Goal: Information Seeking & Learning: Learn about a topic

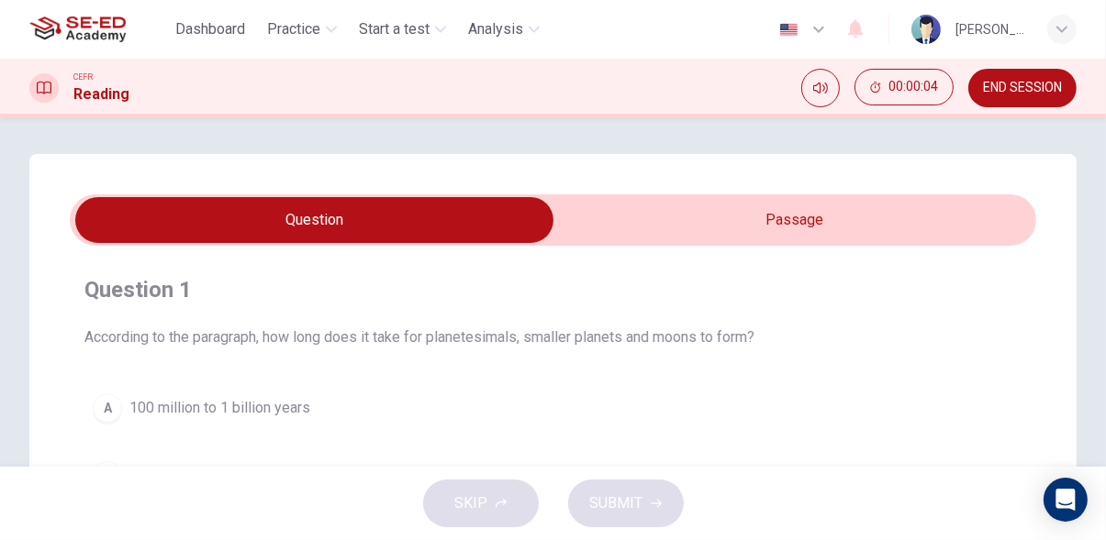
click at [891, 224] on input "checkbox" at bounding box center [315, 220] width 1450 height 46
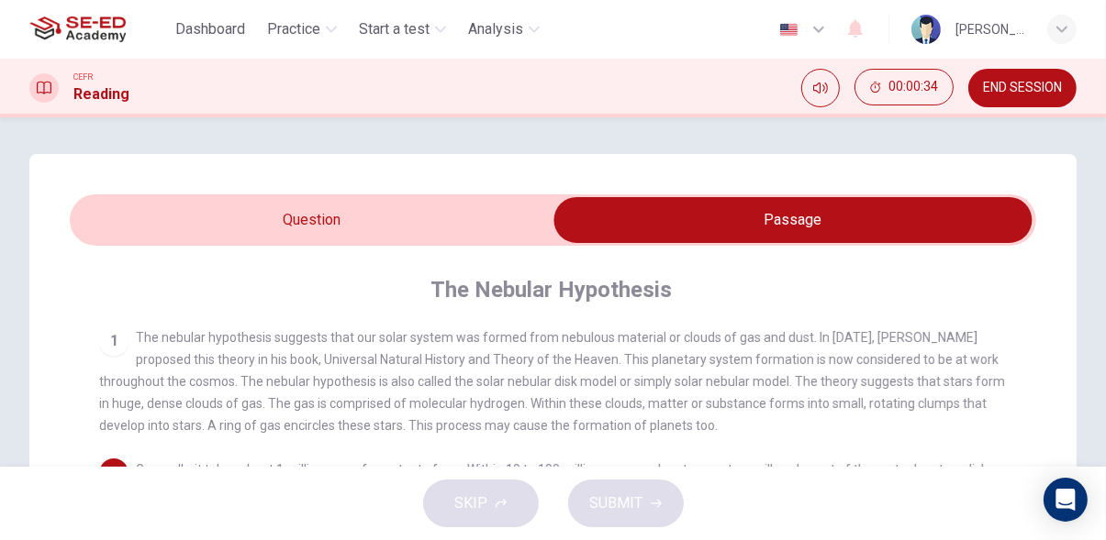
click at [139, 213] on input "checkbox" at bounding box center [793, 220] width 1450 height 46
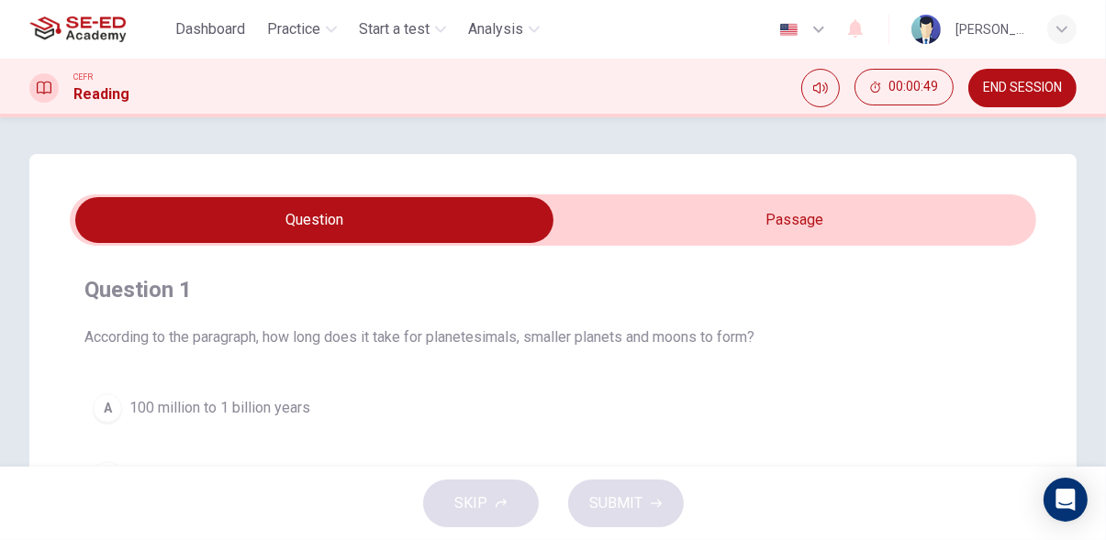
click at [928, 224] on input "checkbox" at bounding box center [315, 220] width 1450 height 46
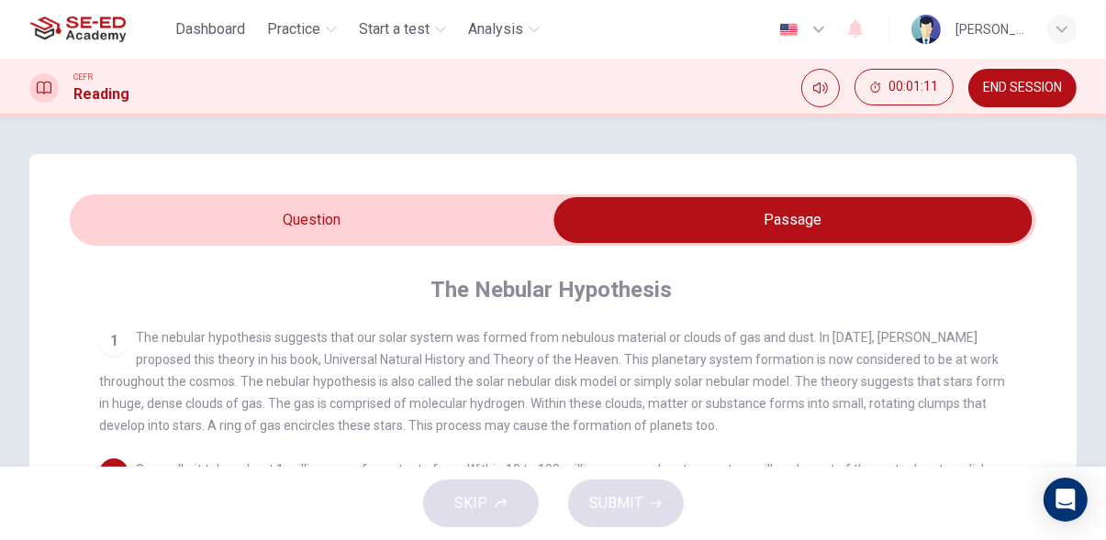
click at [114, 235] on input "checkbox" at bounding box center [793, 220] width 1450 height 46
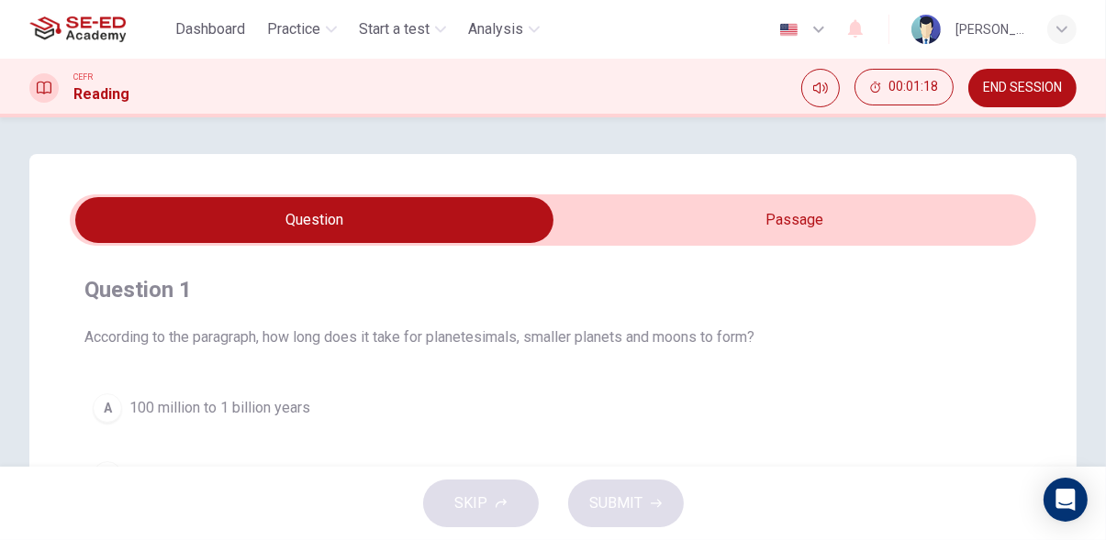
click at [774, 217] on input "checkbox" at bounding box center [315, 220] width 1450 height 46
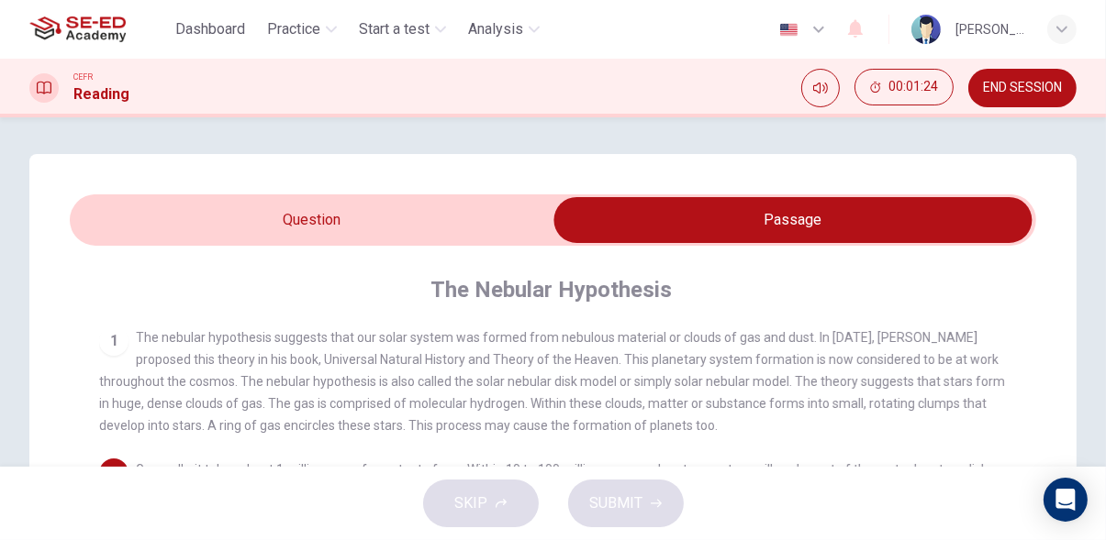
click at [120, 231] on input "checkbox" at bounding box center [793, 220] width 1450 height 46
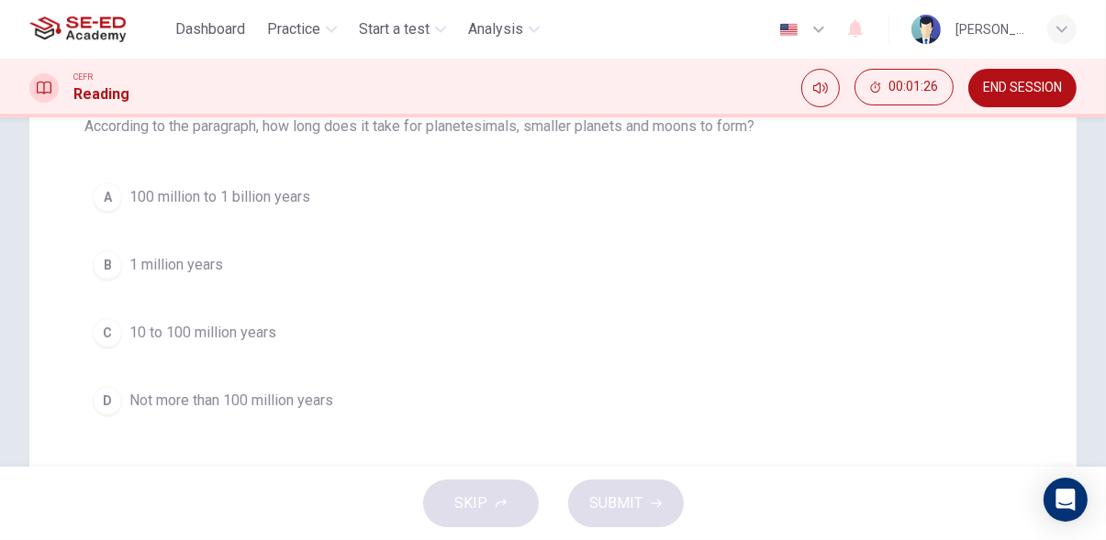
scroll to position [212, 0]
click at [103, 336] on div "C" at bounding box center [107, 331] width 29 height 29
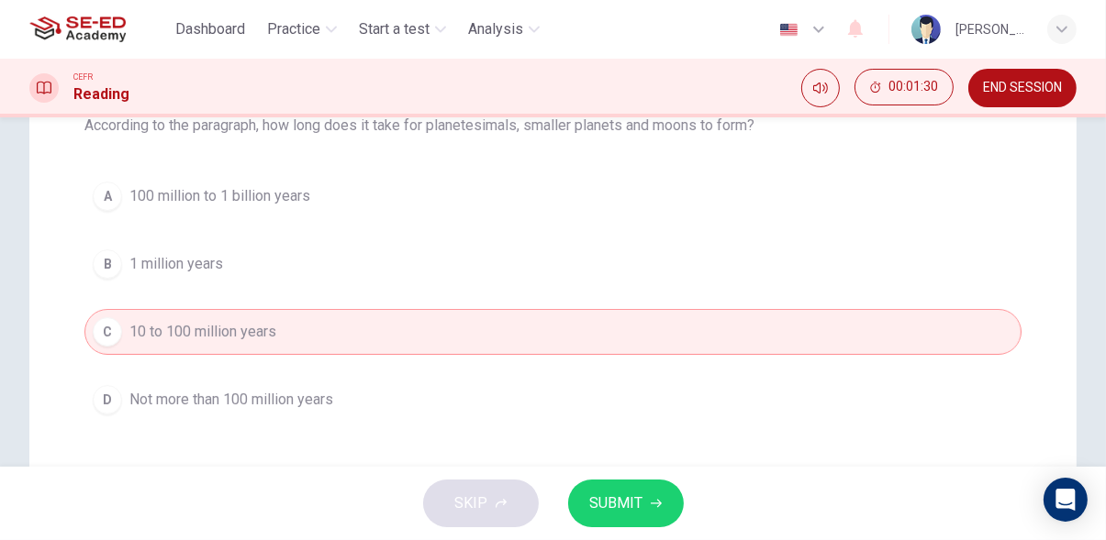
click at [617, 515] on span "SUBMIT" at bounding box center [616, 504] width 53 height 26
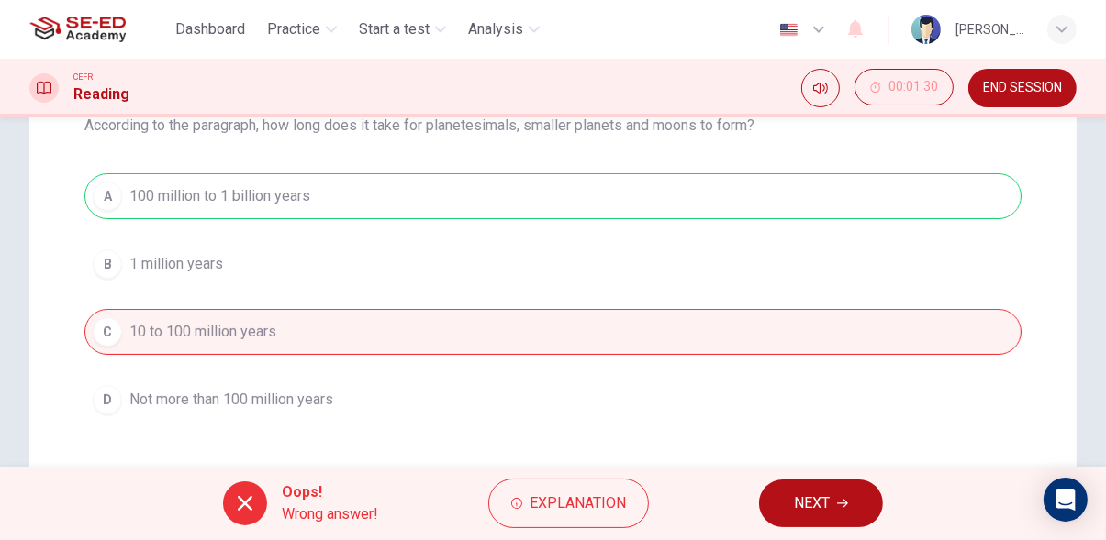
scroll to position [0, 0]
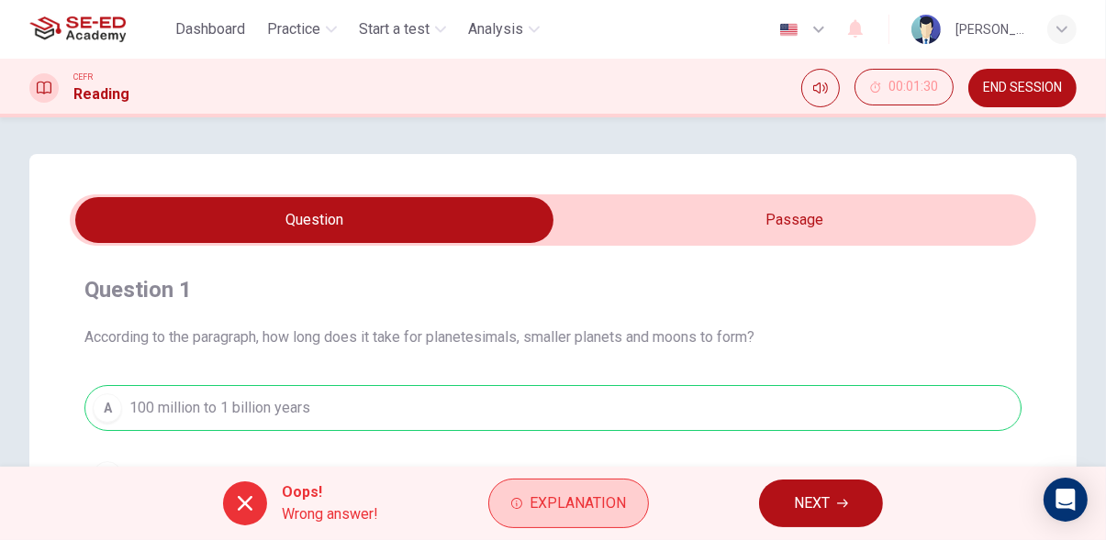
click at [604, 507] on span "Explanation" at bounding box center [577, 504] width 96 height 26
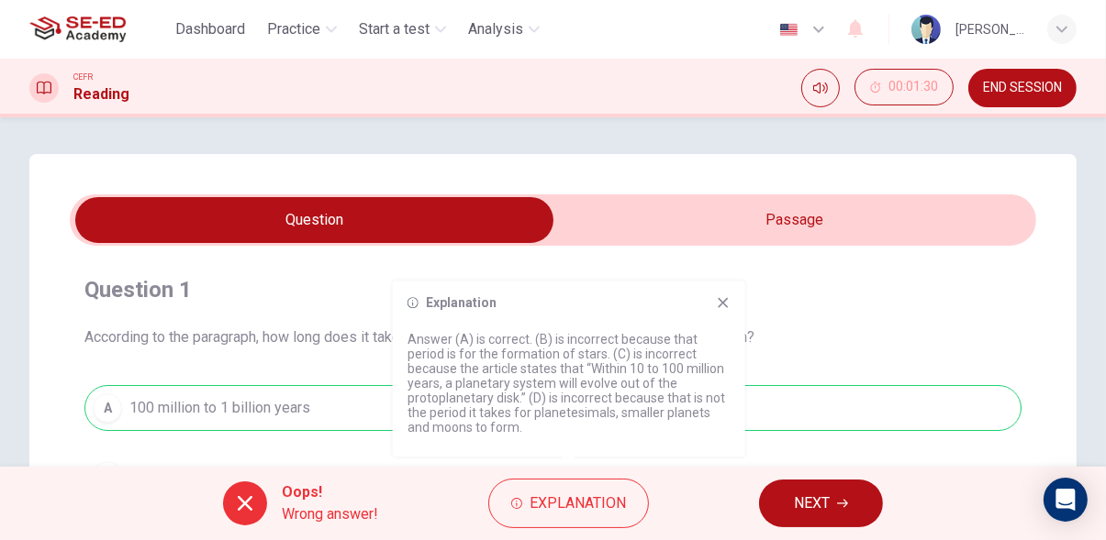
click at [700, 215] on input "checkbox" at bounding box center [315, 220] width 1450 height 46
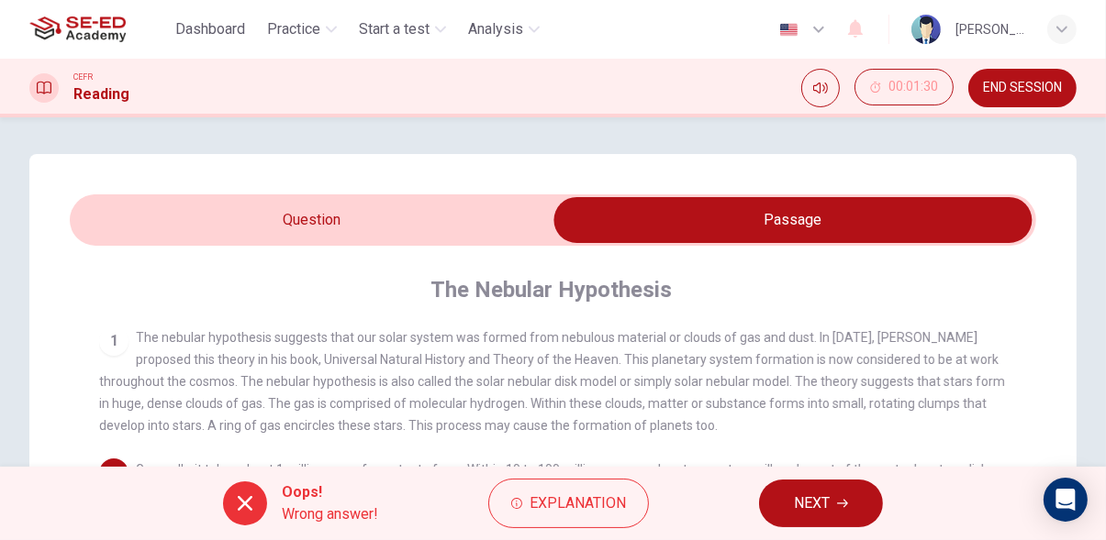
click at [843, 504] on icon "button" at bounding box center [842, 504] width 11 height 8
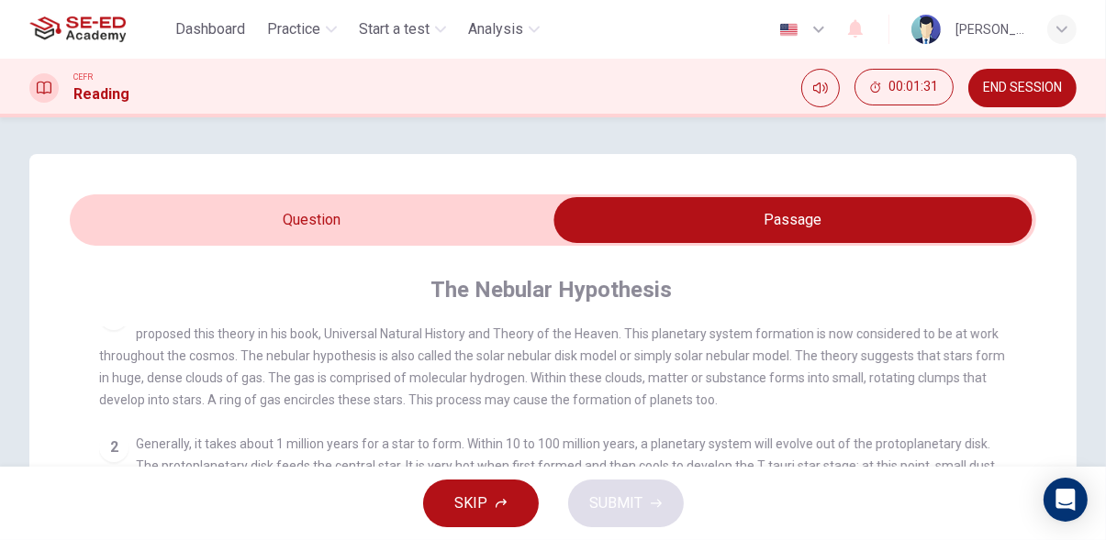
click at [960, 349] on span "The nebular hypothesis suggests that our solar system was formed from nebulous …" at bounding box center [552, 356] width 906 height 103
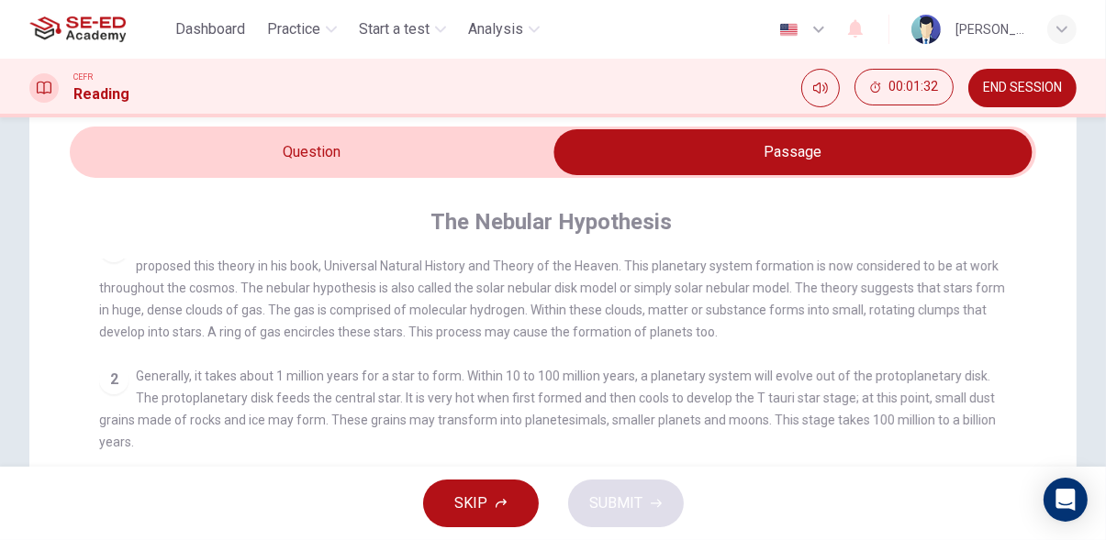
scroll to position [69, 0]
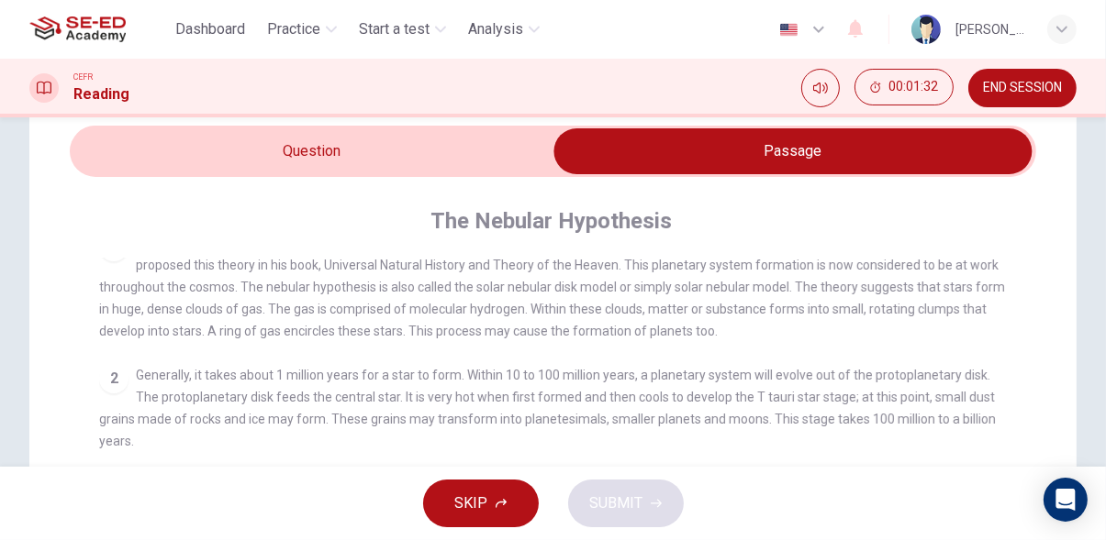
click at [443, 147] on input "checkbox" at bounding box center [793, 151] width 1450 height 46
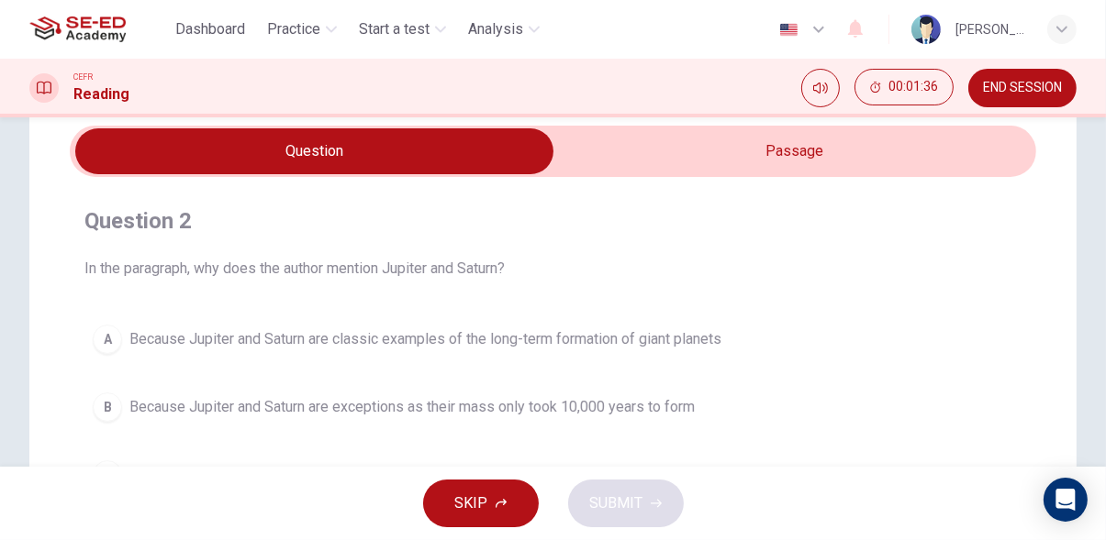
scroll to position [0, 0]
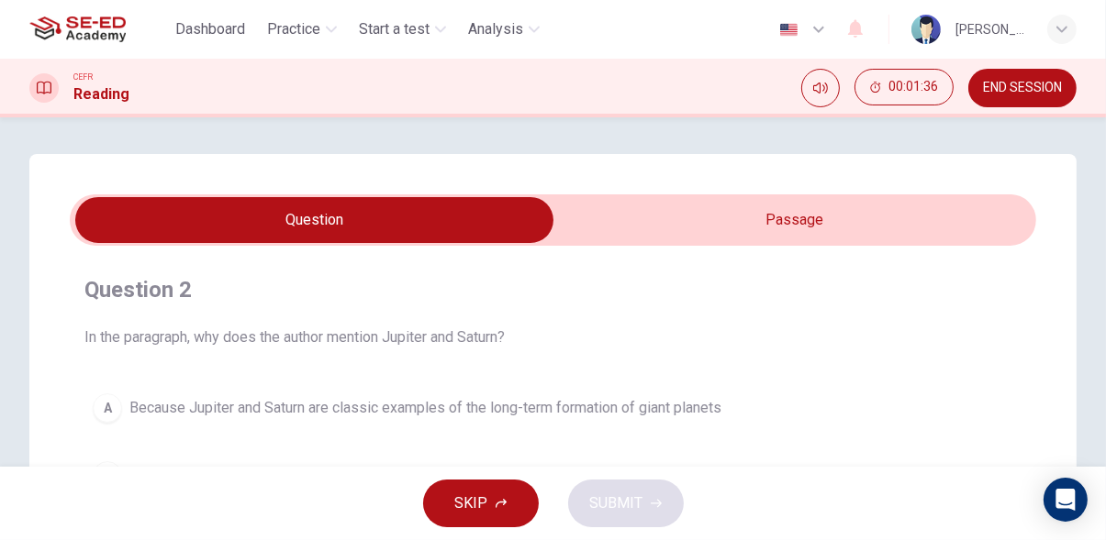
click at [949, 211] on input "checkbox" at bounding box center [315, 220] width 1450 height 46
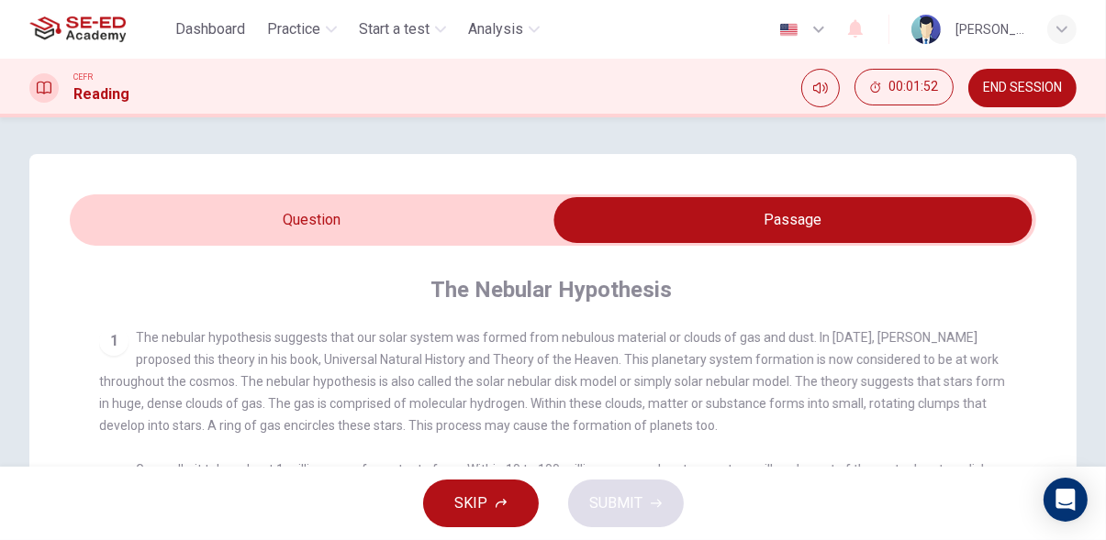
click at [106, 226] on input "checkbox" at bounding box center [793, 220] width 1450 height 46
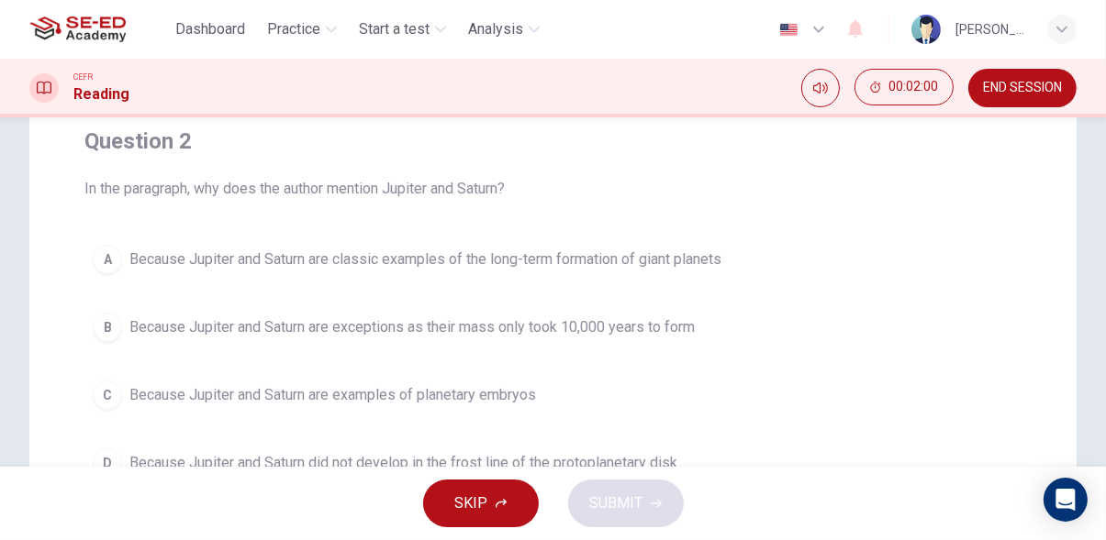
scroll to position [151, 0]
click at [139, 326] on span "Because Jupiter and Saturn are exceptions as their mass only took 10,000 years …" at bounding box center [411, 325] width 565 height 22
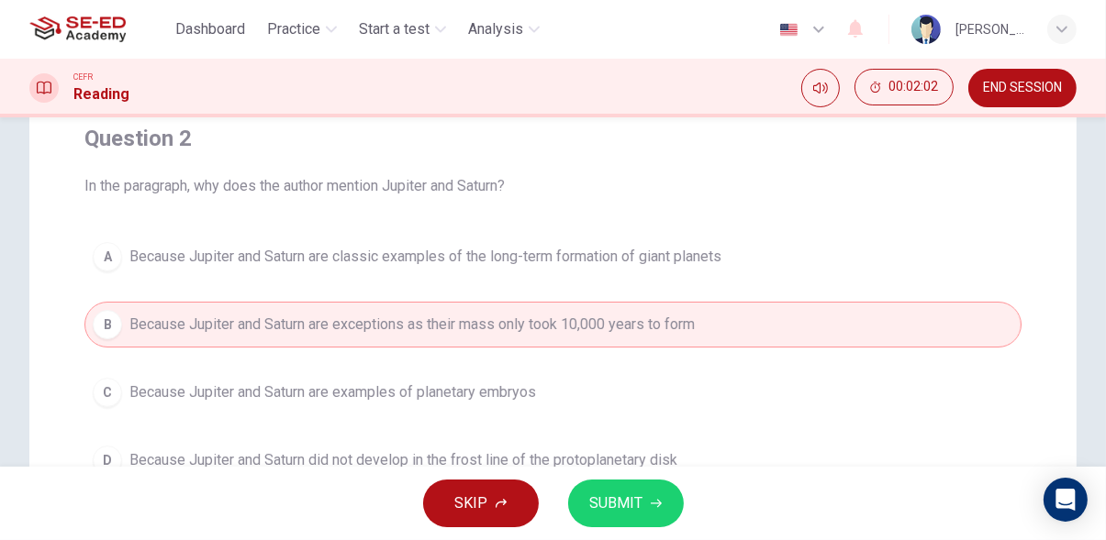
click at [652, 504] on icon "button" at bounding box center [655, 504] width 11 height 8
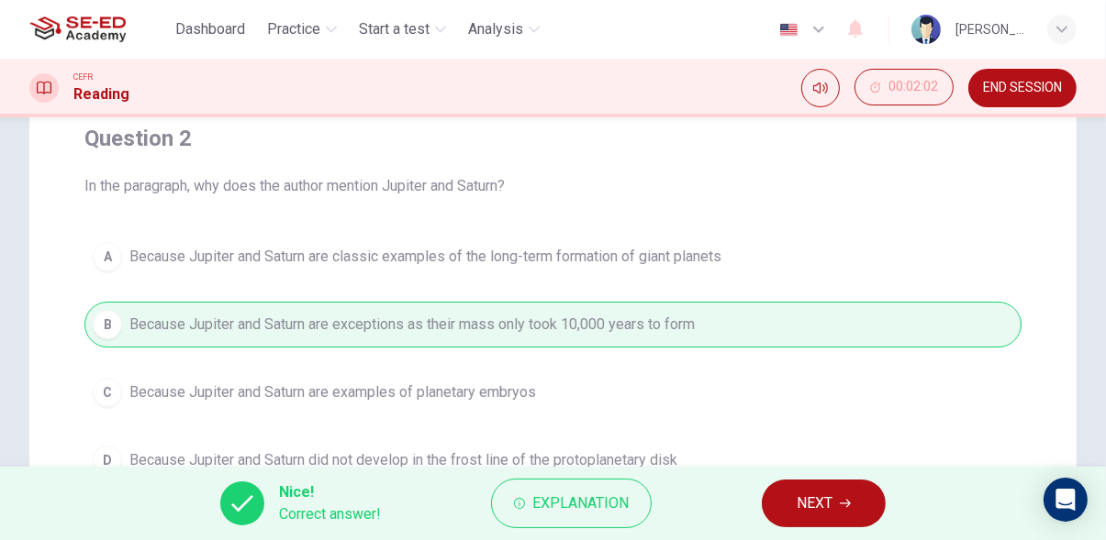
click at [845, 504] on icon "button" at bounding box center [844, 504] width 11 height 8
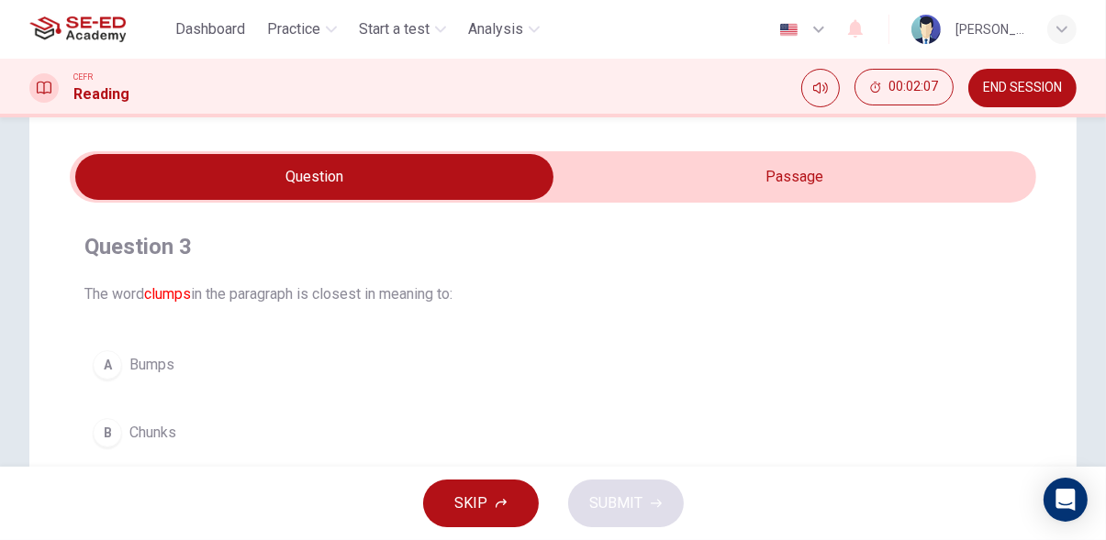
scroll to position [0, 0]
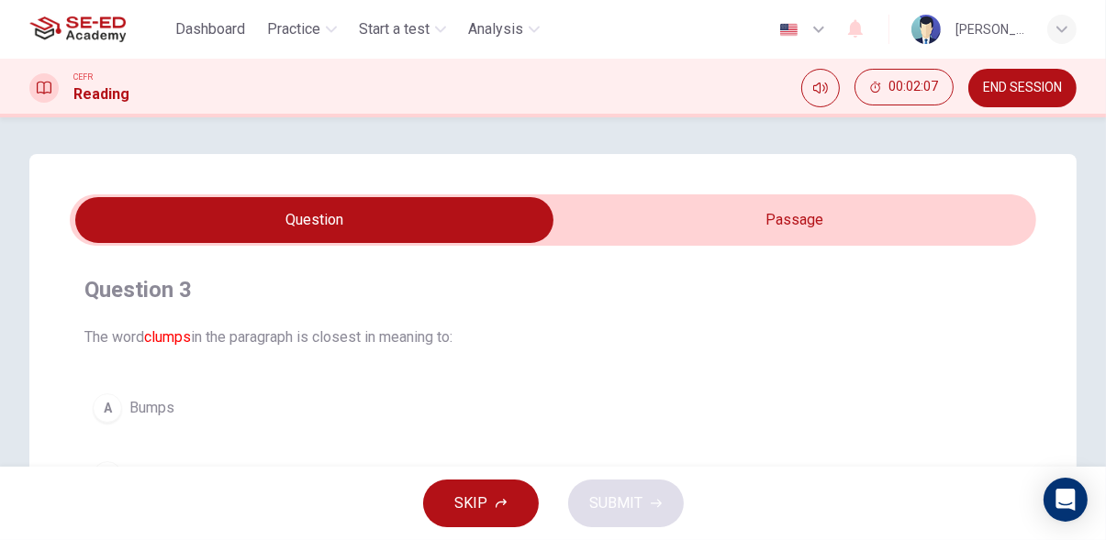
click at [925, 214] on input "checkbox" at bounding box center [315, 220] width 1450 height 46
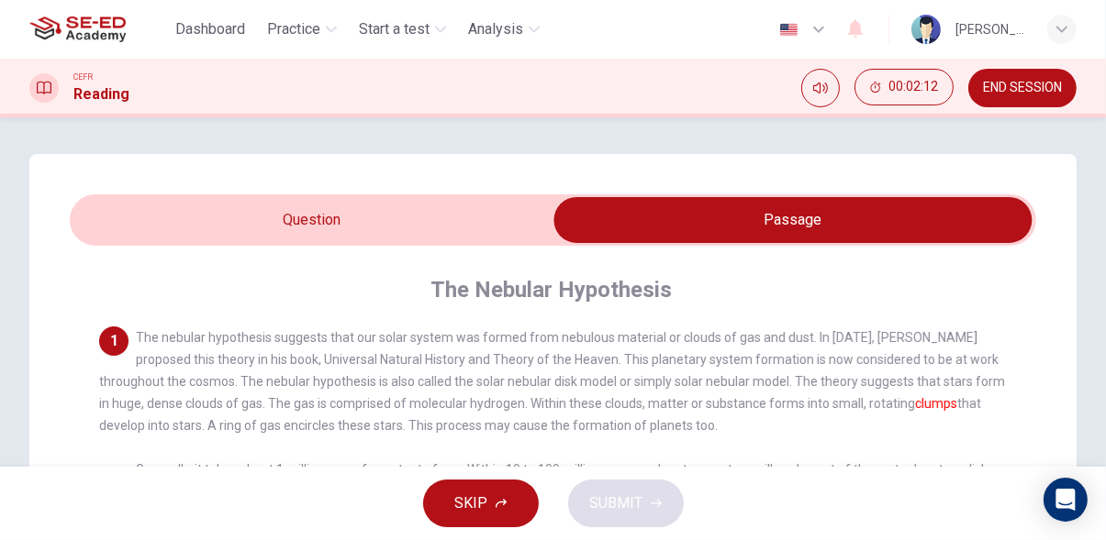
click at [138, 230] on input "checkbox" at bounding box center [793, 220] width 1450 height 46
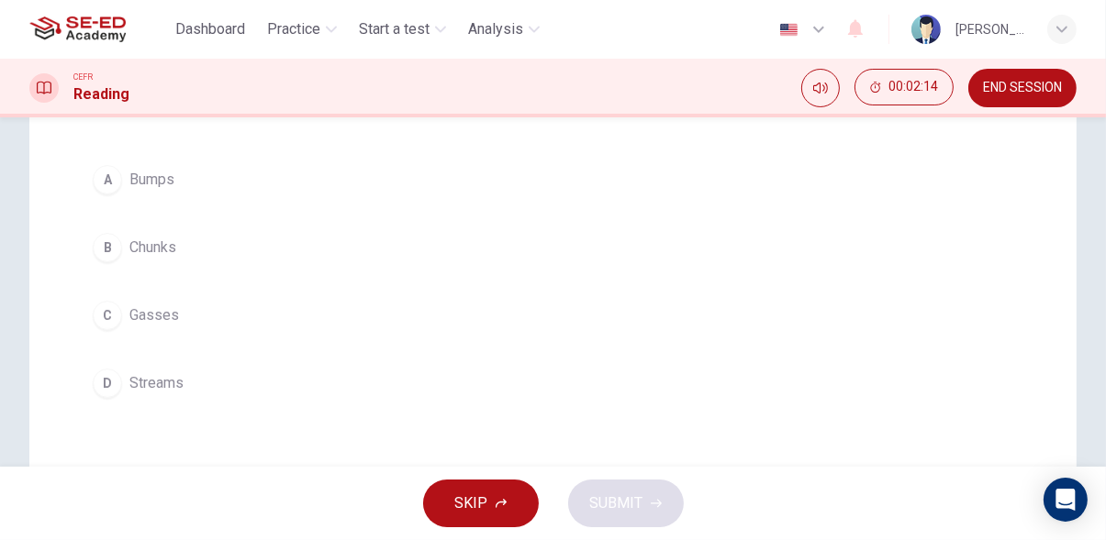
scroll to position [230, 0]
click at [106, 249] on div "B" at bounding box center [107, 245] width 29 height 29
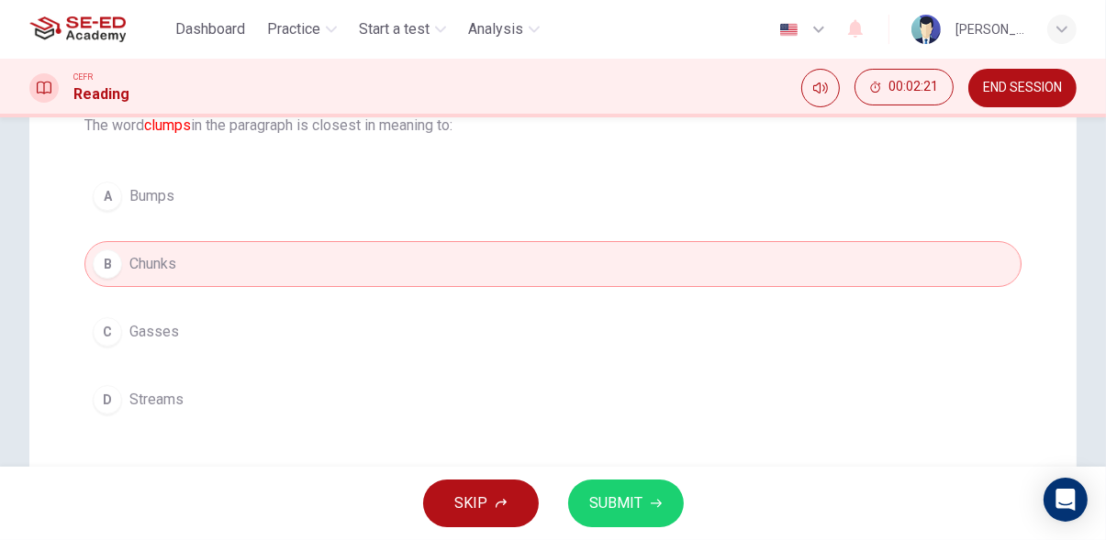
scroll to position [212, 0]
click at [659, 500] on icon "button" at bounding box center [655, 503] width 11 height 11
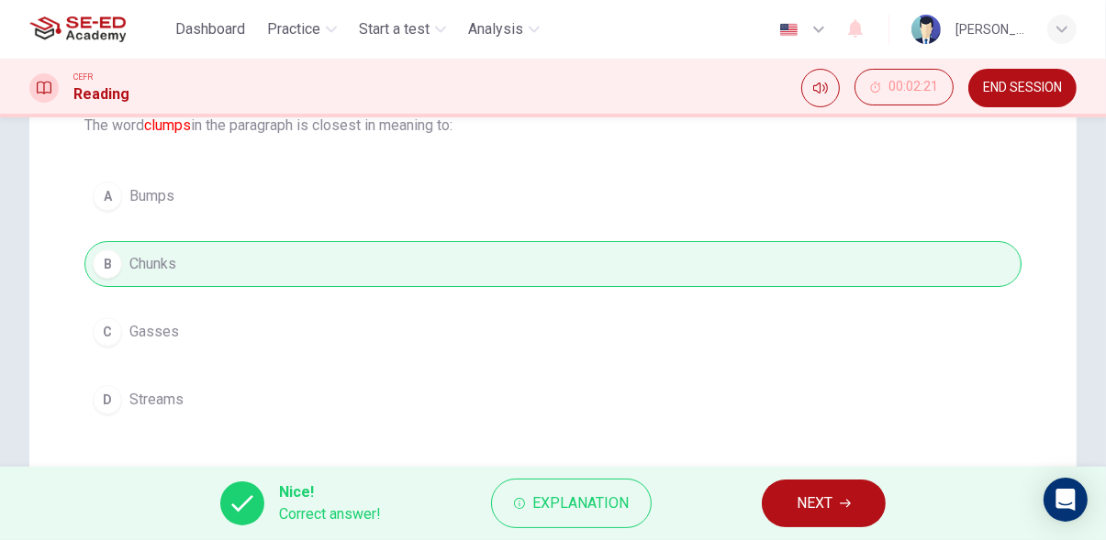
click at [824, 499] on span "NEXT" at bounding box center [814, 504] width 36 height 26
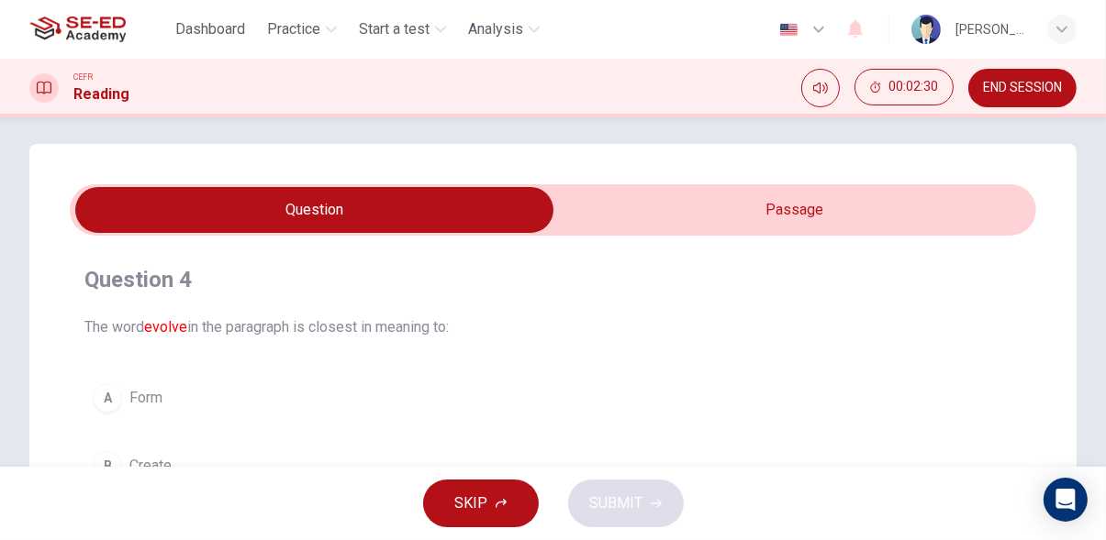
scroll to position [0, 0]
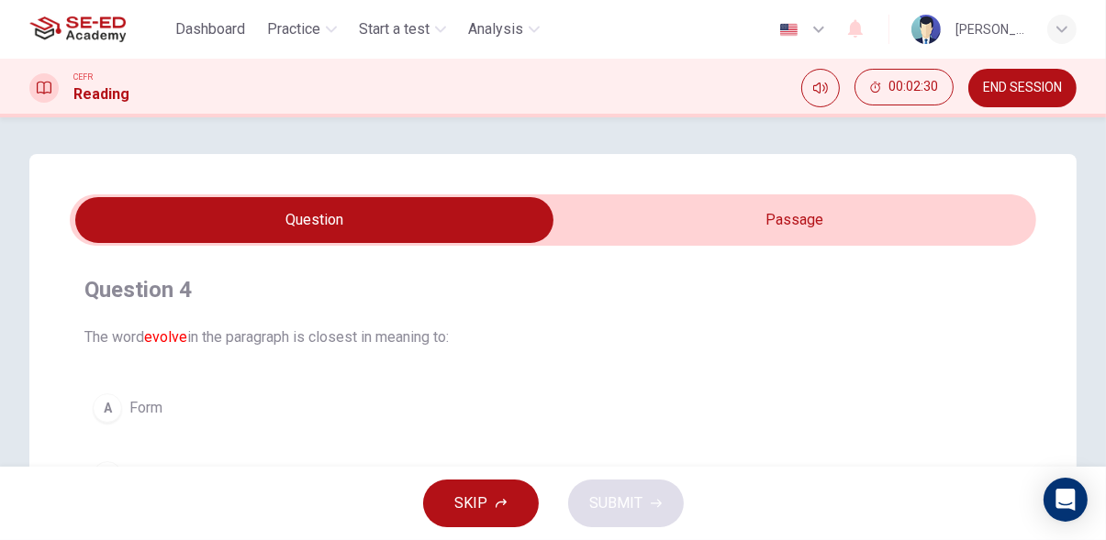
click at [860, 250] on div "Question 4 The word evolve in the paragraph is closest in meaning to: A Form B …" at bounding box center [553, 455] width 966 height 418
click at [925, 207] on input "checkbox" at bounding box center [315, 220] width 1450 height 46
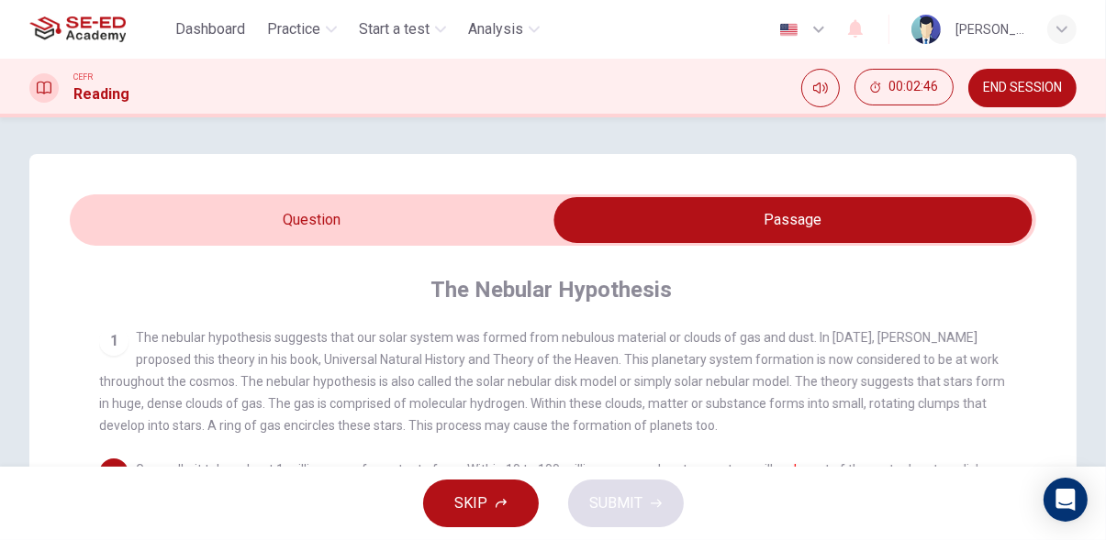
click at [115, 230] on input "checkbox" at bounding box center [793, 220] width 1450 height 46
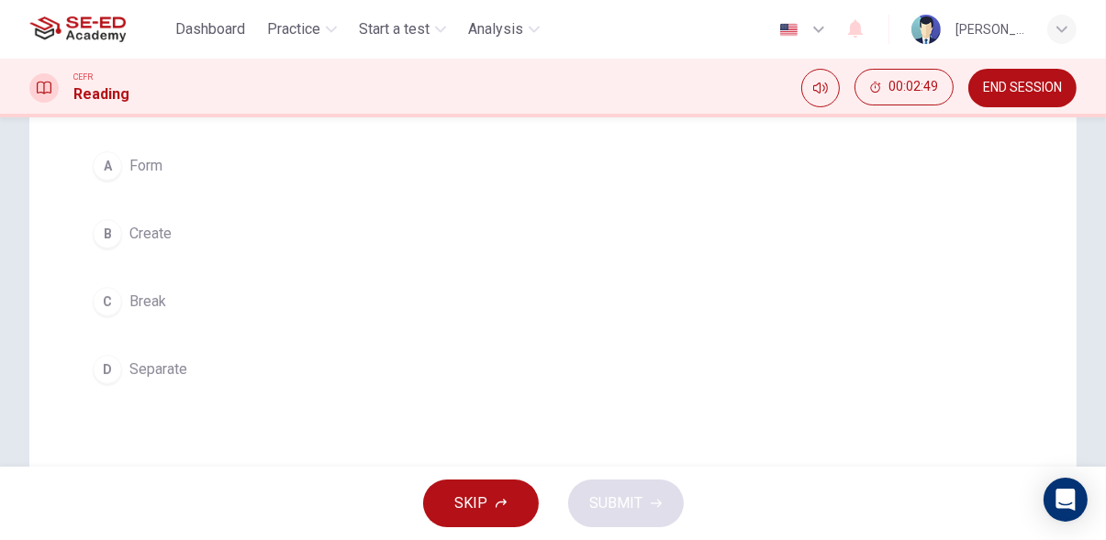
scroll to position [243, 0]
click at [121, 374] on button "D Separate" at bounding box center [552, 369] width 937 height 46
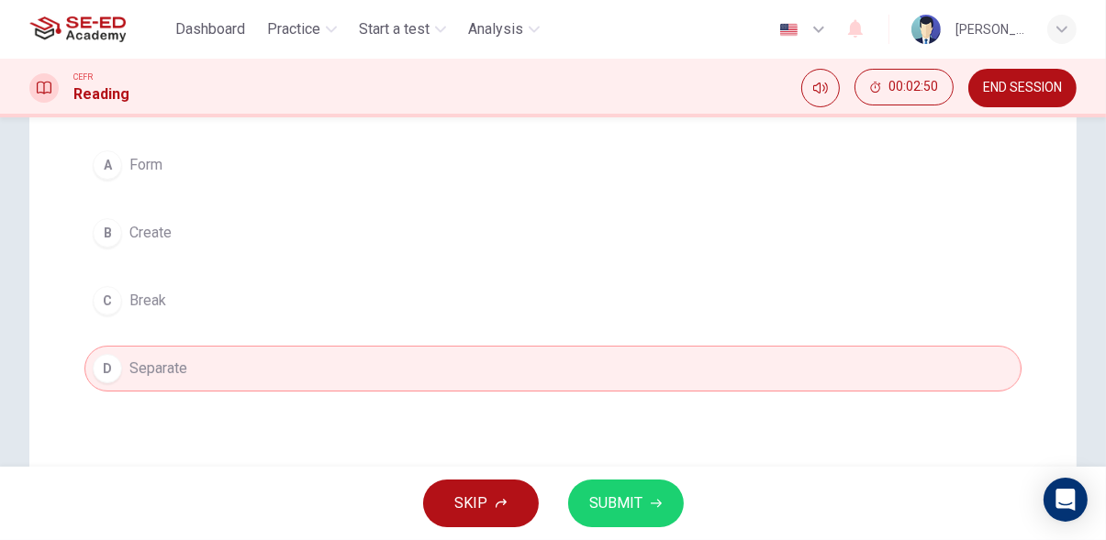
click at [630, 508] on span "SUBMIT" at bounding box center [616, 504] width 53 height 26
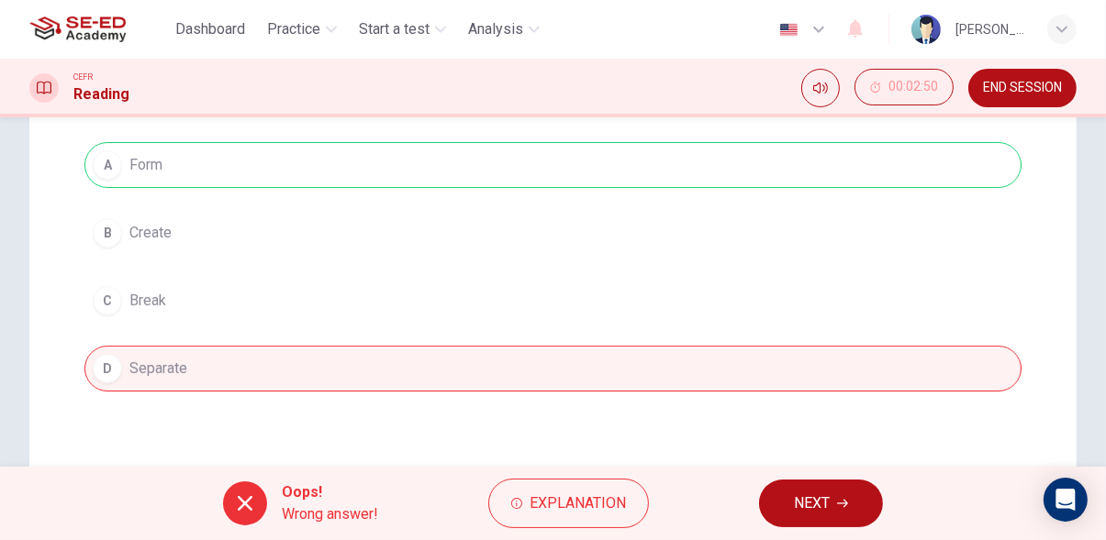
click at [864, 508] on button "NEXT" at bounding box center [821, 504] width 124 height 48
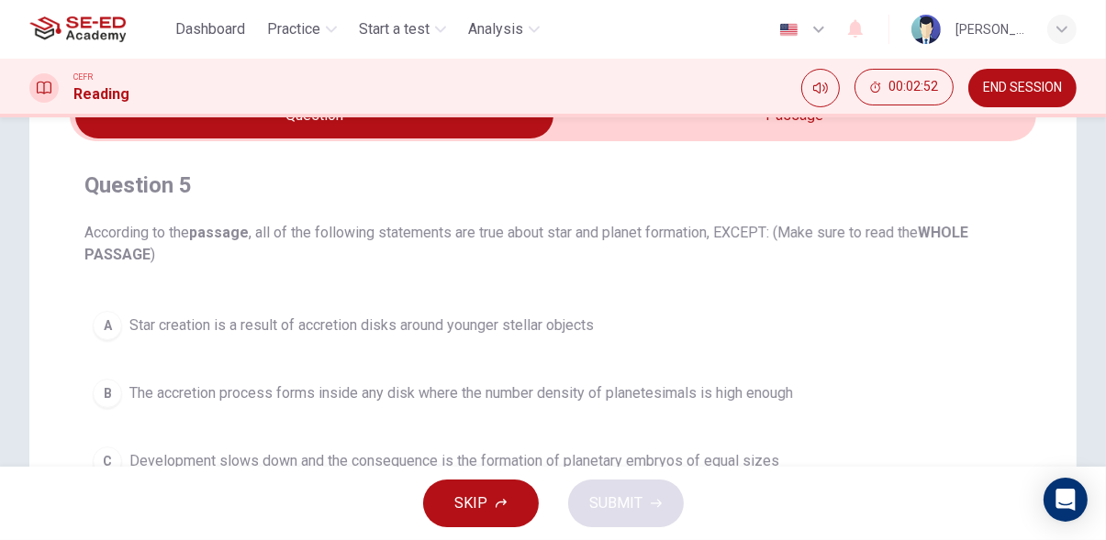
scroll to position [0, 0]
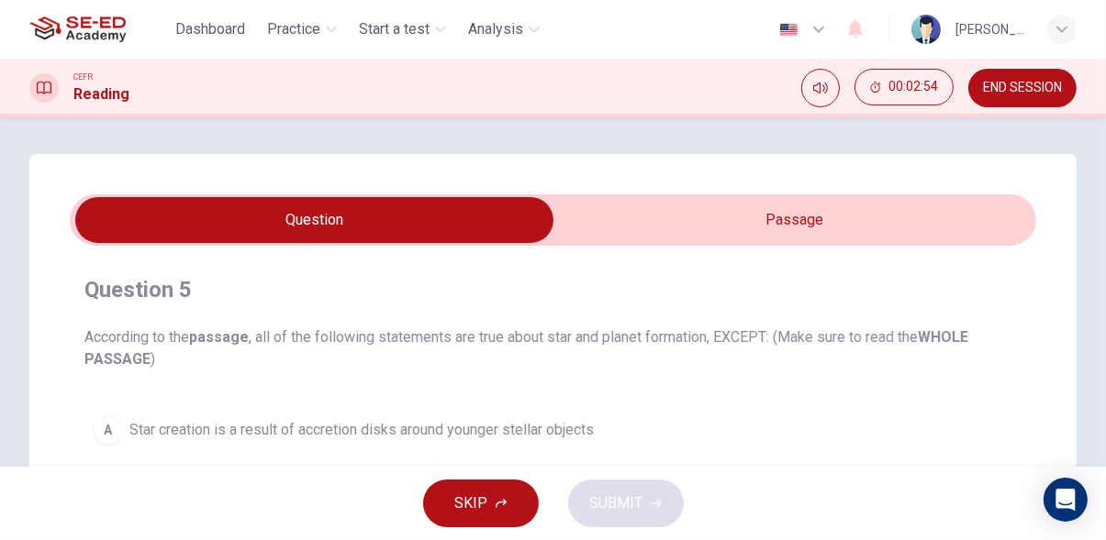
click at [951, 217] on input "checkbox" at bounding box center [315, 220] width 1450 height 46
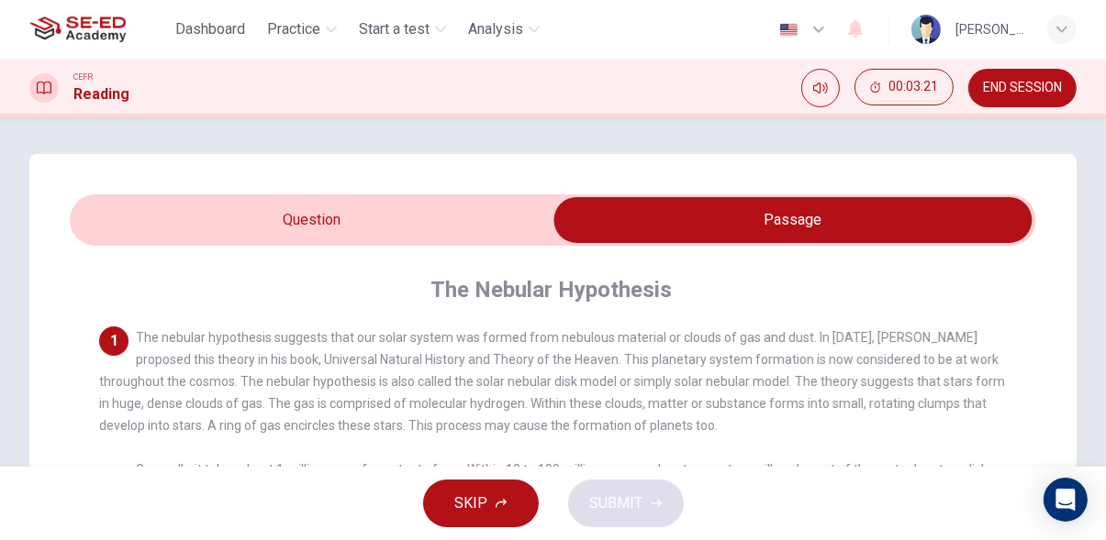
click at [413, 220] on input "checkbox" at bounding box center [793, 220] width 1450 height 46
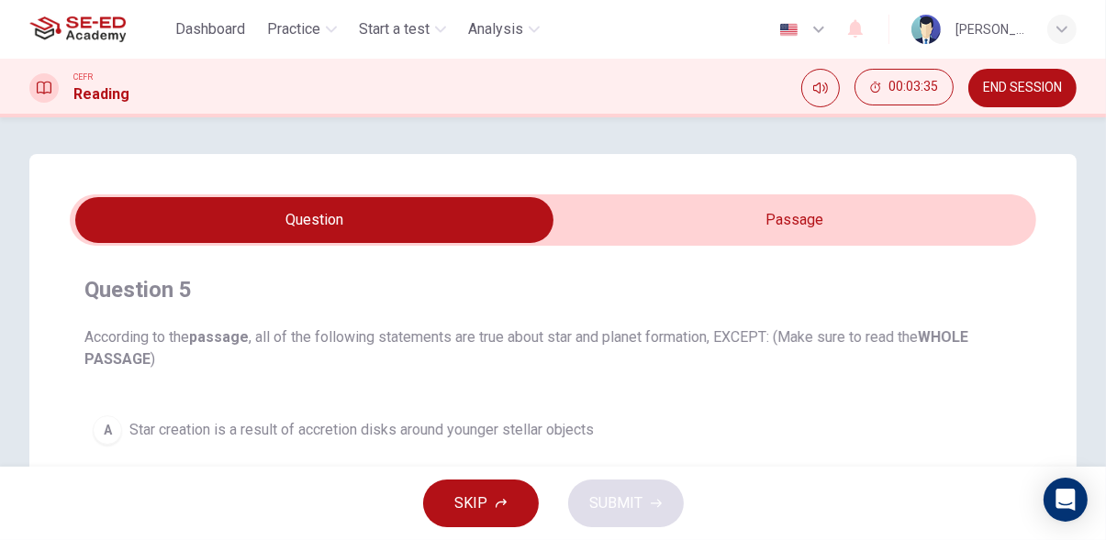
click at [996, 226] on input "checkbox" at bounding box center [315, 220] width 1450 height 46
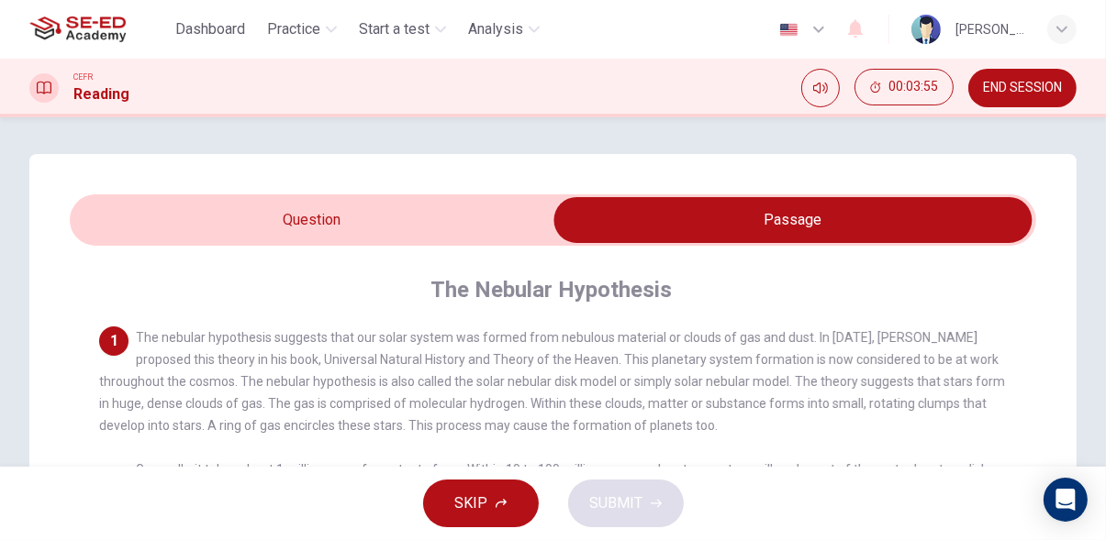
click at [456, 210] on input "checkbox" at bounding box center [793, 220] width 1450 height 46
checkbox input "false"
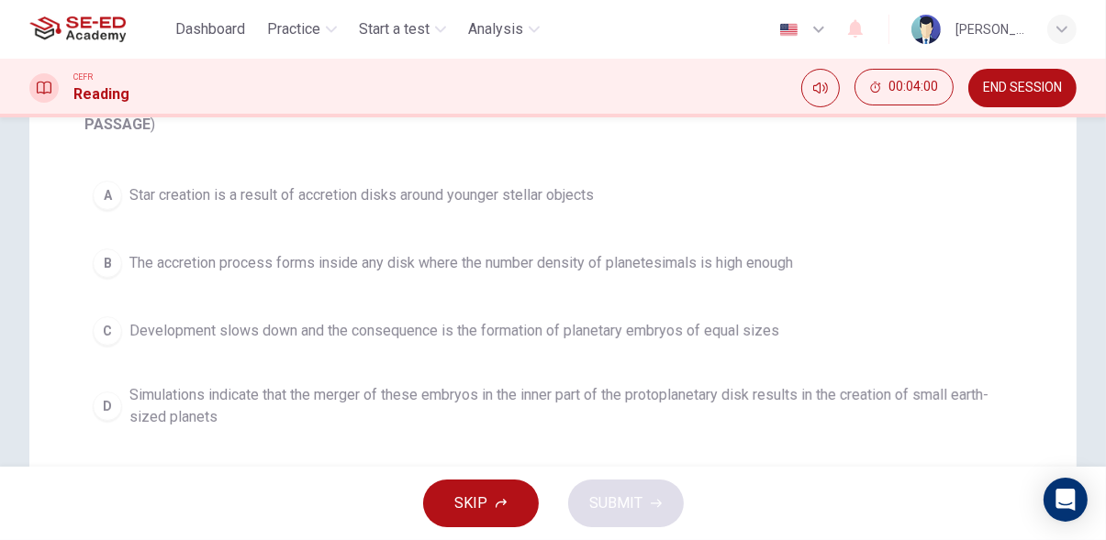
scroll to position [236, 0]
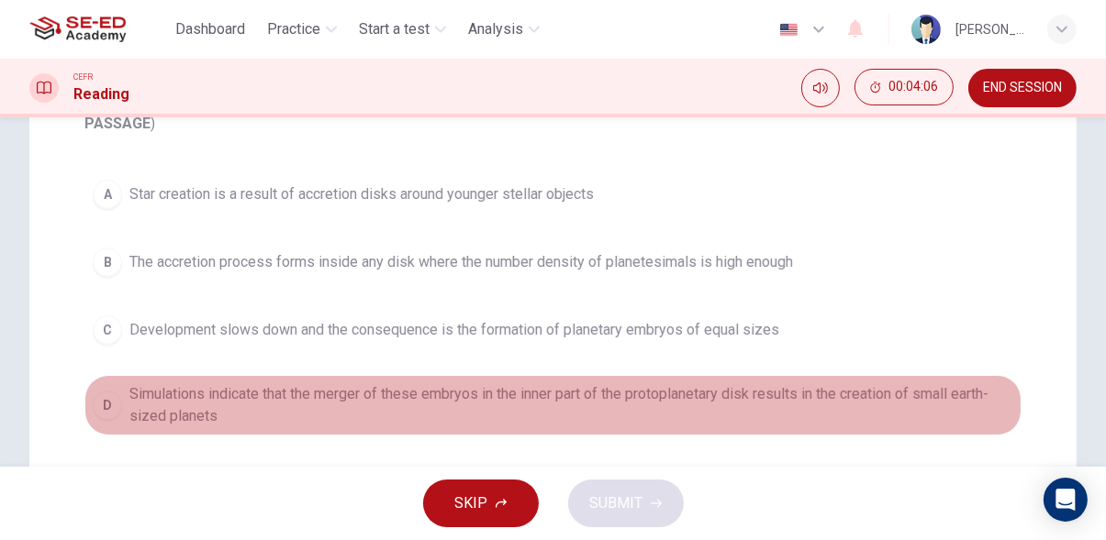
click at [905, 401] on span "Simulations indicate that the merger of these embryos in the inner part of the …" at bounding box center [571, 406] width 884 height 44
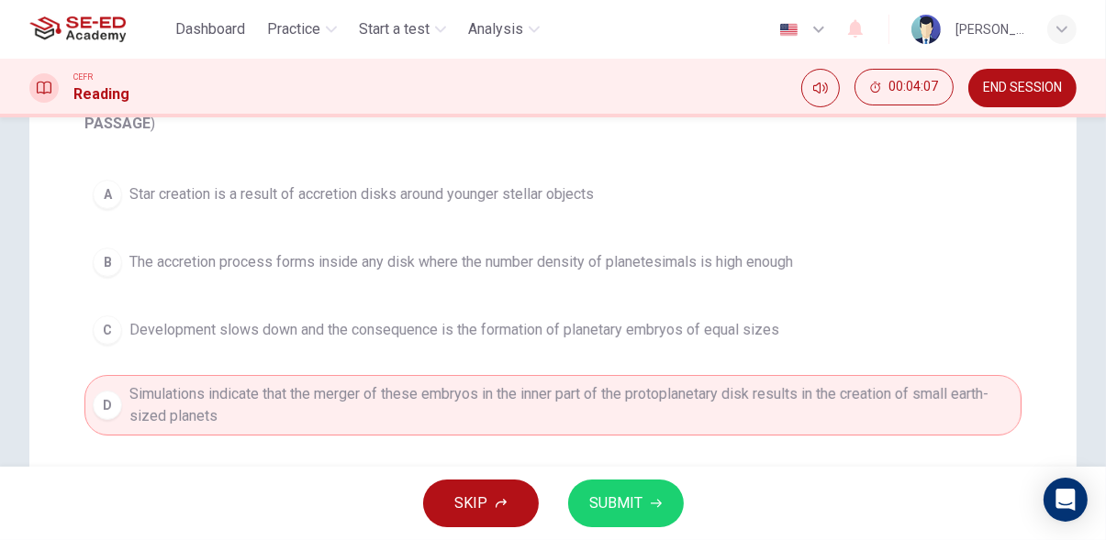
click at [629, 528] on button "SUBMIT" at bounding box center [626, 504] width 116 height 48
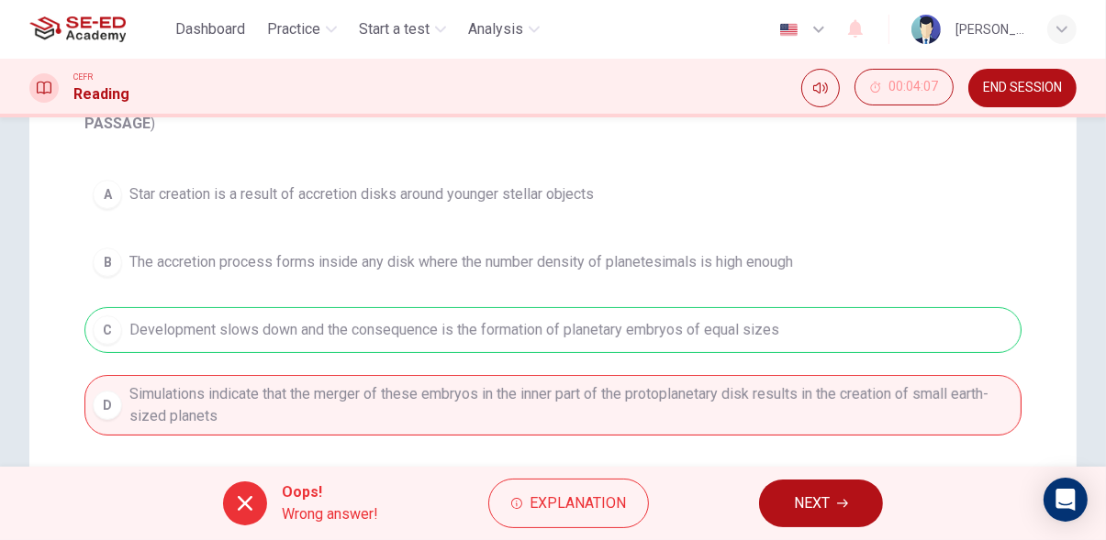
click at [843, 508] on icon "button" at bounding box center [842, 503] width 11 height 11
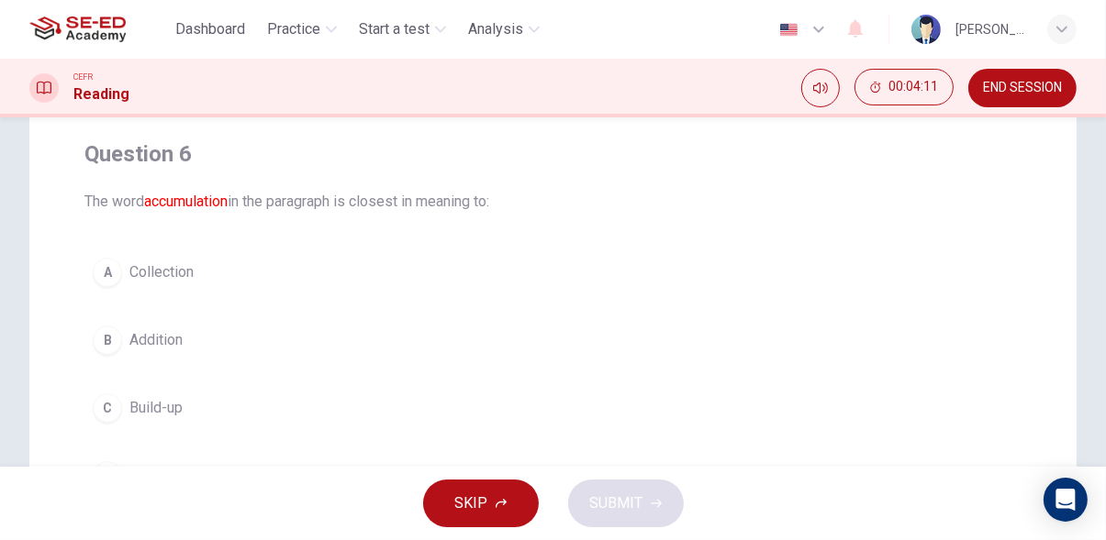
scroll to position [132, 0]
click at [133, 270] on span "Collection" at bounding box center [161, 276] width 64 height 22
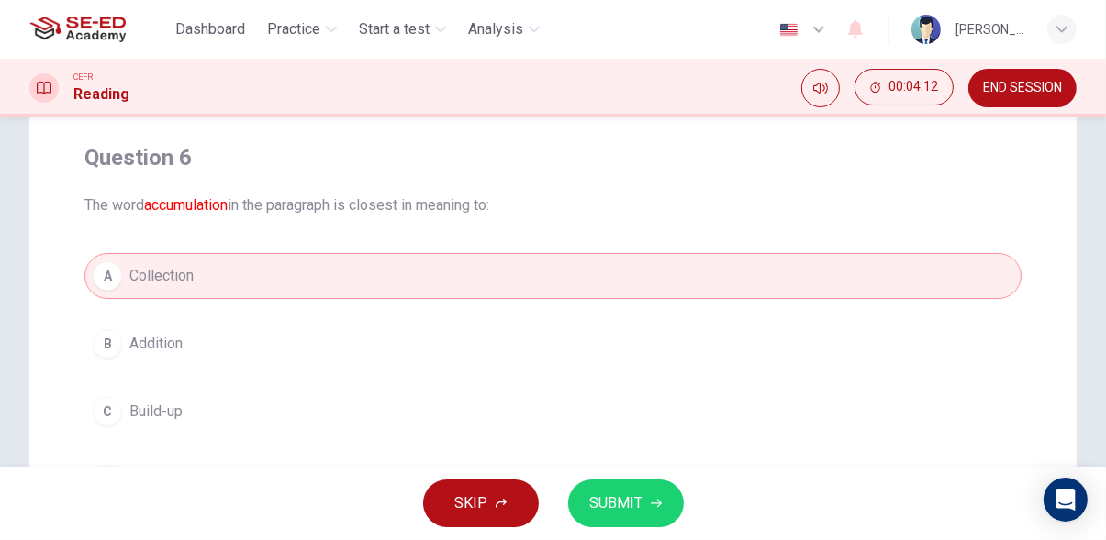
click at [639, 508] on span "SUBMIT" at bounding box center [616, 504] width 53 height 26
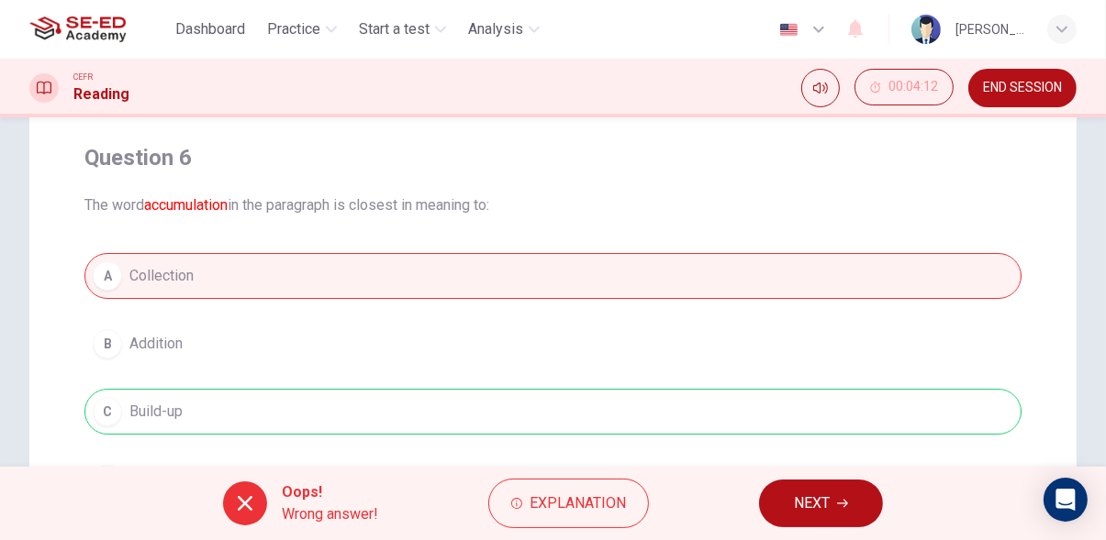
click at [860, 506] on button "NEXT" at bounding box center [821, 504] width 124 height 48
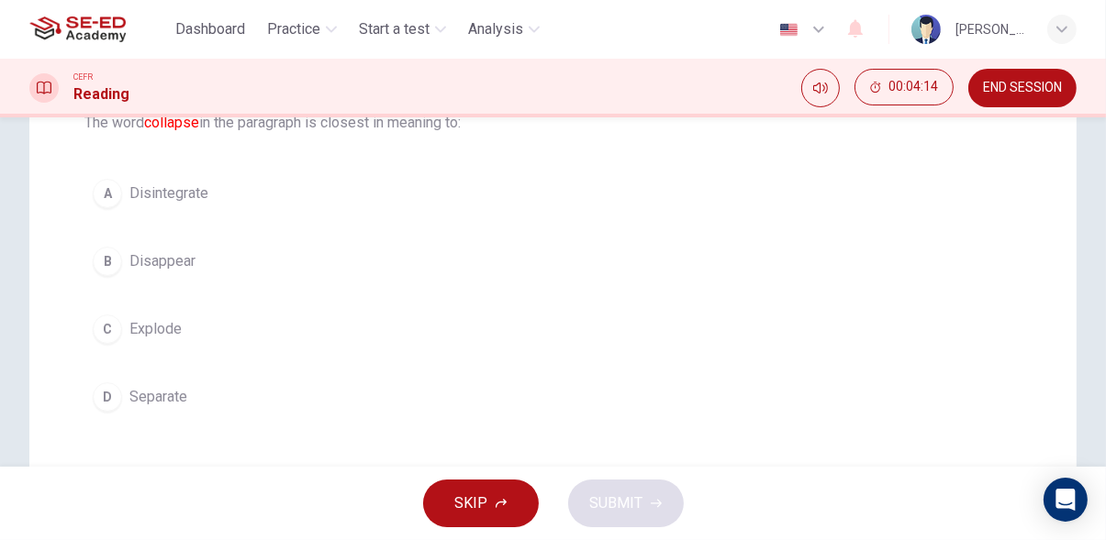
scroll to position [217, 0]
click at [117, 317] on div "C" at bounding box center [107, 327] width 29 height 29
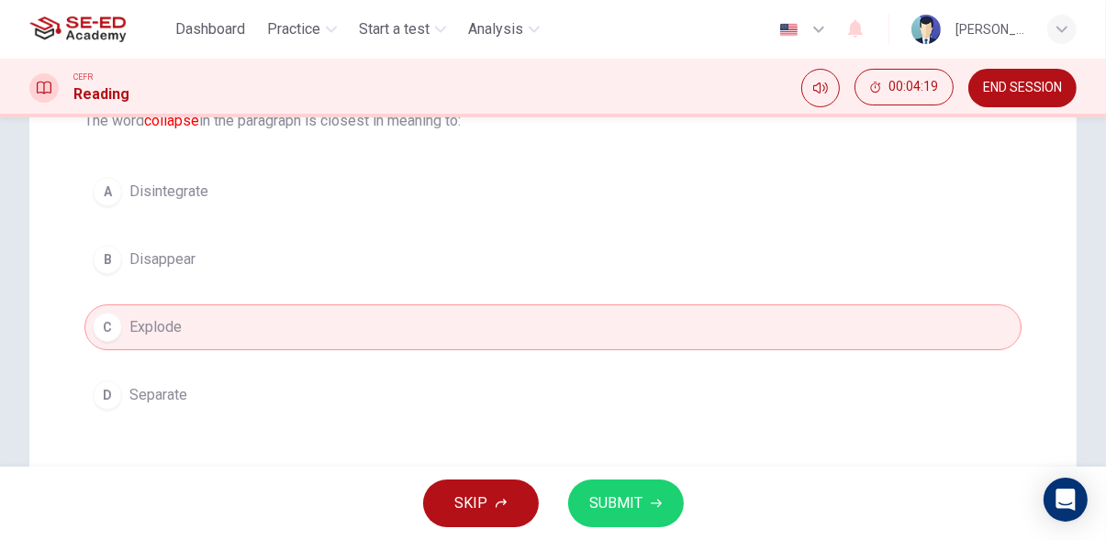
click at [120, 375] on button "D Separate" at bounding box center [552, 395] width 937 height 46
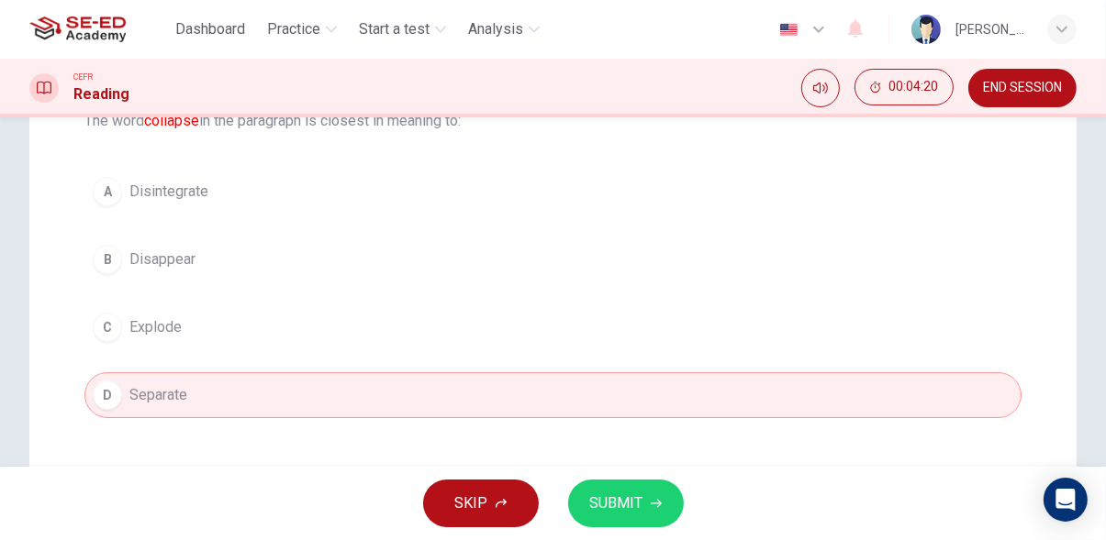
click at [634, 512] on span "SUBMIT" at bounding box center [616, 504] width 53 height 26
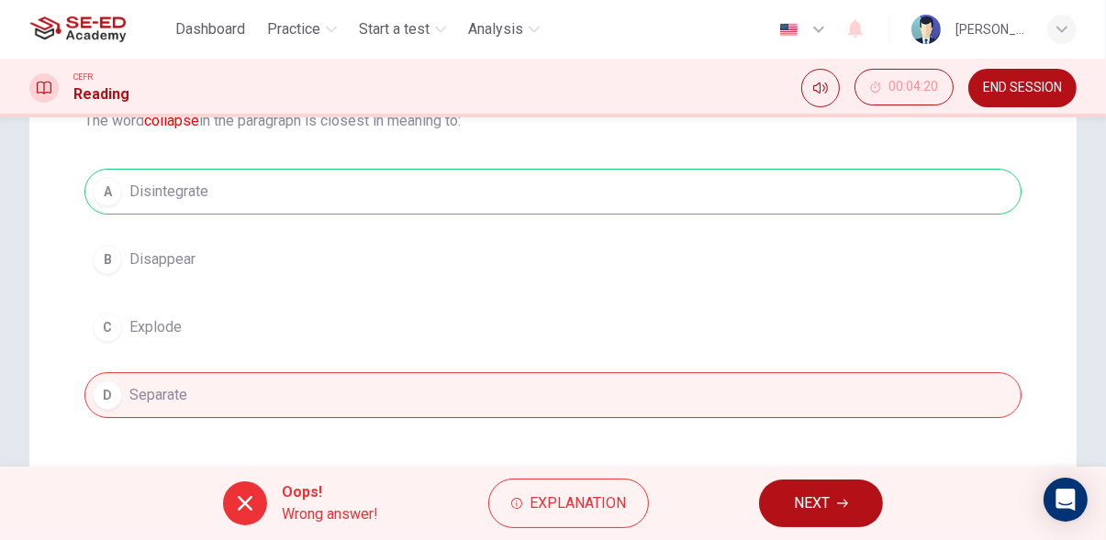
click at [865, 498] on button "NEXT" at bounding box center [821, 504] width 124 height 48
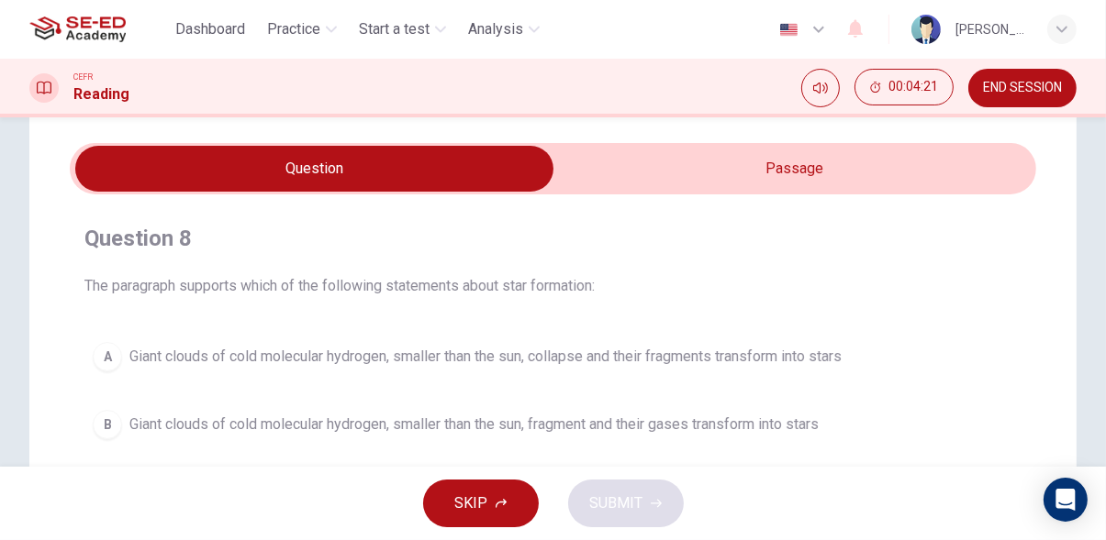
scroll to position [0, 0]
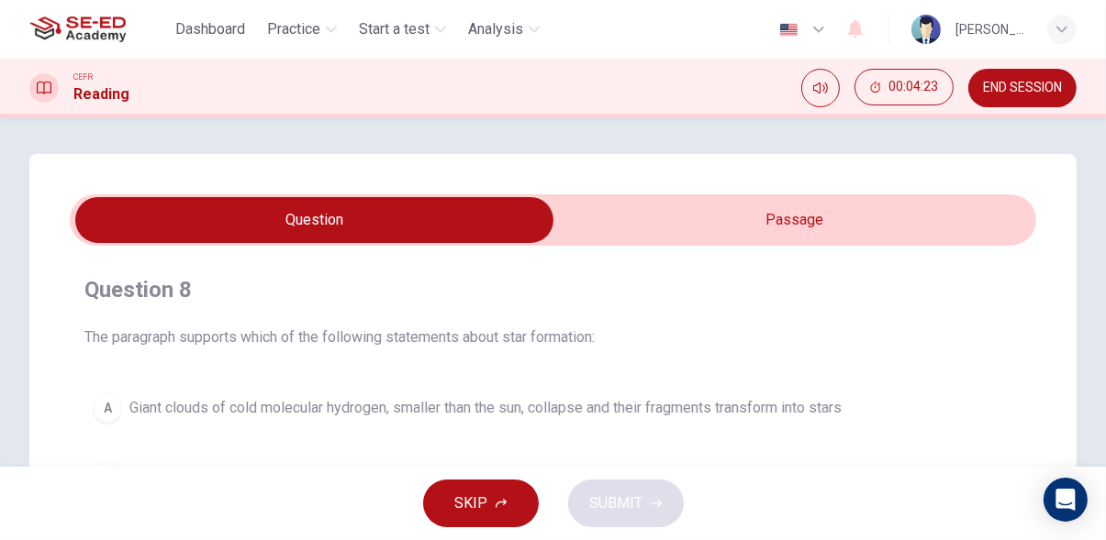
click at [997, 81] on span "END SESSION" at bounding box center [1022, 88] width 79 height 15
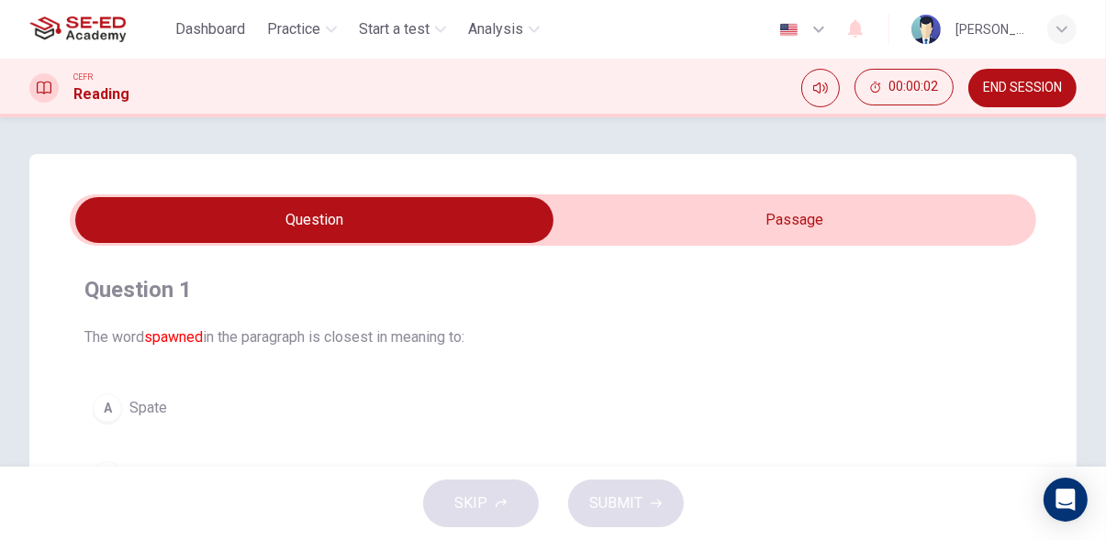
click at [770, 218] on input "checkbox" at bounding box center [315, 220] width 1450 height 46
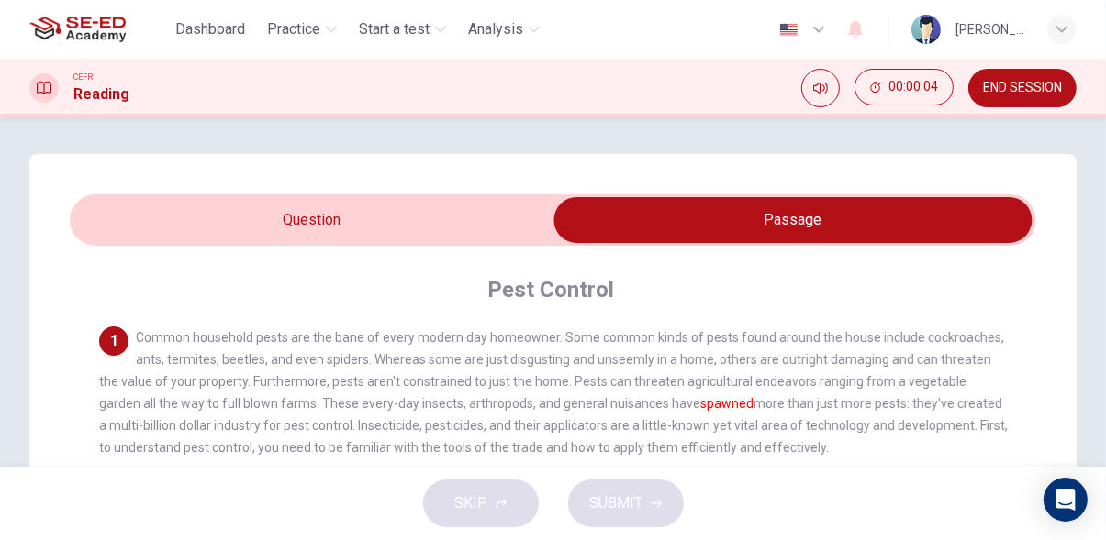
click at [497, 206] on input "checkbox" at bounding box center [793, 220] width 1450 height 46
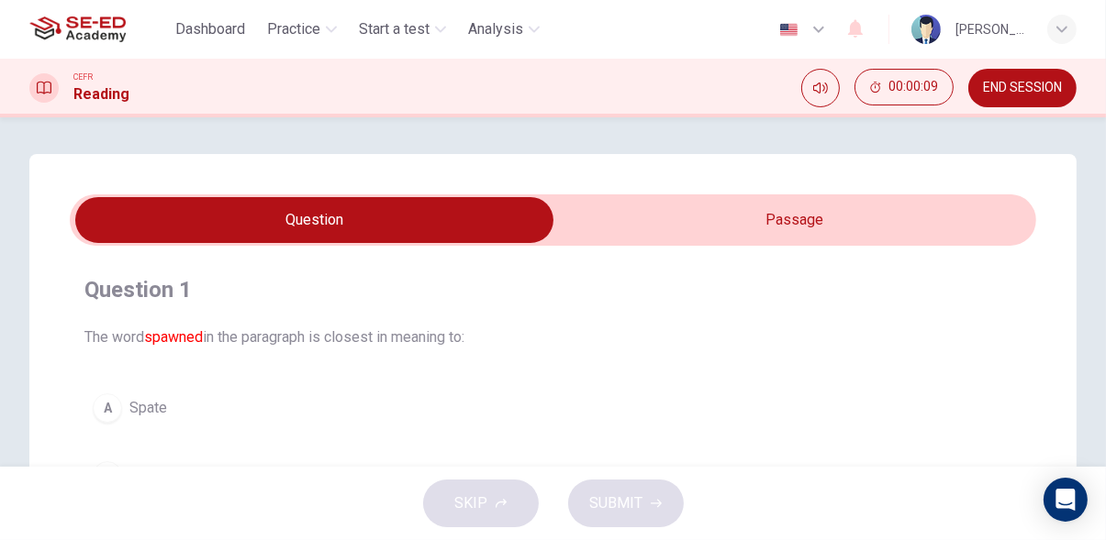
click at [823, 213] on input "checkbox" at bounding box center [315, 220] width 1450 height 46
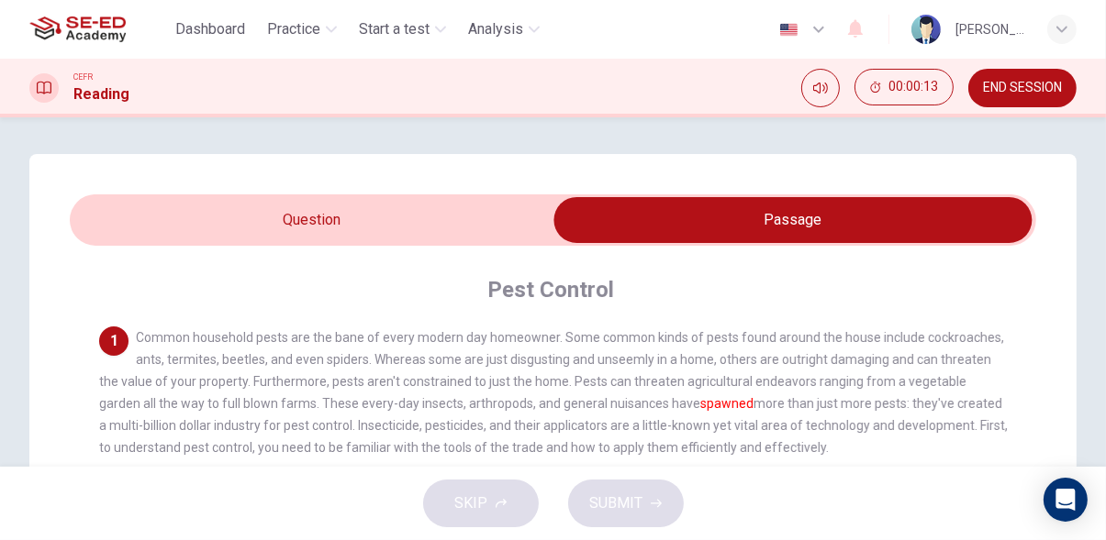
click at [461, 228] on input "checkbox" at bounding box center [793, 220] width 1450 height 46
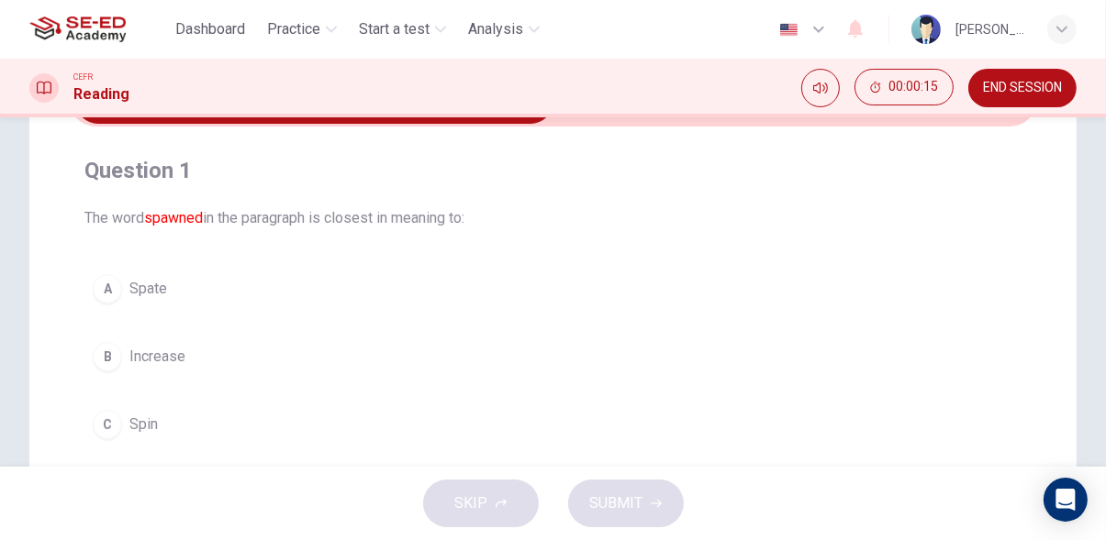
scroll to position [121, 0]
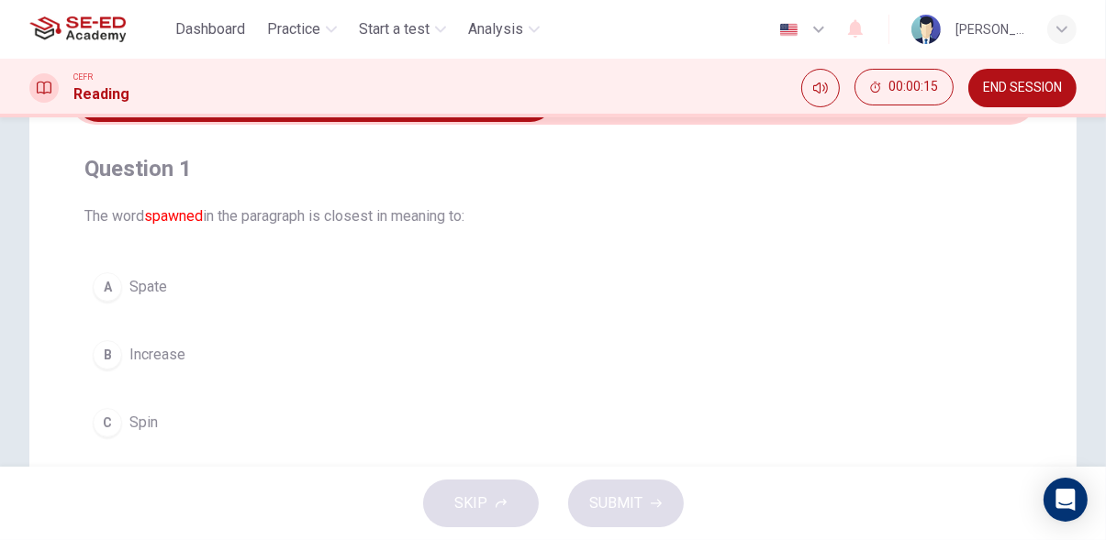
click at [396, 290] on button "A Spate" at bounding box center [552, 287] width 937 height 46
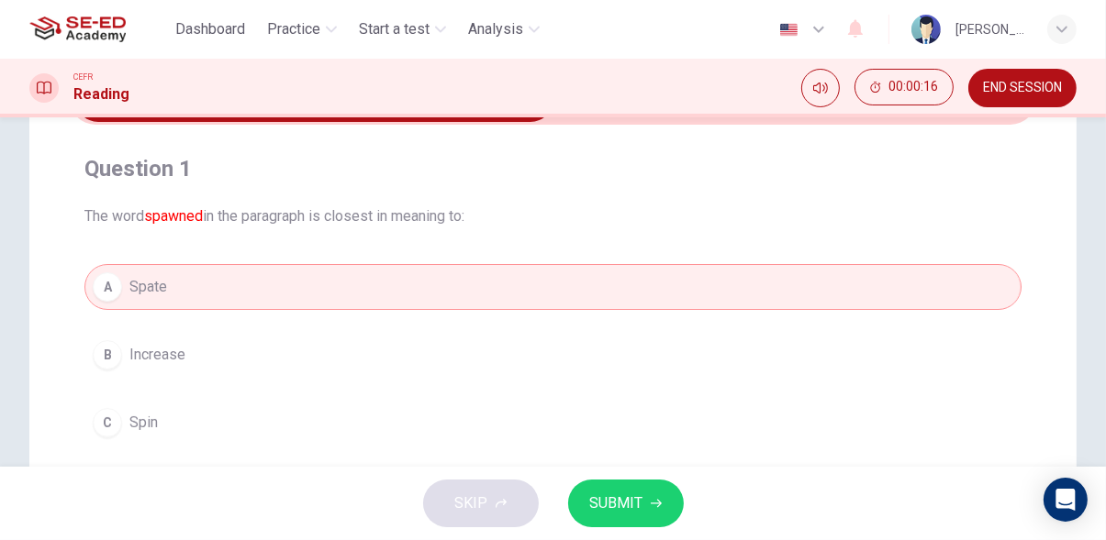
click at [634, 495] on span "SUBMIT" at bounding box center [616, 504] width 53 height 26
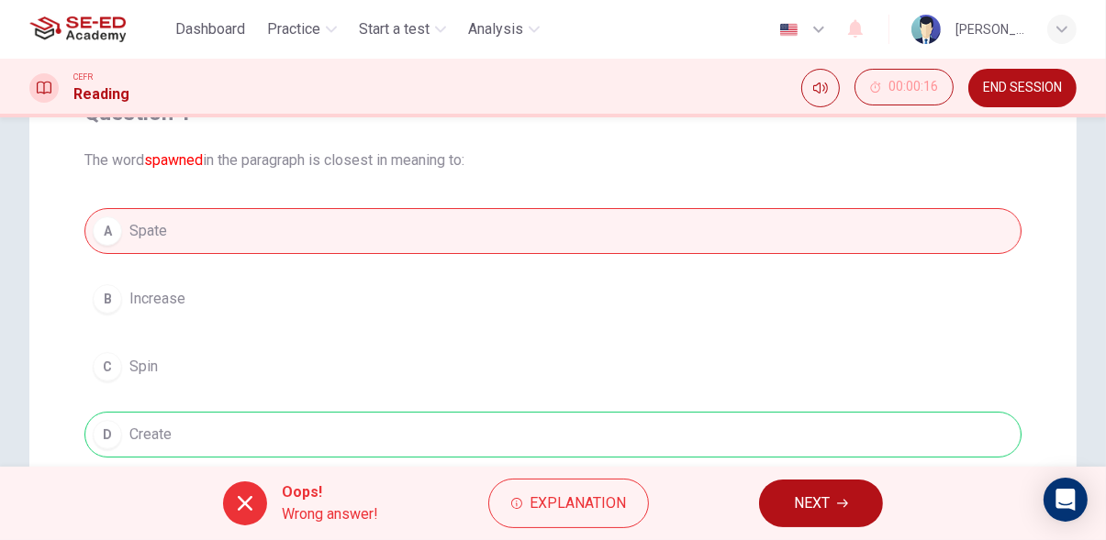
scroll to position [181, 0]
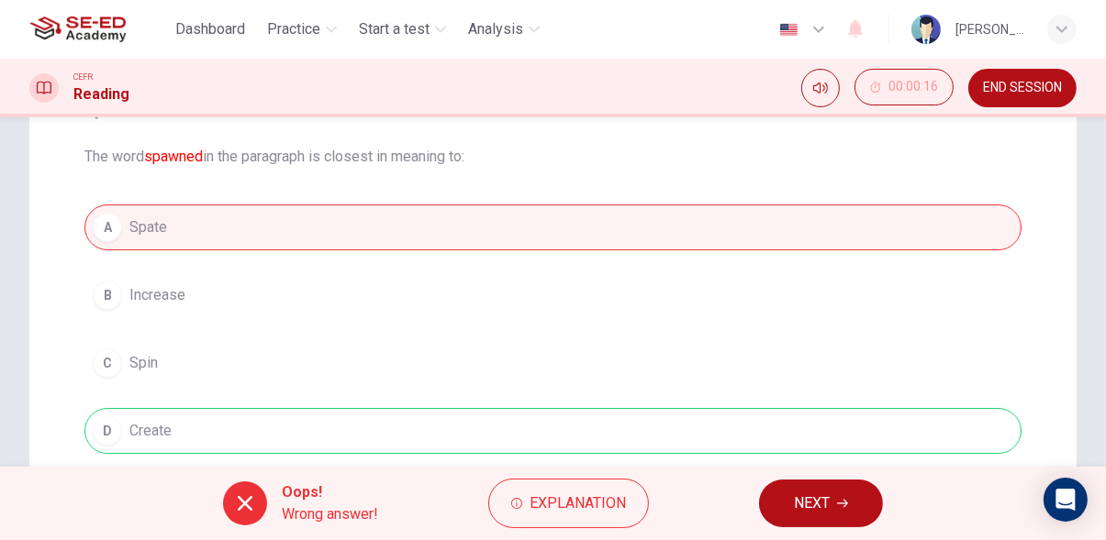
click at [846, 503] on icon "button" at bounding box center [842, 504] width 11 height 8
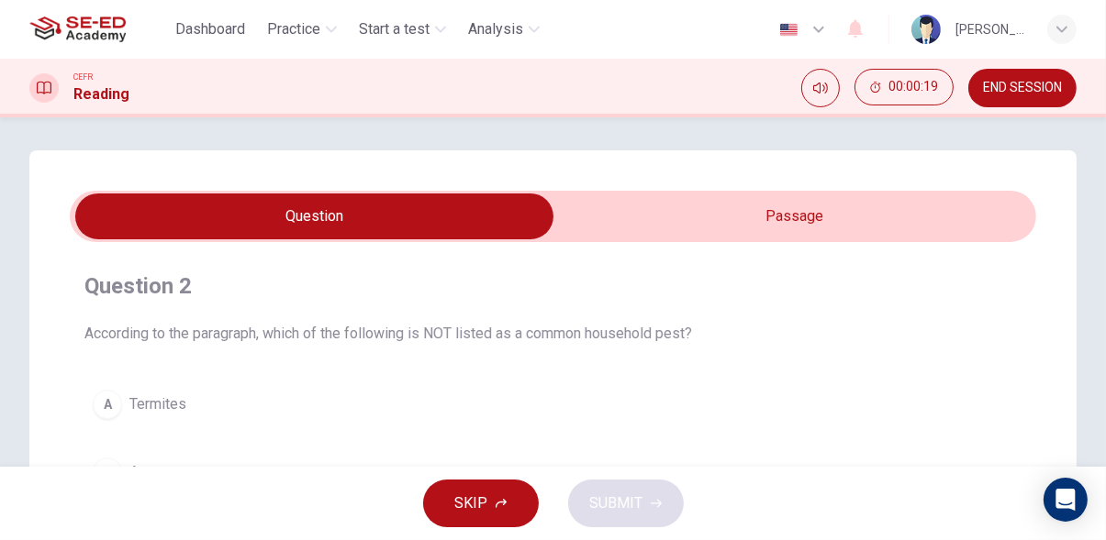
scroll to position [0, 0]
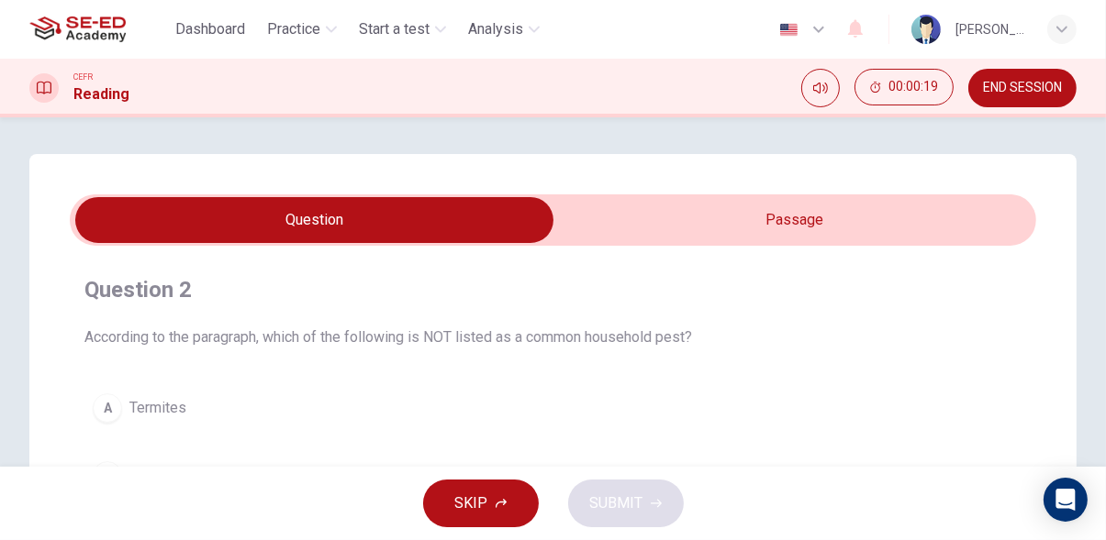
click at [973, 198] on input "checkbox" at bounding box center [315, 220] width 1450 height 46
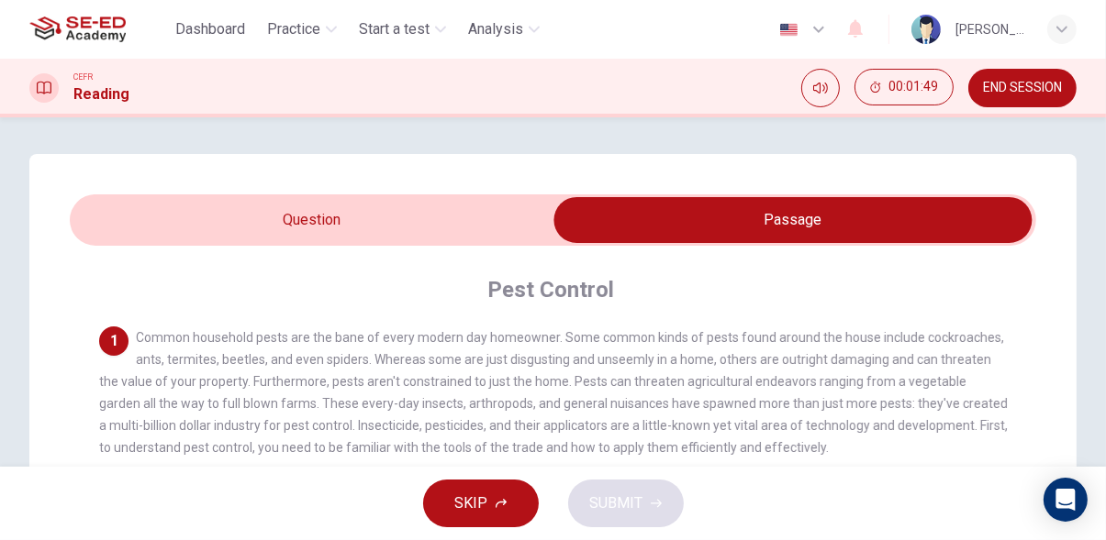
click at [474, 219] on input "checkbox" at bounding box center [793, 220] width 1450 height 46
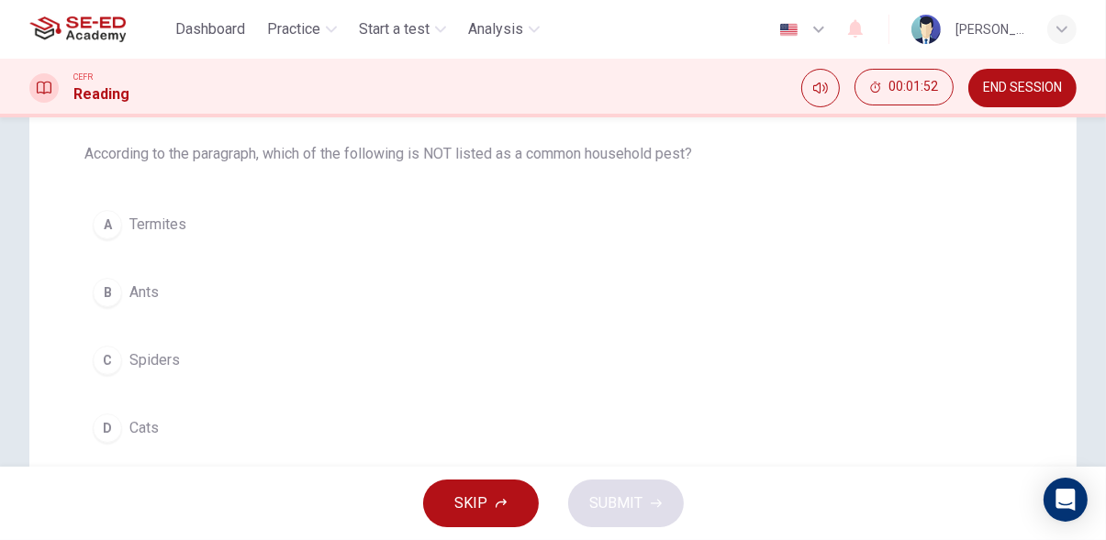
scroll to position [181, 0]
click at [191, 433] on button "D Cats" at bounding box center [552, 431] width 937 height 46
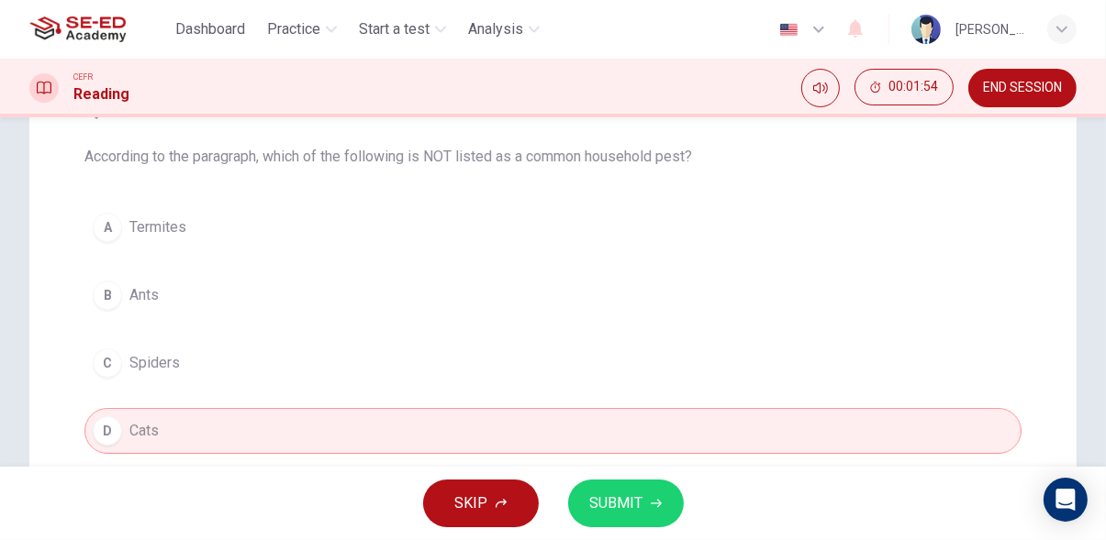
click at [626, 501] on span "SUBMIT" at bounding box center [616, 504] width 53 height 26
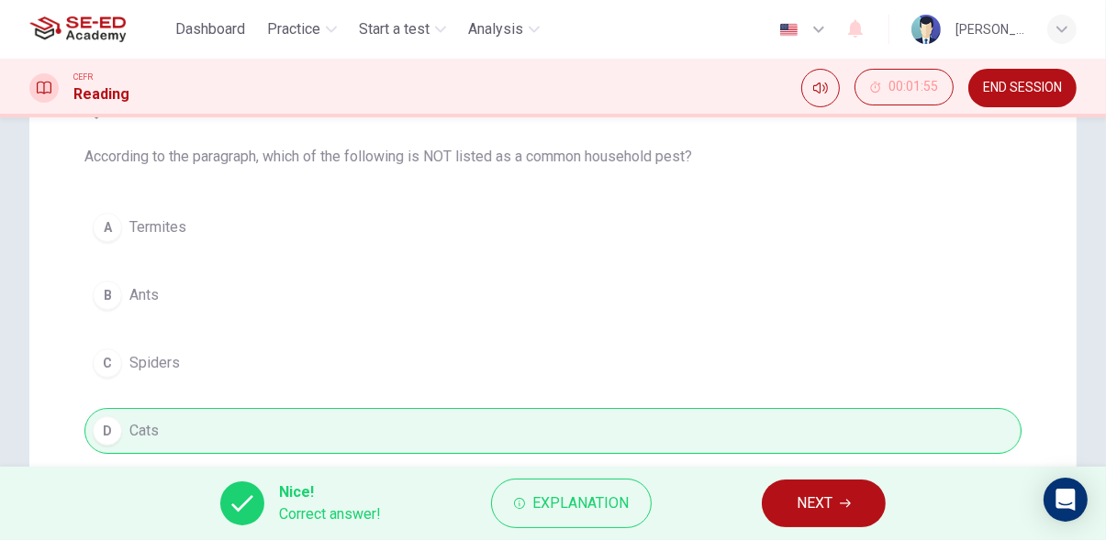
click at [859, 519] on button "NEXT" at bounding box center [824, 504] width 124 height 48
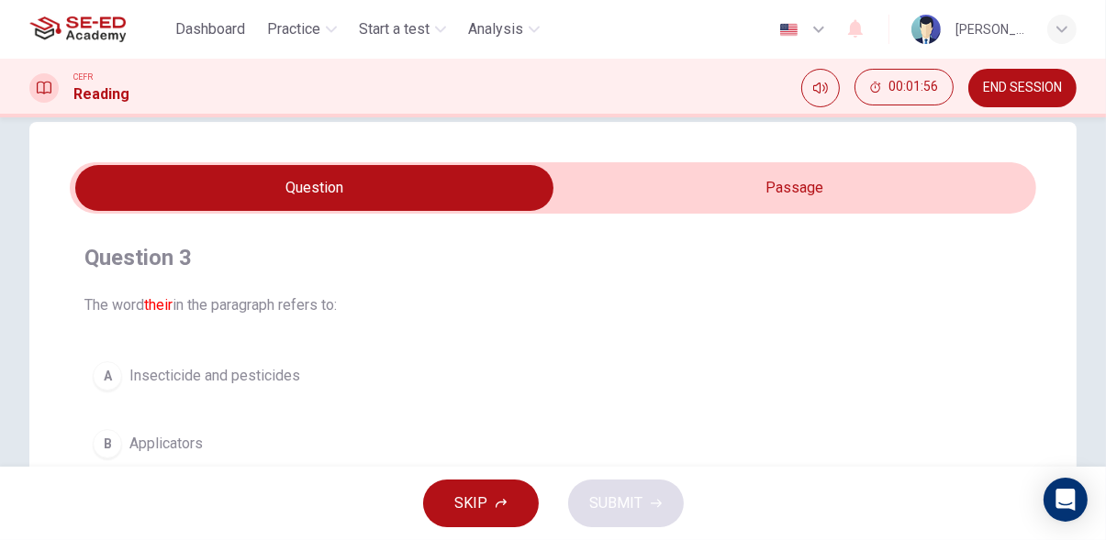
scroll to position [0, 0]
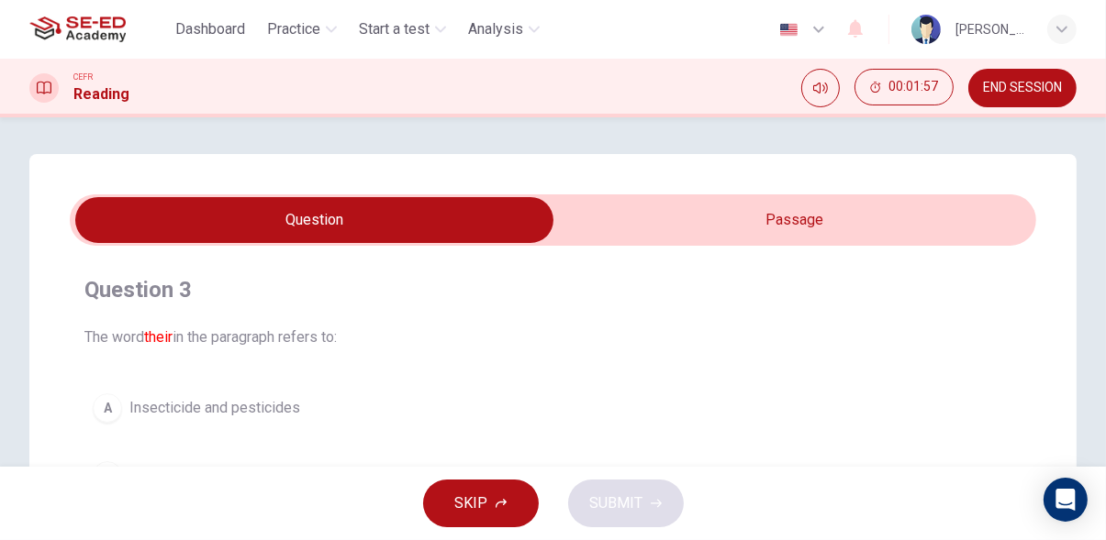
click at [899, 220] on input "checkbox" at bounding box center [315, 220] width 1450 height 46
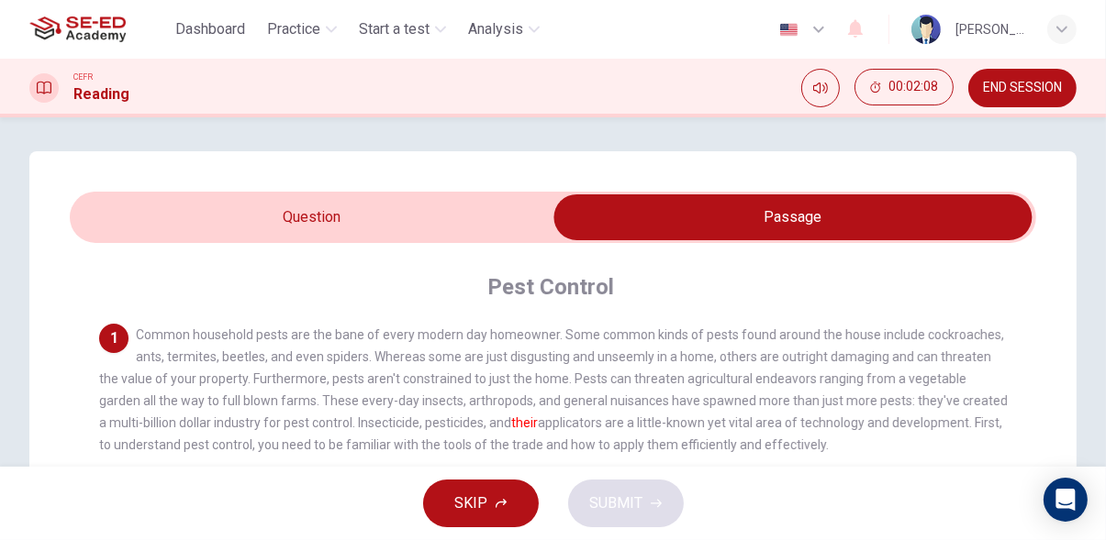
scroll to position [3, 0]
click at [136, 208] on input "checkbox" at bounding box center [793, 218] width 1450 height 46
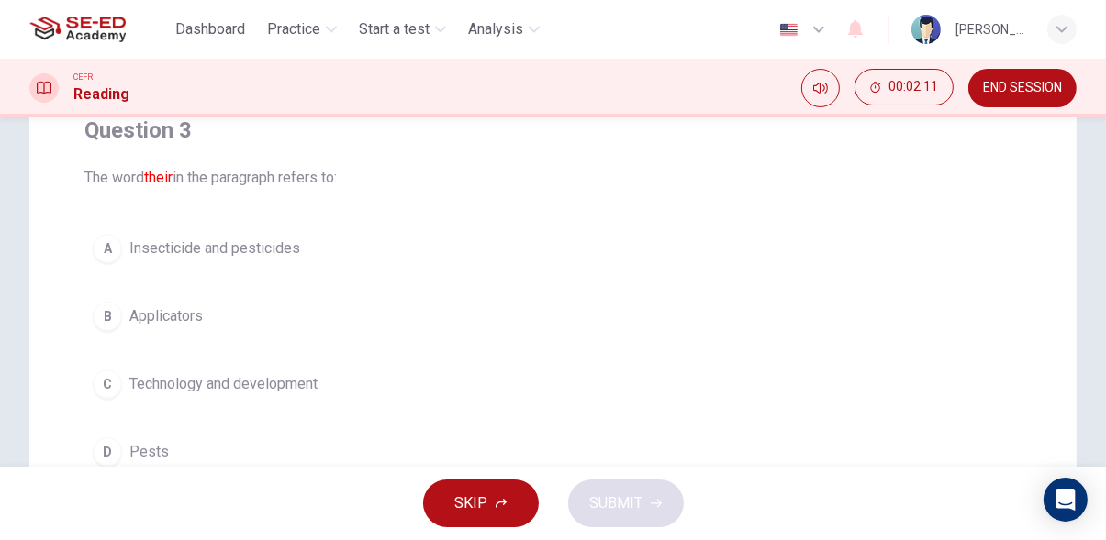
scroll to position [160, 0]
click at [132, 250] on span "Insecticide and pesticides" at bounding box center [214, 249] width 171 height 22
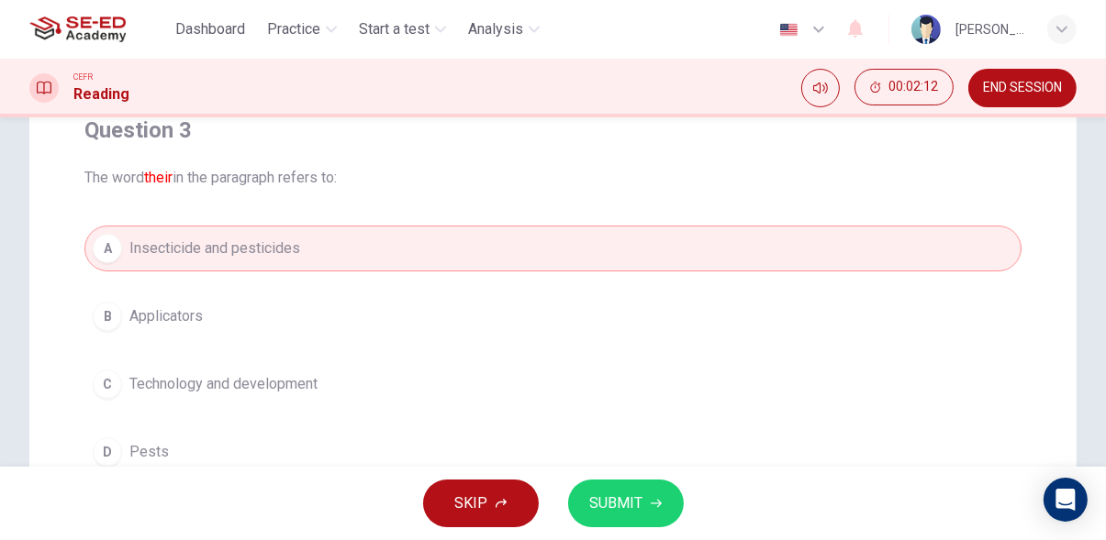
click at [638, 527] on button "SUBMIT" at bounding box center [626, 504] width 116 height 48
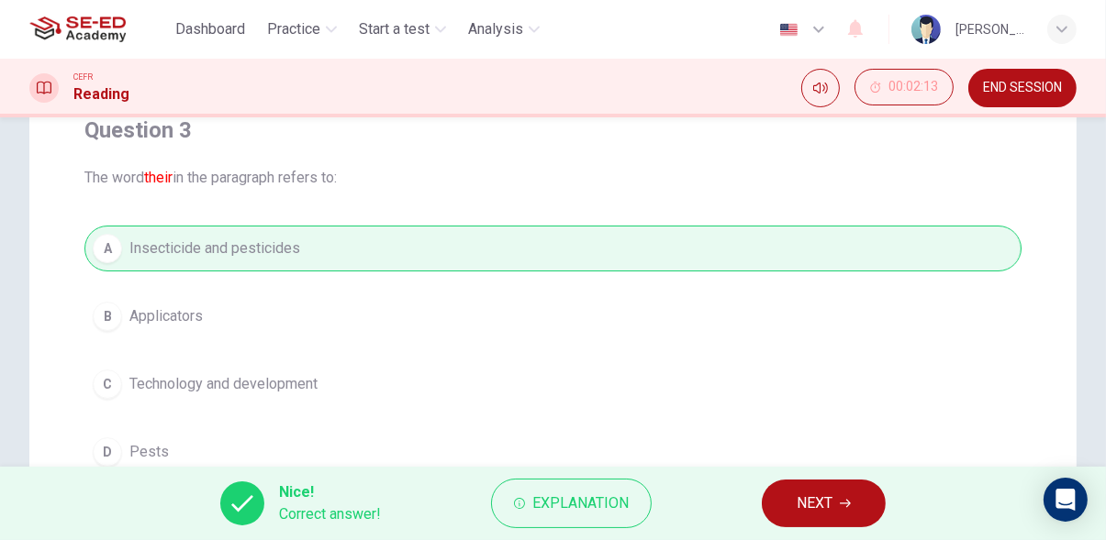
click at [843, 502] on icon "button" at bounding box center [844, 503] width 11 height 11
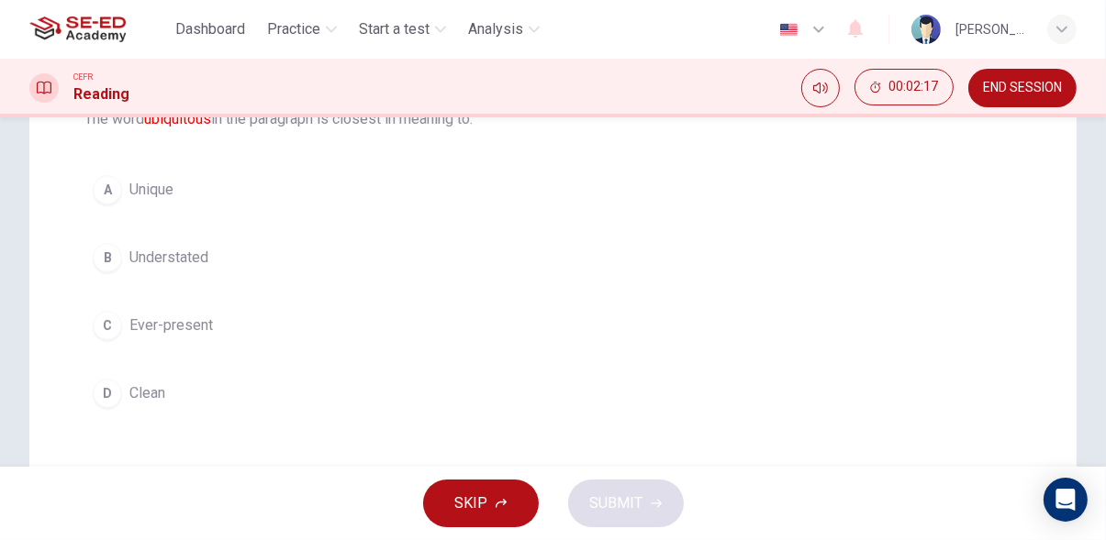
scroll to position [222, 0]
click at [110, 322] on div "C" at bounding box center [107, 321] width 29 height 29
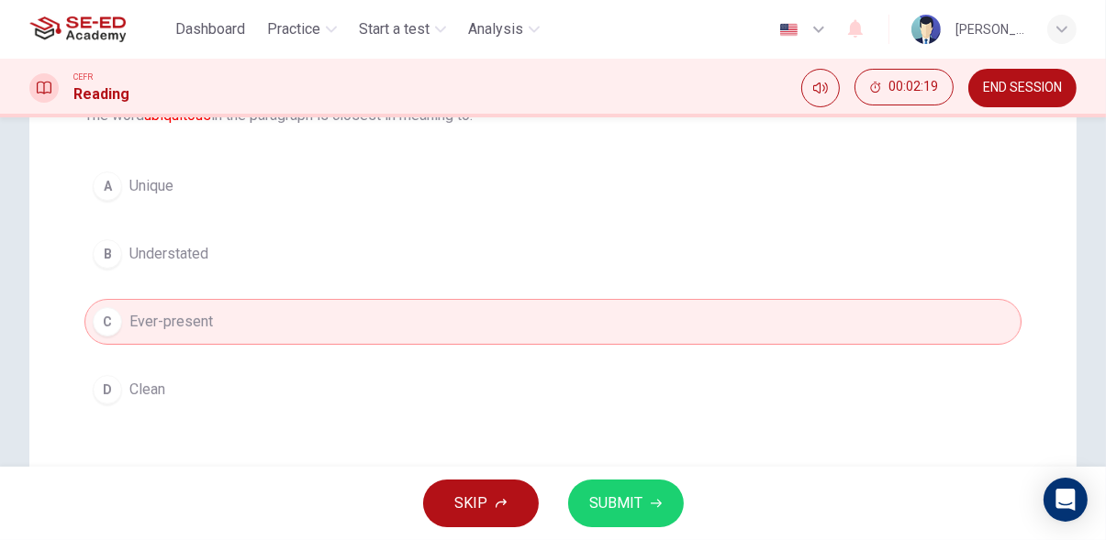
click at [639, 514] on span "SUBMIT" at bounding box center [616, 504] width 53 height 26
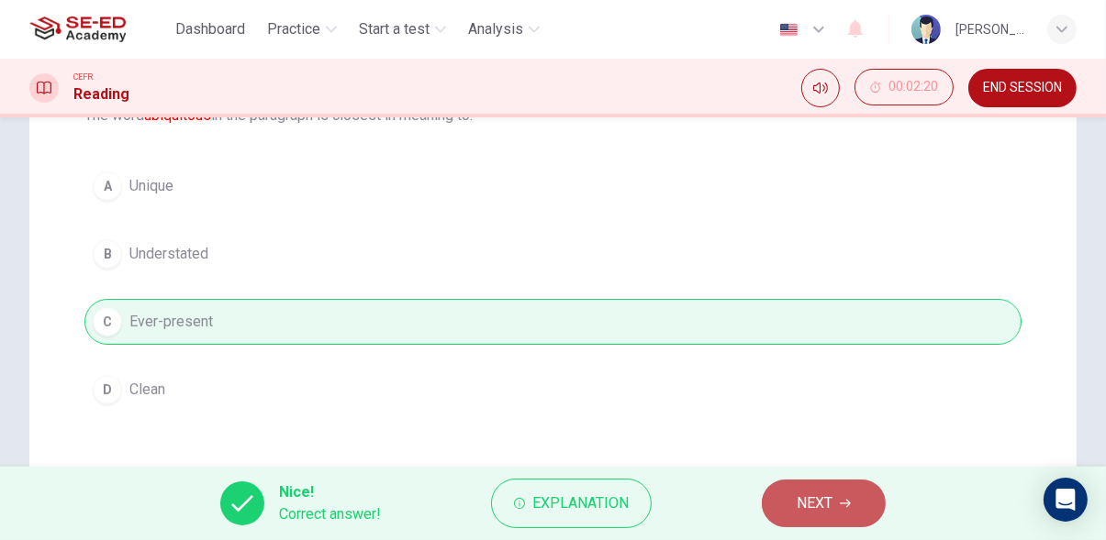
click at [851, 508] on icon "button" at bounding box center [844, 503] width 11 height 11
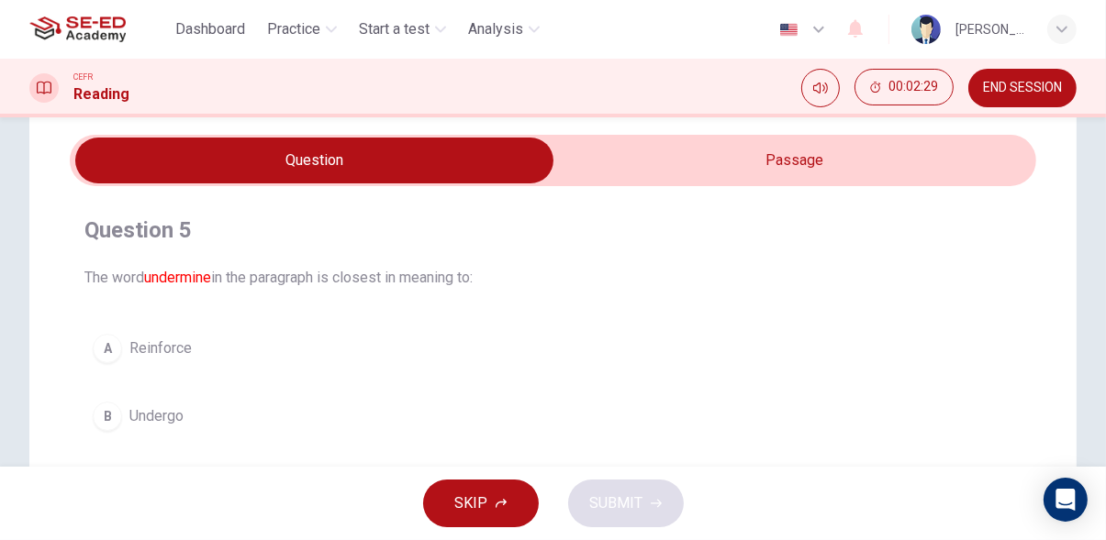
scroll to position [0, 0]
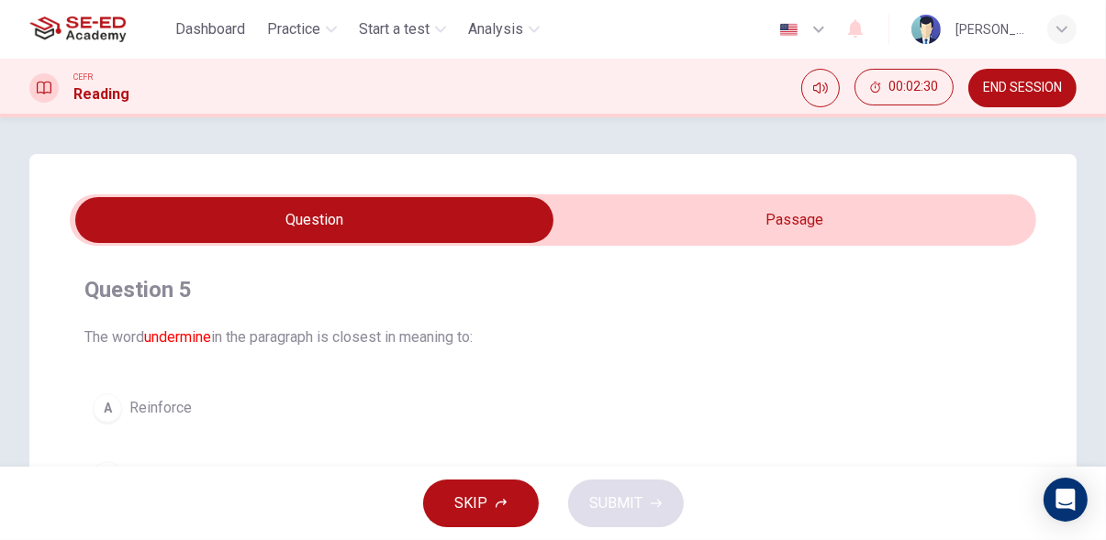
click at [893, 212] on input "checkbox" at bounding box center [315, 220] width 1450 height 46
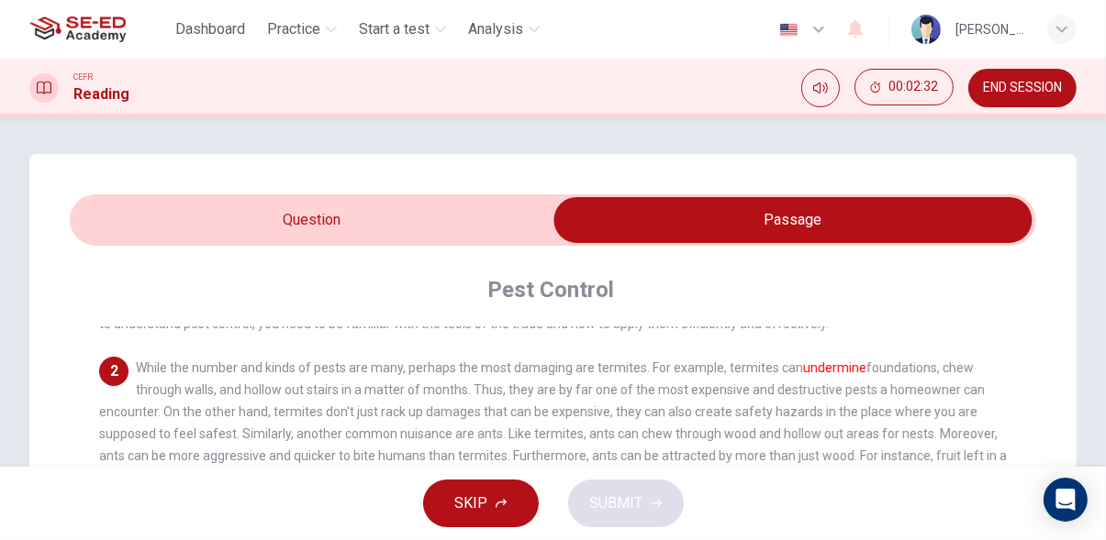
scroll to position [122, 0]
click at [90, 224] on input "checkbox" at bounding box center [793, 220] width 1450 height 46
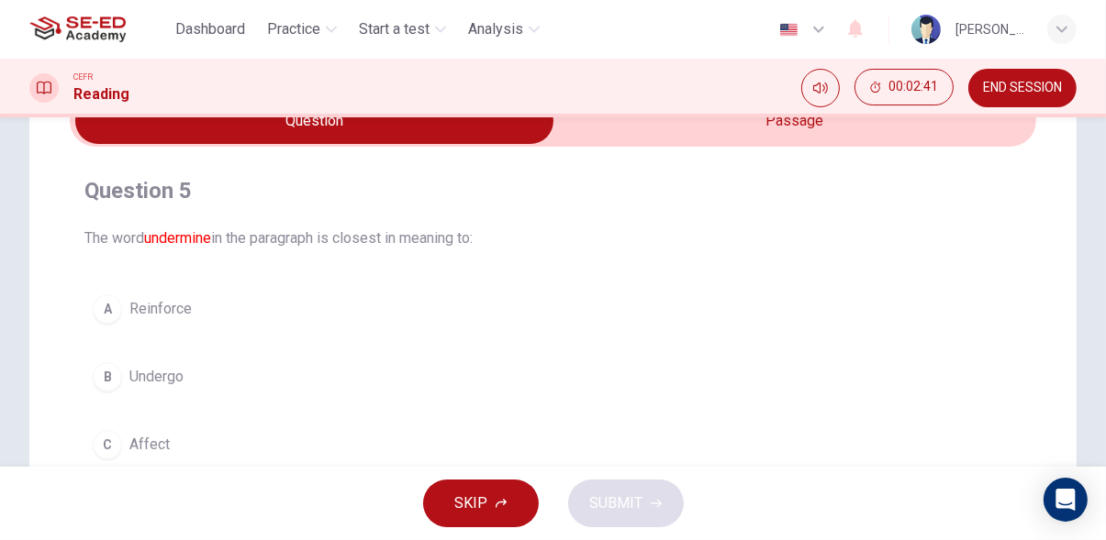
scroll to position [0, 0]
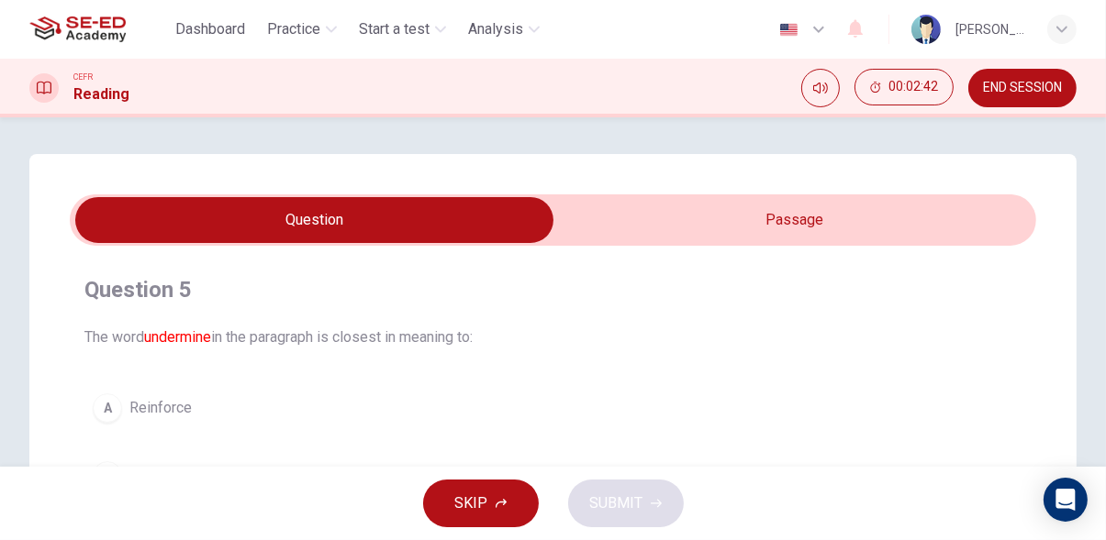
click at [926, 226] on input "checkbox" at bounding box center [315, 220] width 1450 height 46
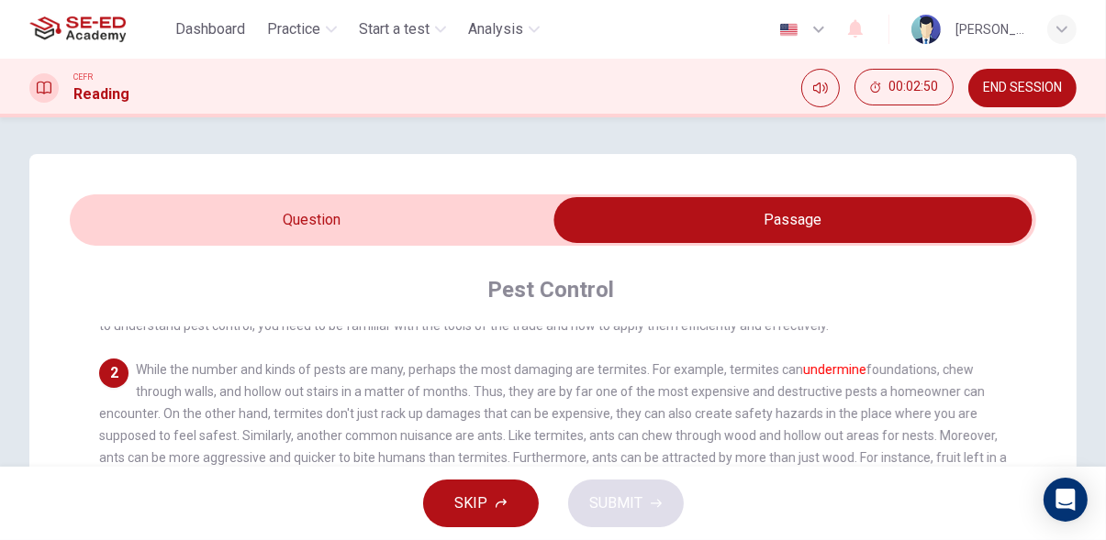
click at [109, 220] on input "checkbox" at bounding box center [793, 220] width 1450 height 46
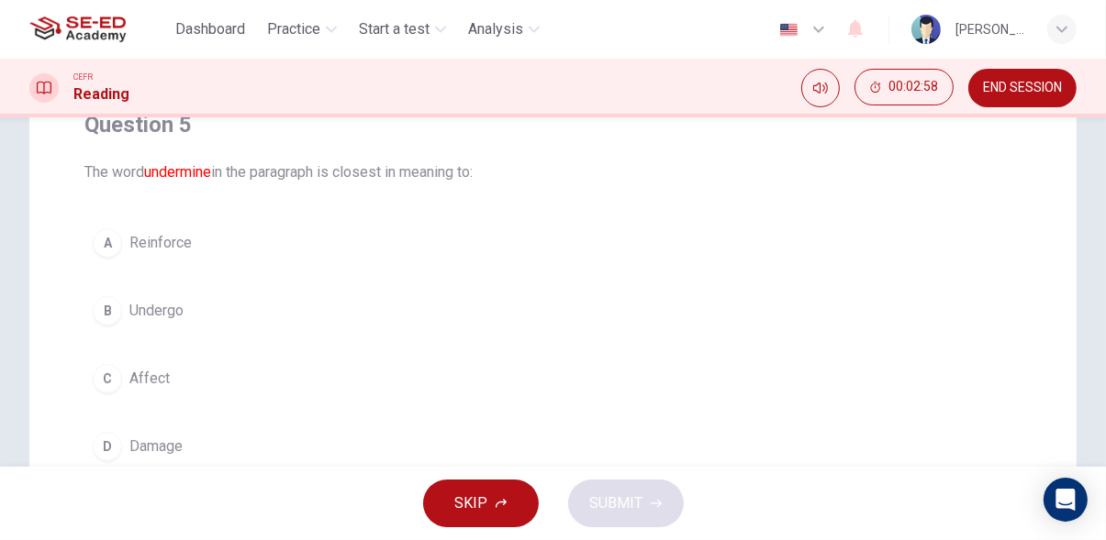
scroll to position [162, 0]
click at [109, 246] on div "A" at bounding box center [107, 245] width 29 height 29
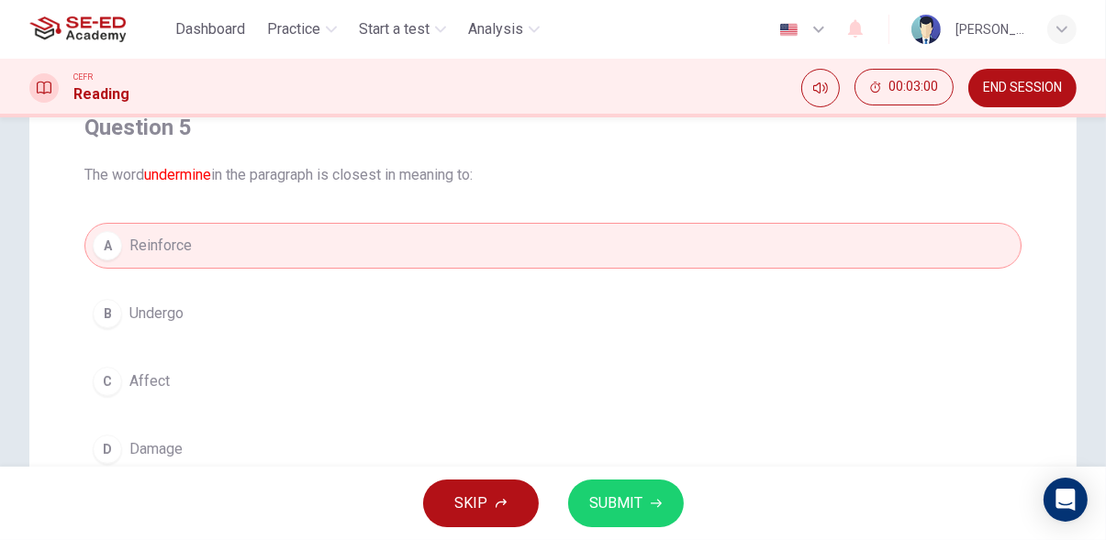
click at [660, 506] on icon "button" at bounding box center [655, 503] width 11 height 11
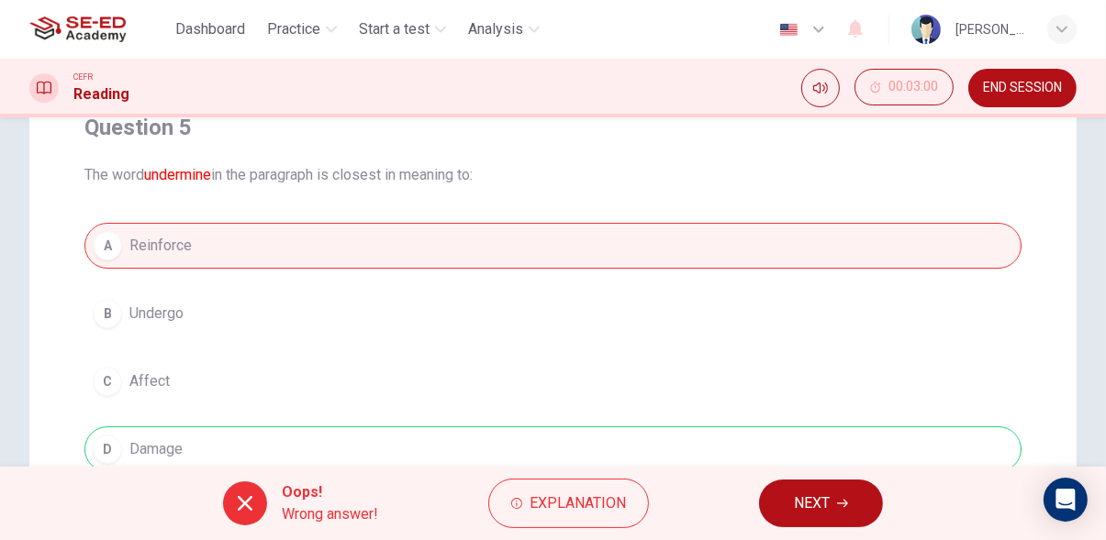
click at [825, 509] on span "NEXT" at bounding box center [812, 504] width 36 height 26
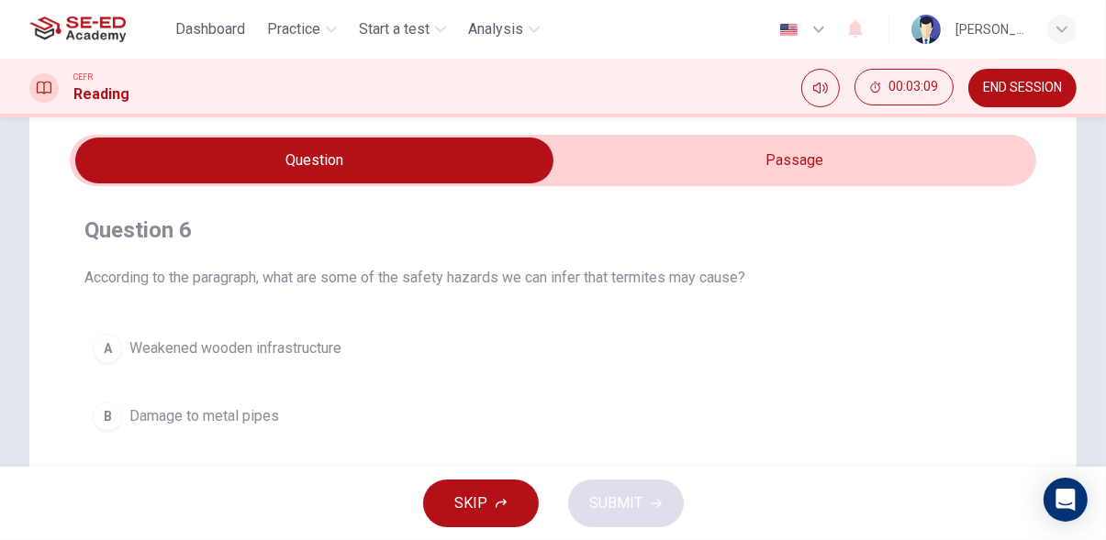
scroll to position [0, 0]
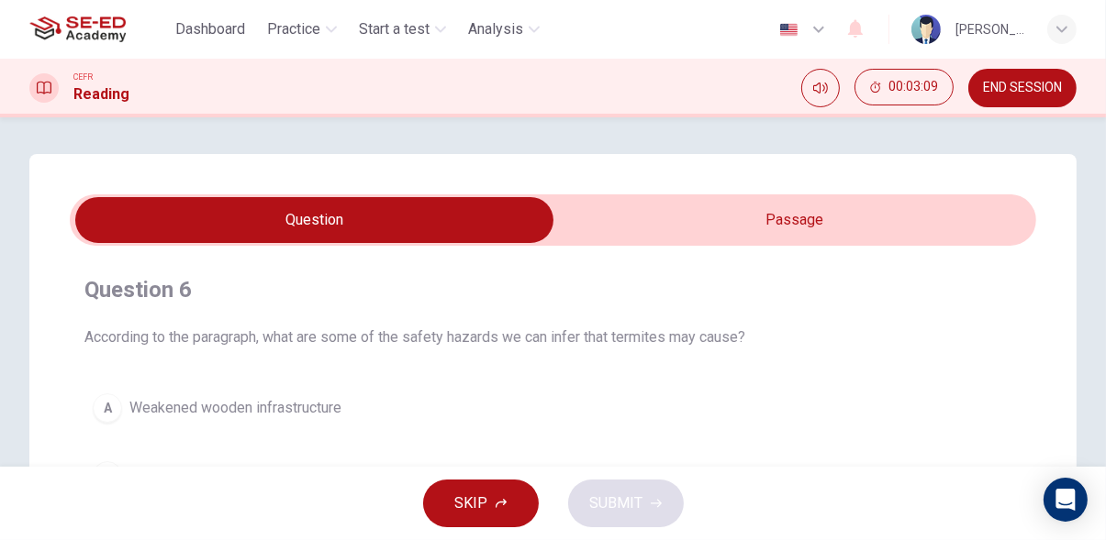
click at [976, 209] on input "checkbox" at bounding box center [315, 220] width 1450 height 46
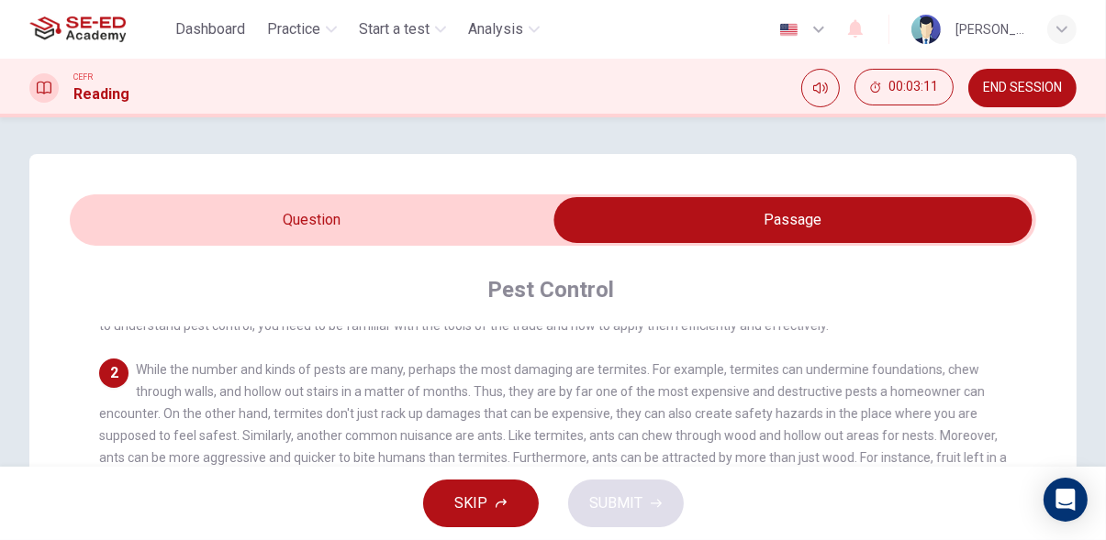
click at [100, 235] on input "checkbox" at bounding box center [793, 220] width 1450 height 46
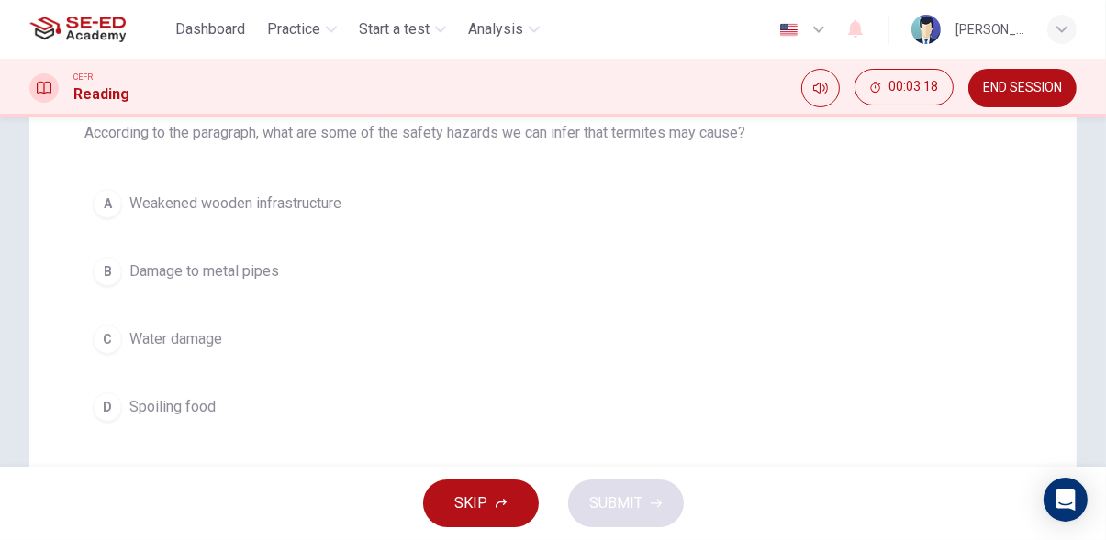
scroll to position [206, 0]
click at [95, 207] on div "A" at bounding box center [107, 201] width 29 height 29
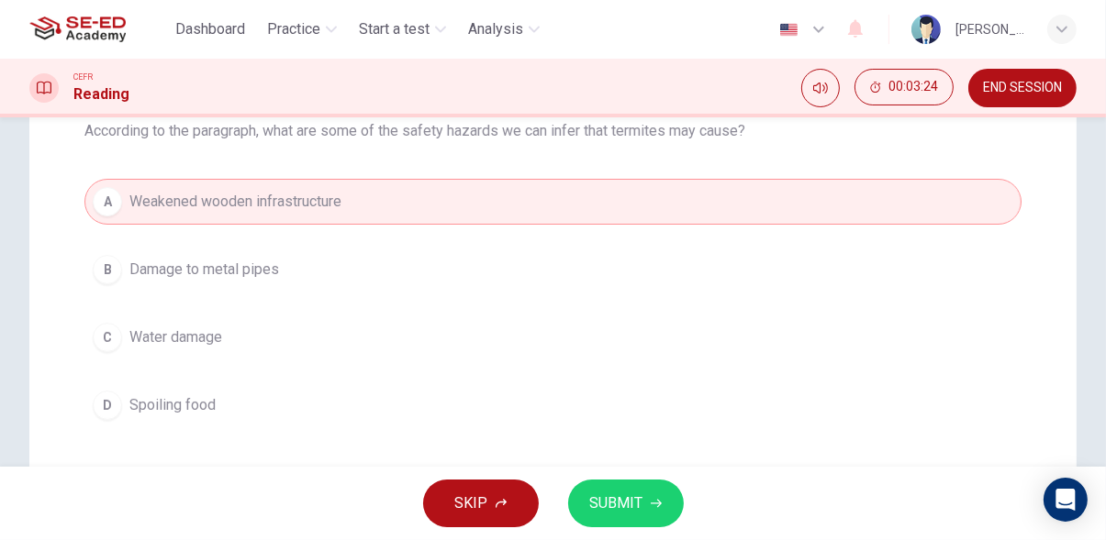
click at [618, 508] on span "SUBMIT" at bounding box center [616, 504] width 53 height 26
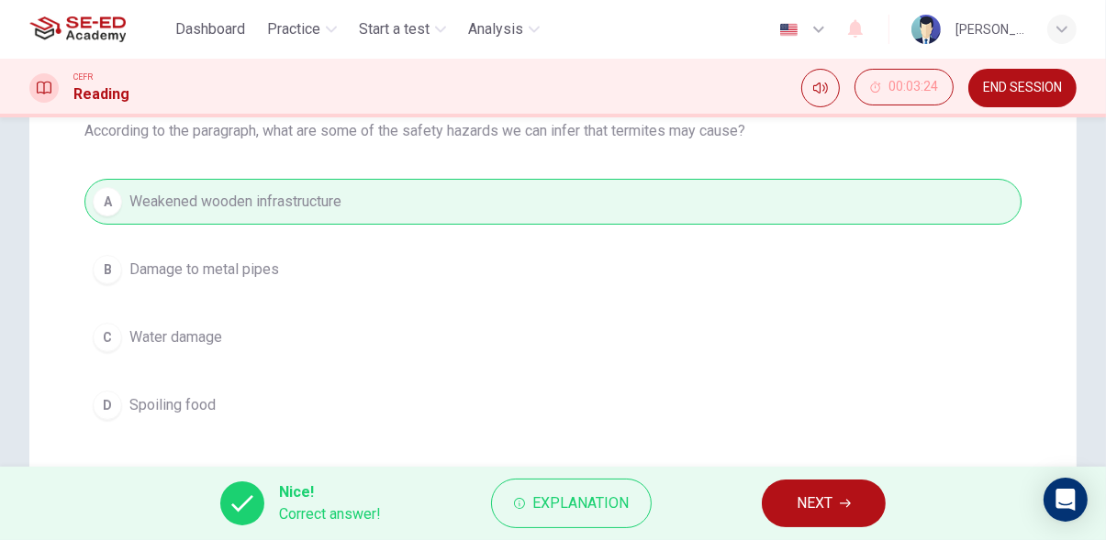
click at [846, 505] on icon "button" at bounding box center [844, 503] width 11 height 11
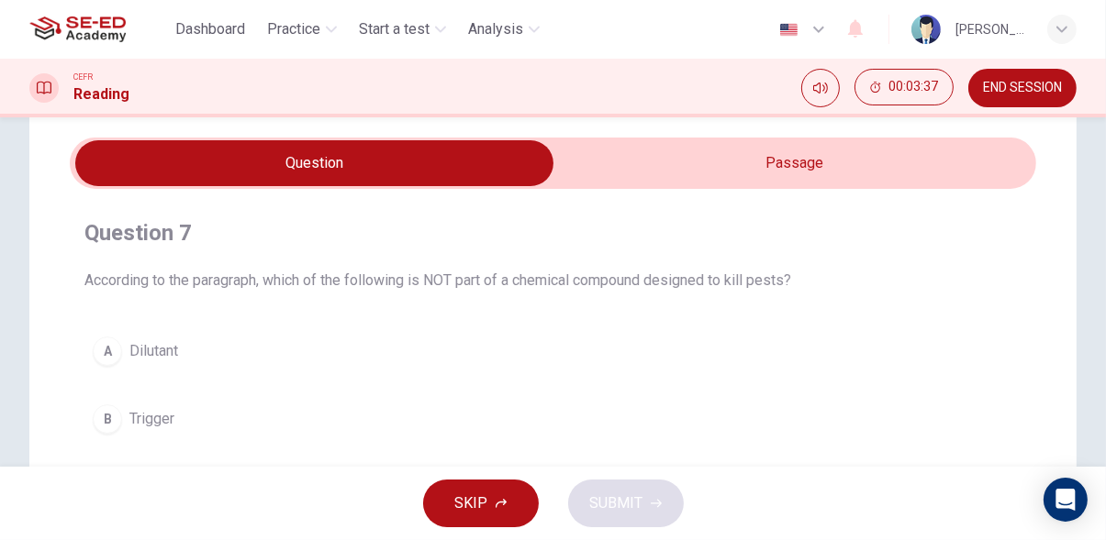
scroll to position [0, 0]
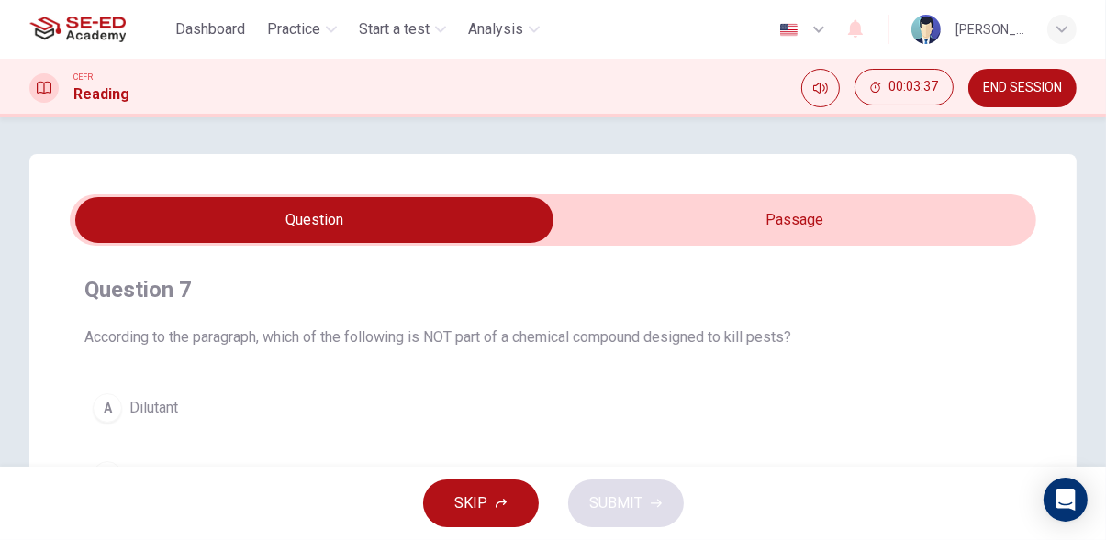
click at [932, 219] on input "checkbox" at bounding box center [315, 220] width 1450 height 46
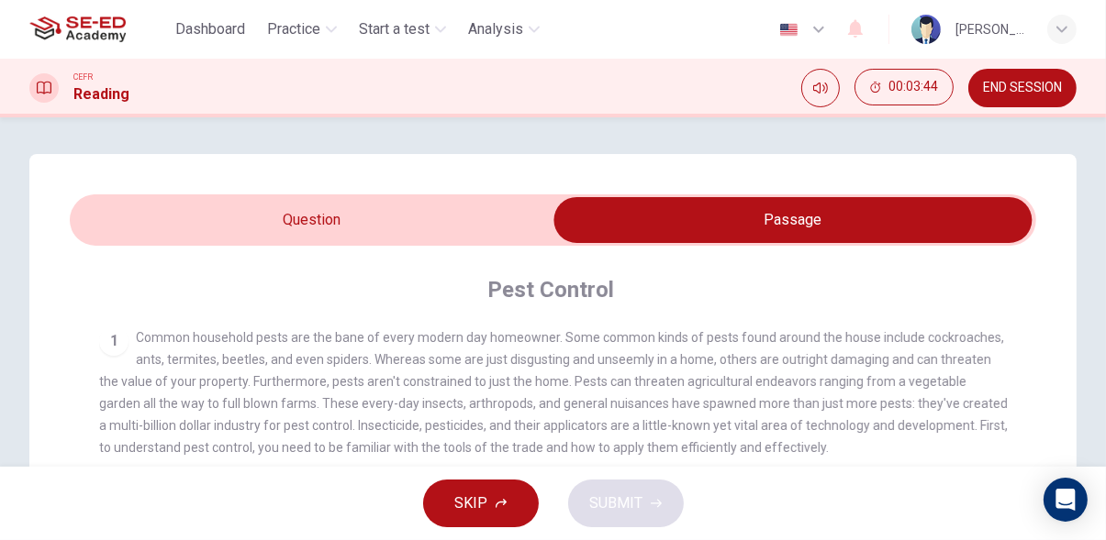
click at [130, 215] on input "checkbox" at bounding box center [793, 220] width 1450 height 46
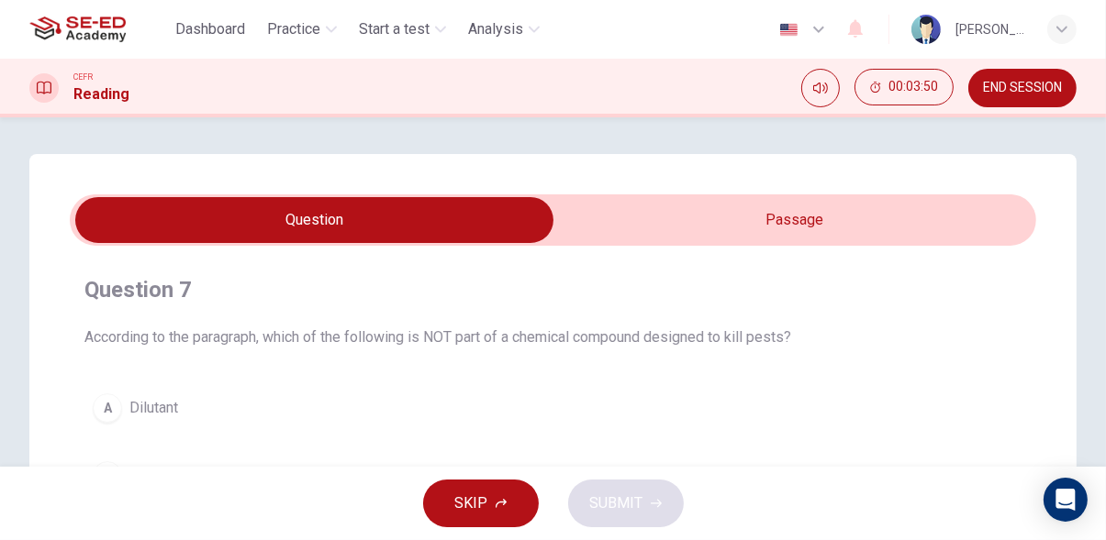
click at [943, 206] on input "checkbox" at bounding box center [315, 220] width 1450 height 46
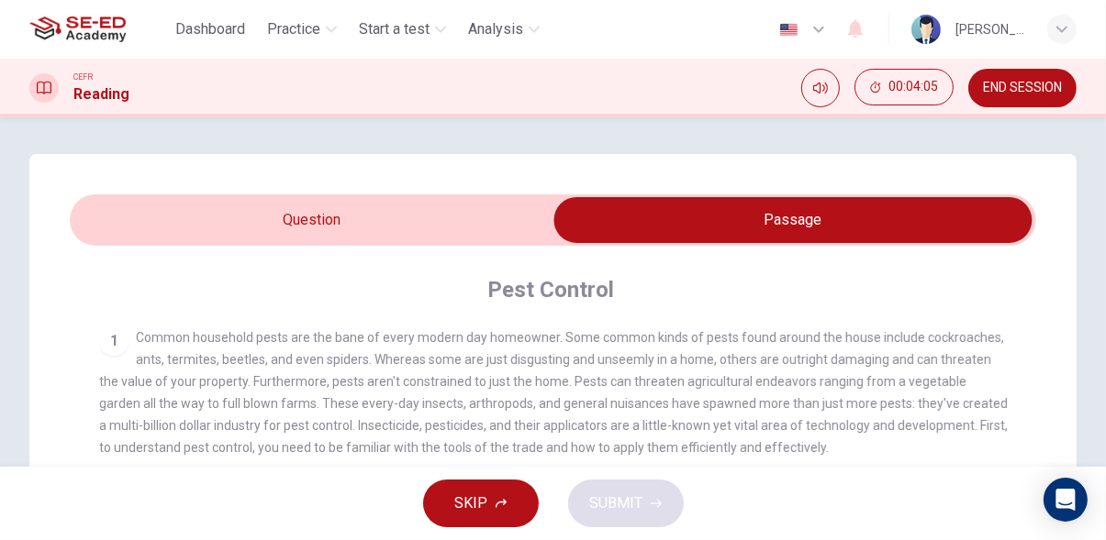
click at [100, 205] on input "checkbox" at bounding box center [793, 220] width 1450 height 46
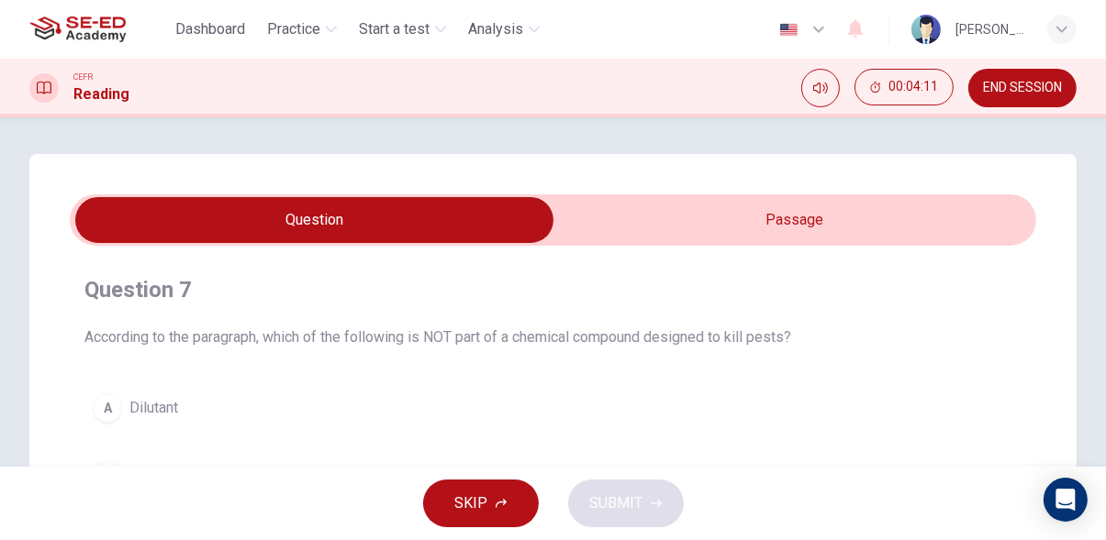
click at [927, 209] on input "checkbox" at bounding box center [315, 220] width 1450 height 46
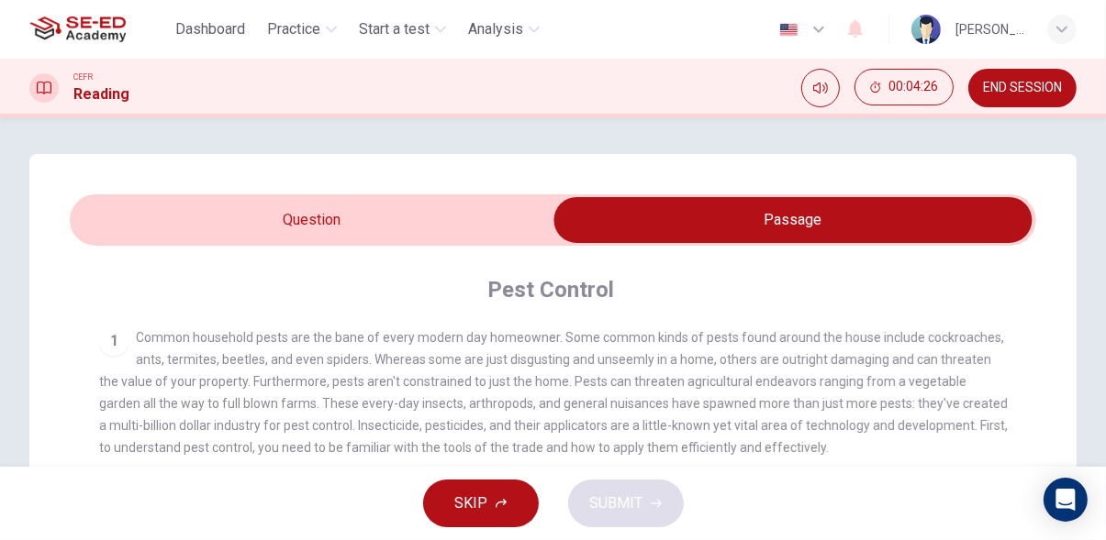
click at [107, 228] on input "checkbox" at bounding box center [793, 220] width 1450 height 46
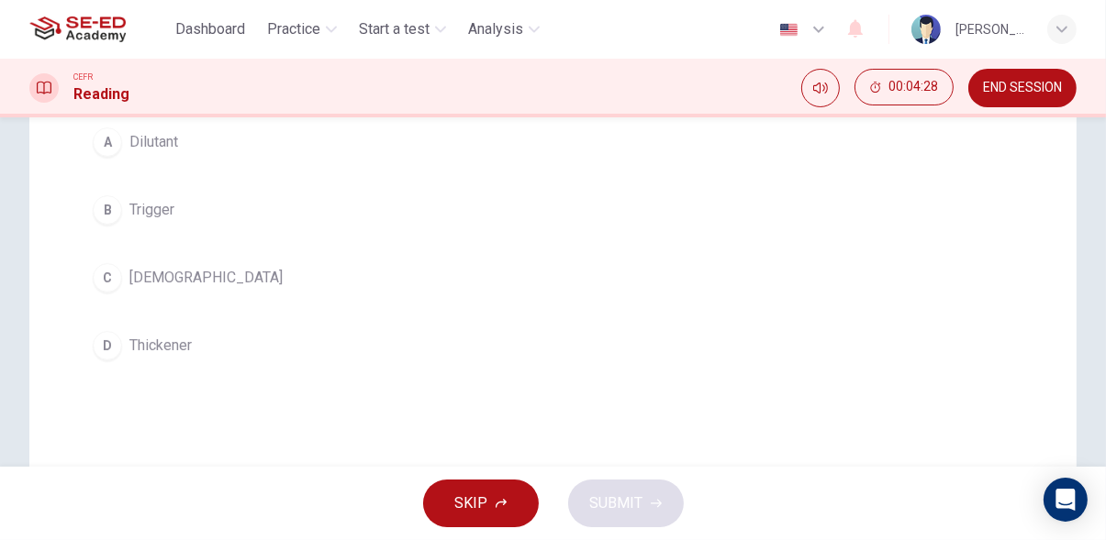
scroll to position [265, 0]
click at [93, 204] on button "B Trigger" at bounding box center [552, 211] width 937 height 46
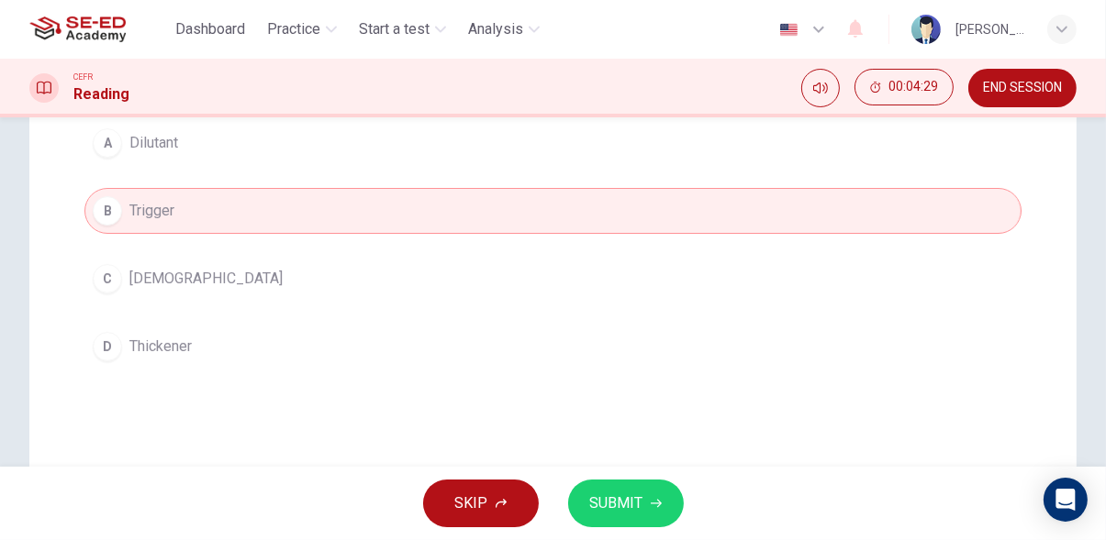
click at [622, 495] on span "SUBMIT" at bounding box center [616, 504] width 53 height 26
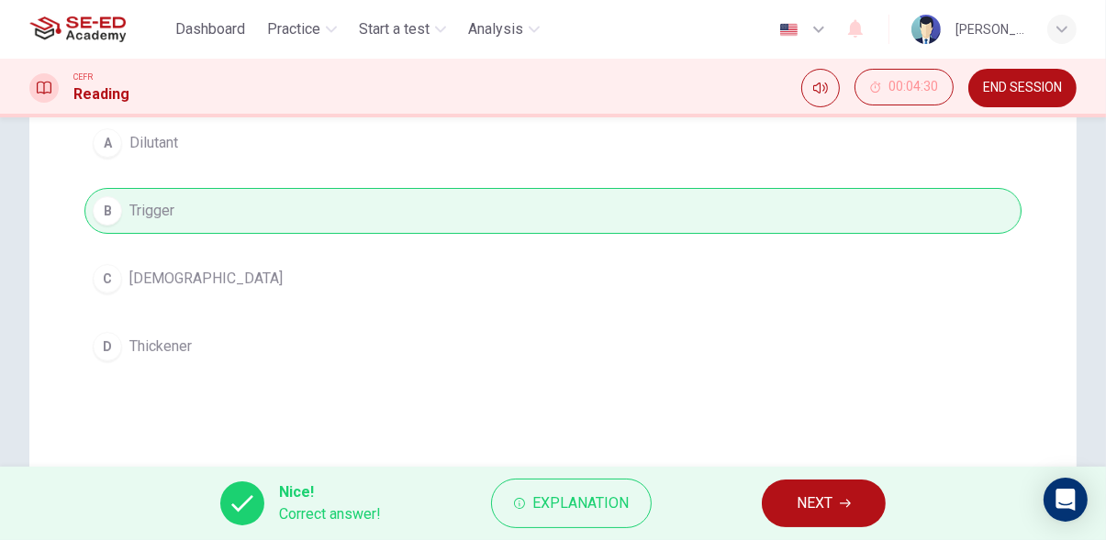
click at [844, 504] on icon "button" at bounding box center [844, 504] width 11 height 8
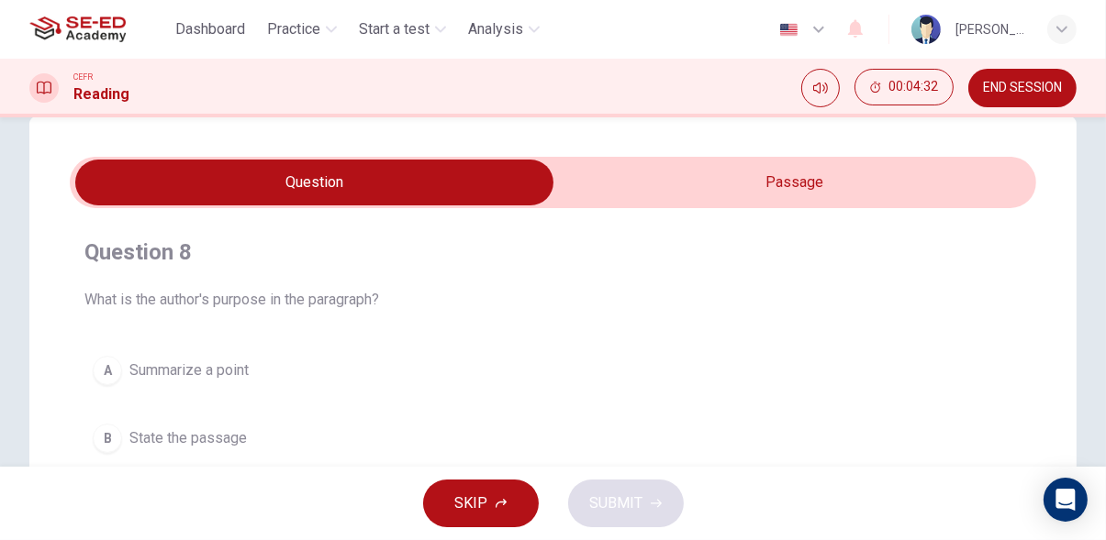
scroll to position [37, 0]
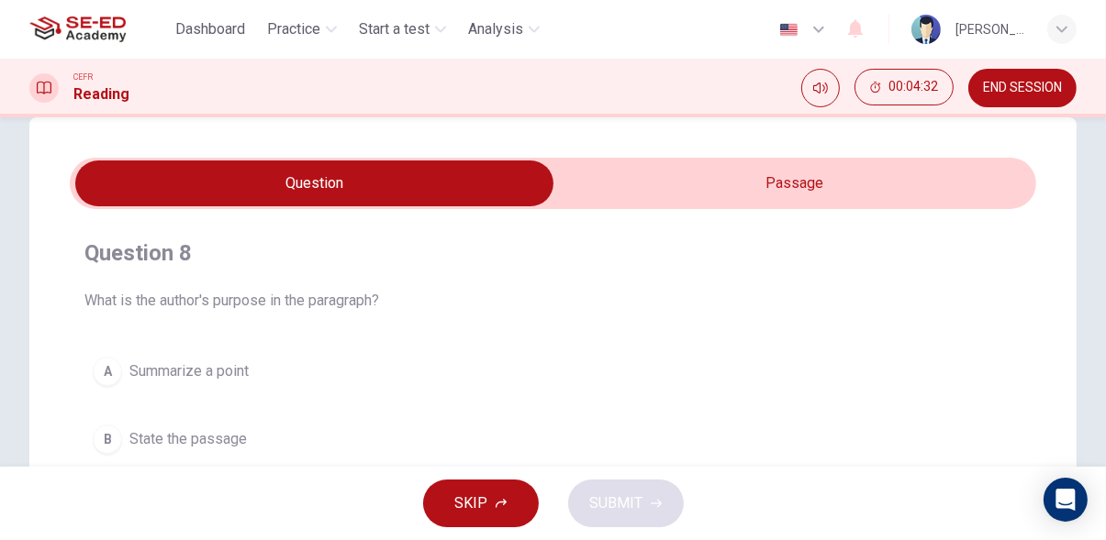
click at [892, 206] on span at bounding box center [553, 183] width 966 height 51
click at [940, 200] on input "checkbox" at bounding box center [315, 184] width 1450 height 46
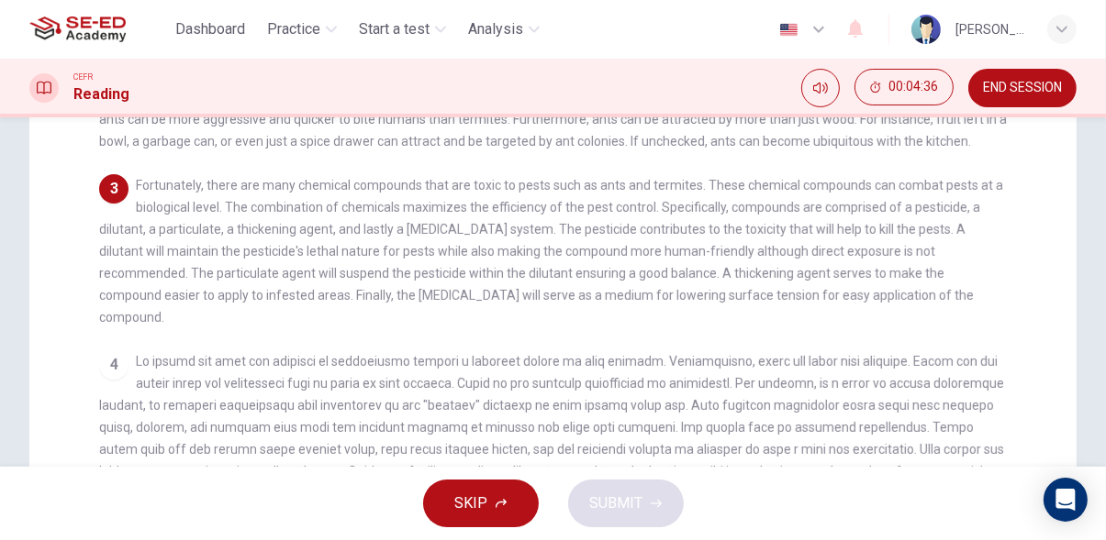
scroll to position [320, 0]
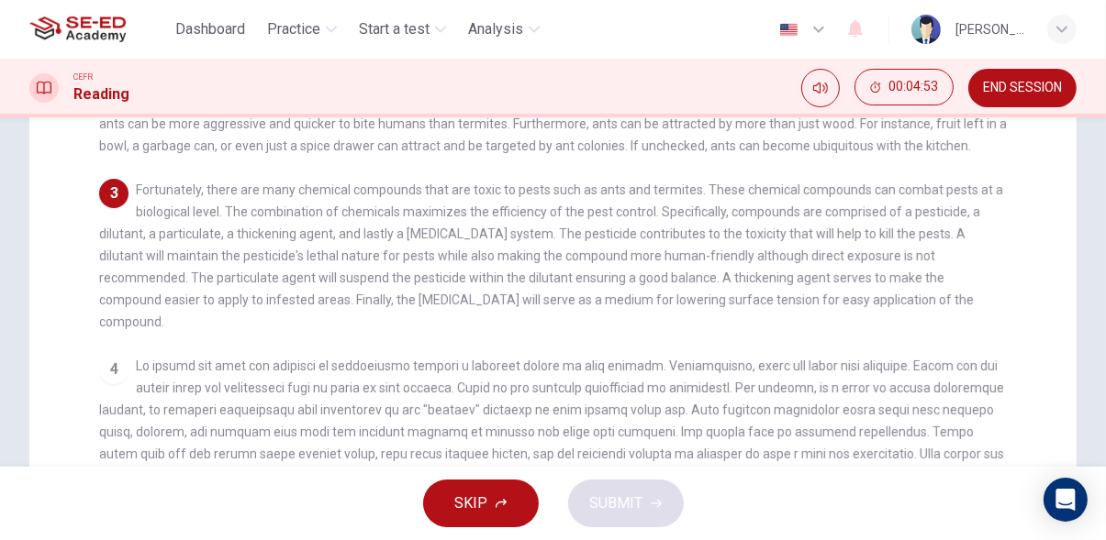
click at [991, 383] on div "1 Common household pests are the bane of every modern day homeowner. Some commo…" at bounding box center [565, 334] width 932 height 657
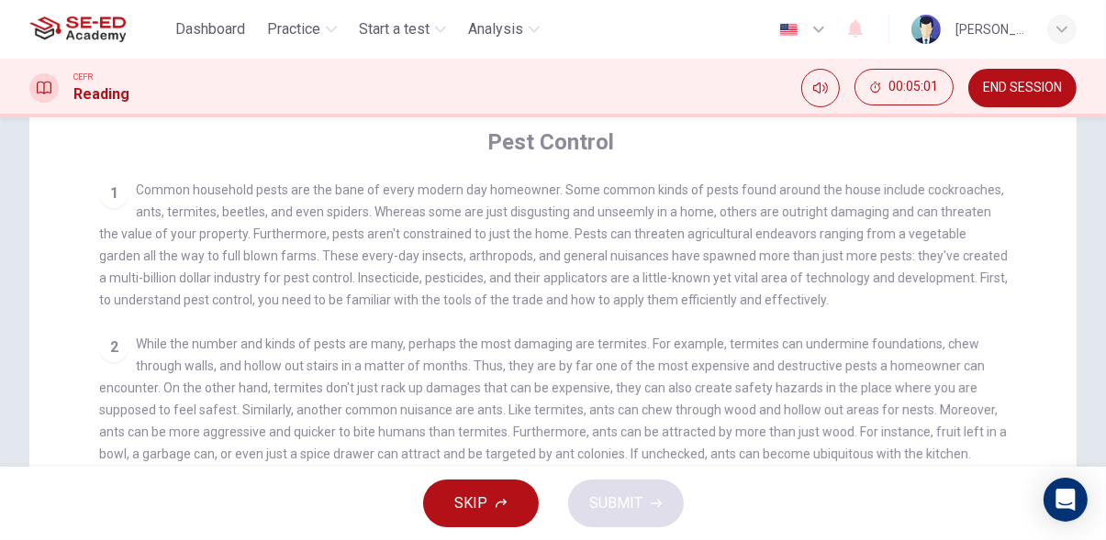
scroll to position [0, 0]
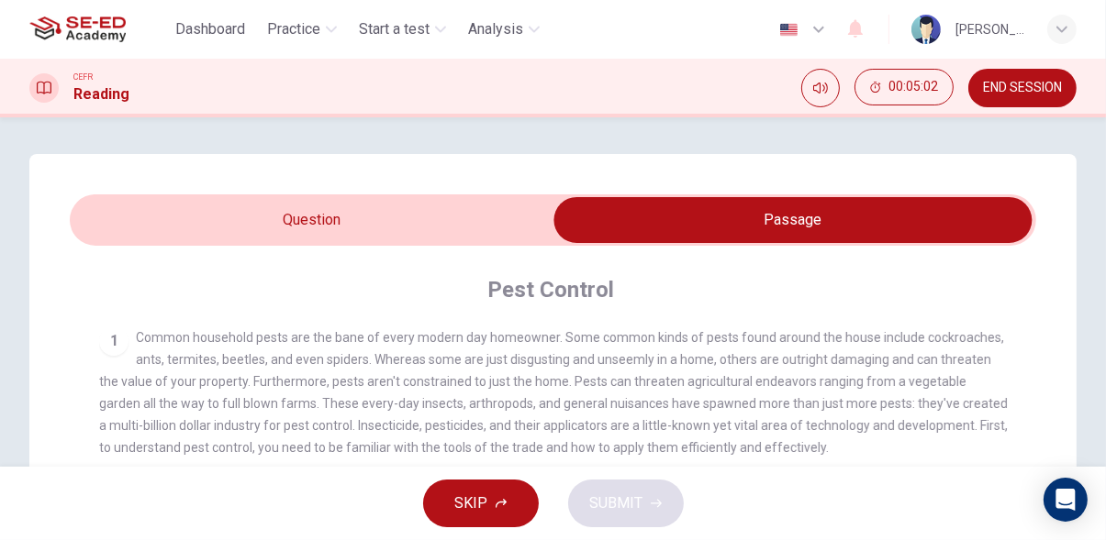
click at [120, 213] on input "checkbox" at bounding box center [793, 220] width 1450 height 46
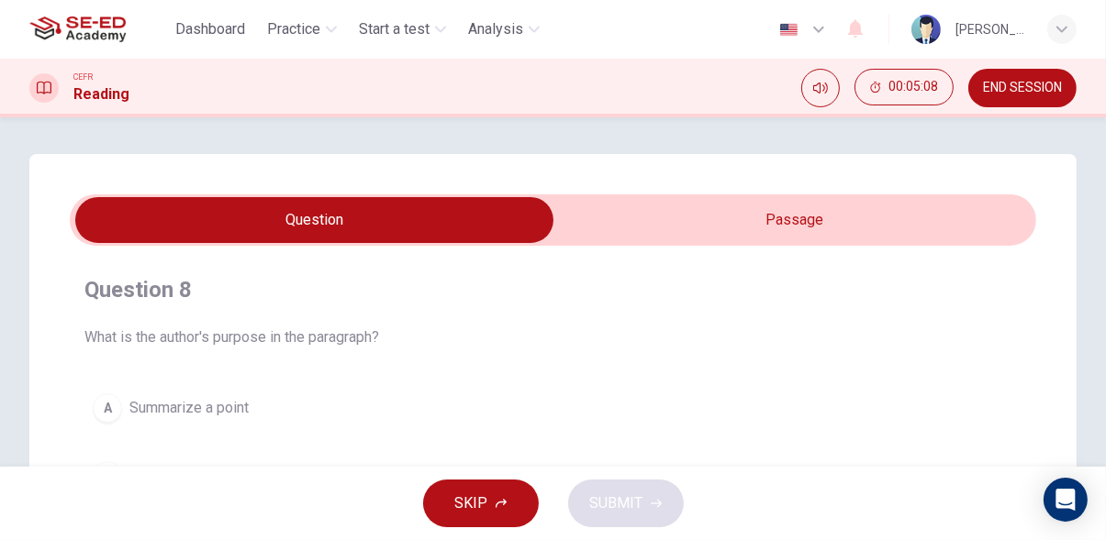
click at [957, 207] on input "checkbox" at bounding box center [315, 220] width 1450 height 46
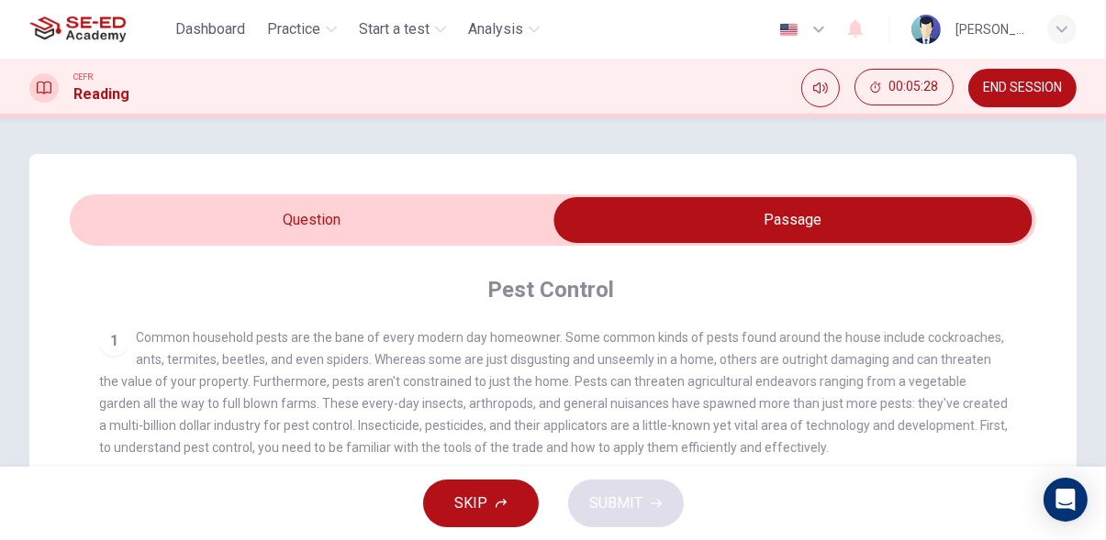
click at [99, 206] on input "checkbox" at bounding box center [793, 220] width 1450 height 46
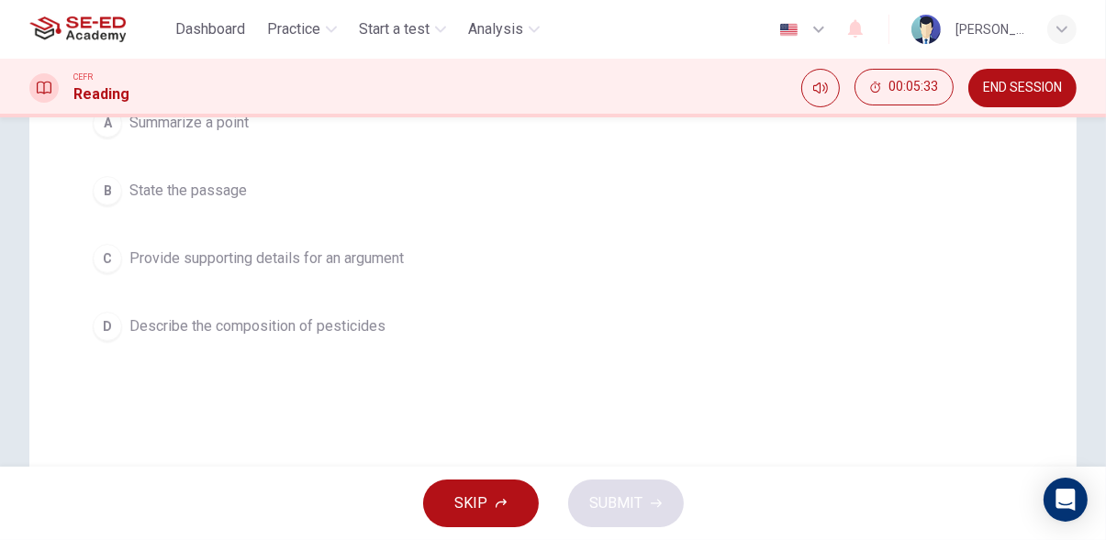
scroll to position [288, 0]
click at [106, 254] on div "C" at bounding box center [107, 255] width 29 height 29
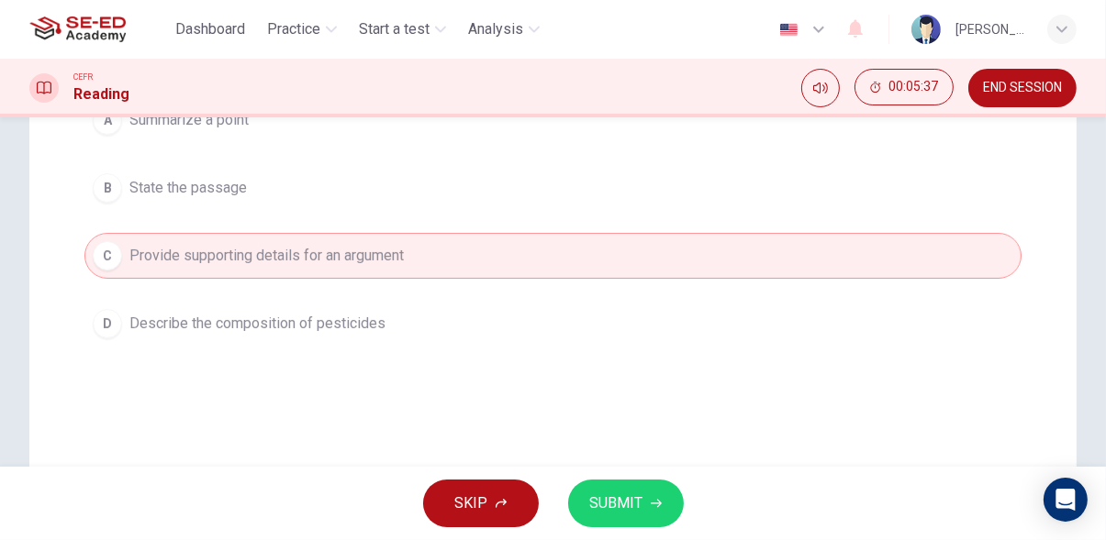
click at [639, 506] on span "SUBMIT" at bounding box center [616, 504] width 53 height 26
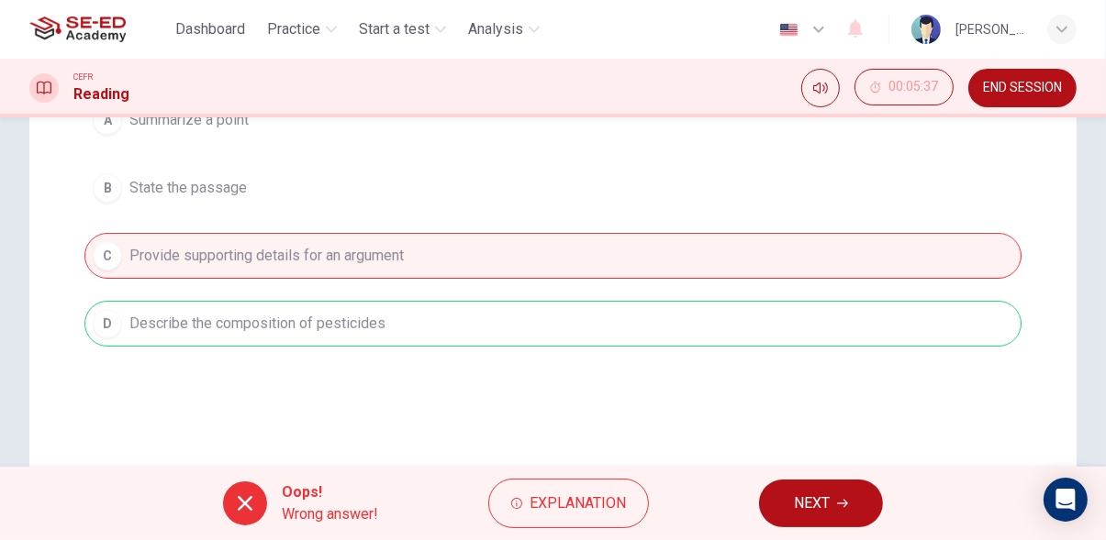
click at [843, 504] on icon "button" at bounding box center [842, 504] width 11 height 8
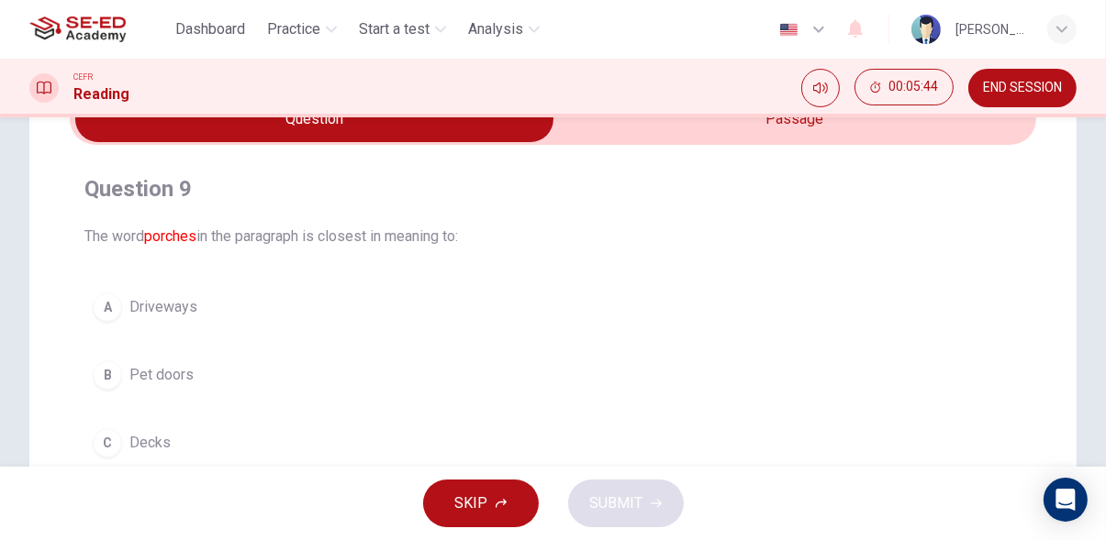
scroll to position [0, 0]
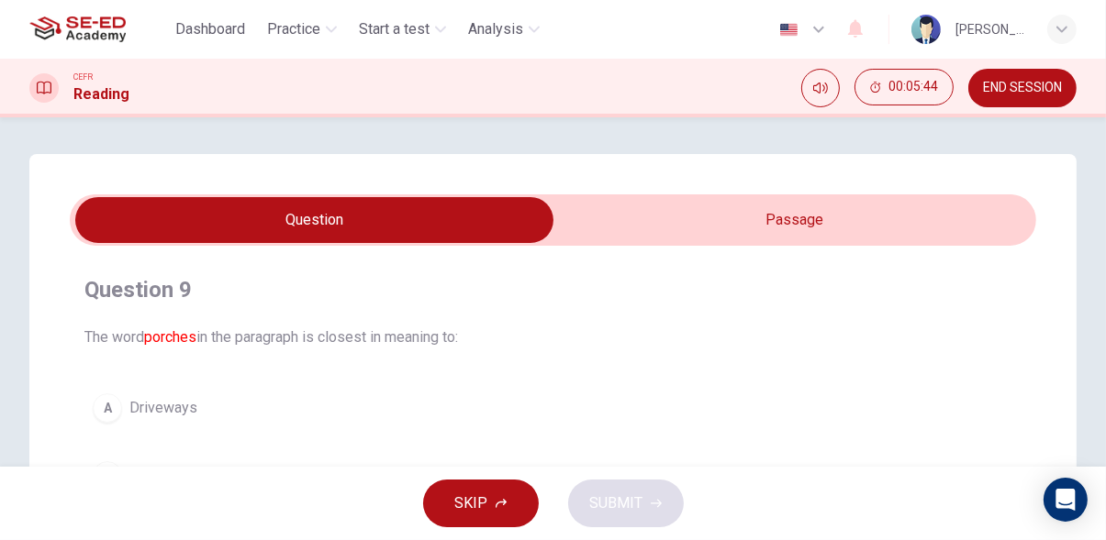
click at [913, 225] on input "checkbox" at bounding box center [315, 220] width 1450 height 46
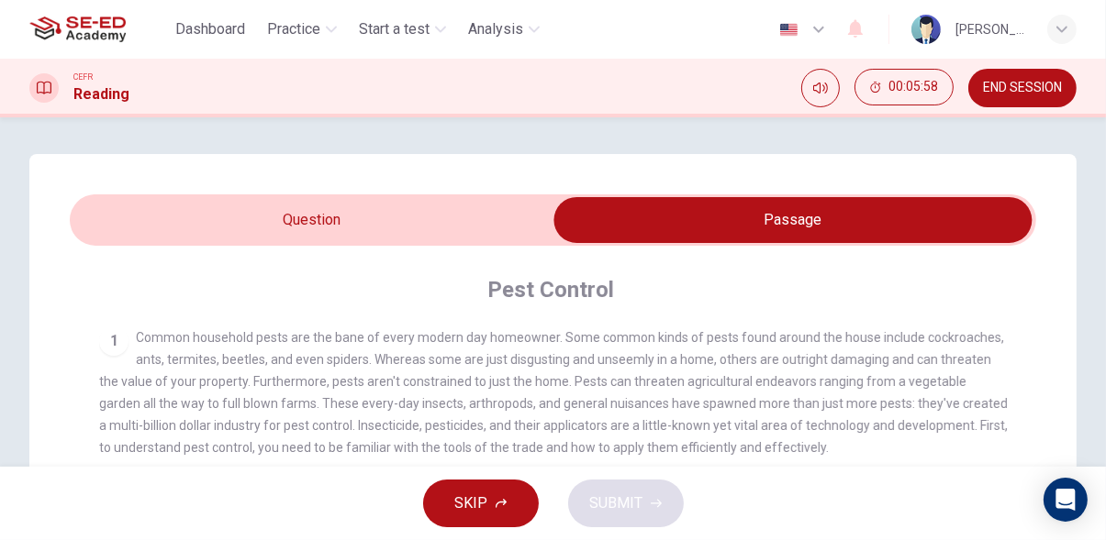
click at [104, 241] on input "checkbox" at bounding box center [793, 220] width 1450 height 46
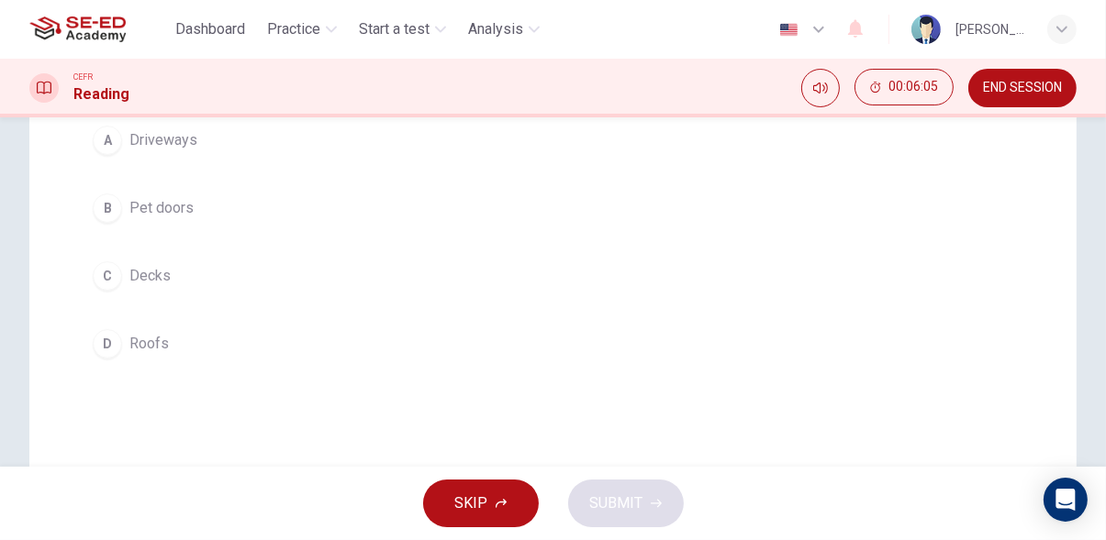
scroll to position [269, 0]
click at [117, 272] on div "C" at bounding box center [107, 275] width 29 height 29
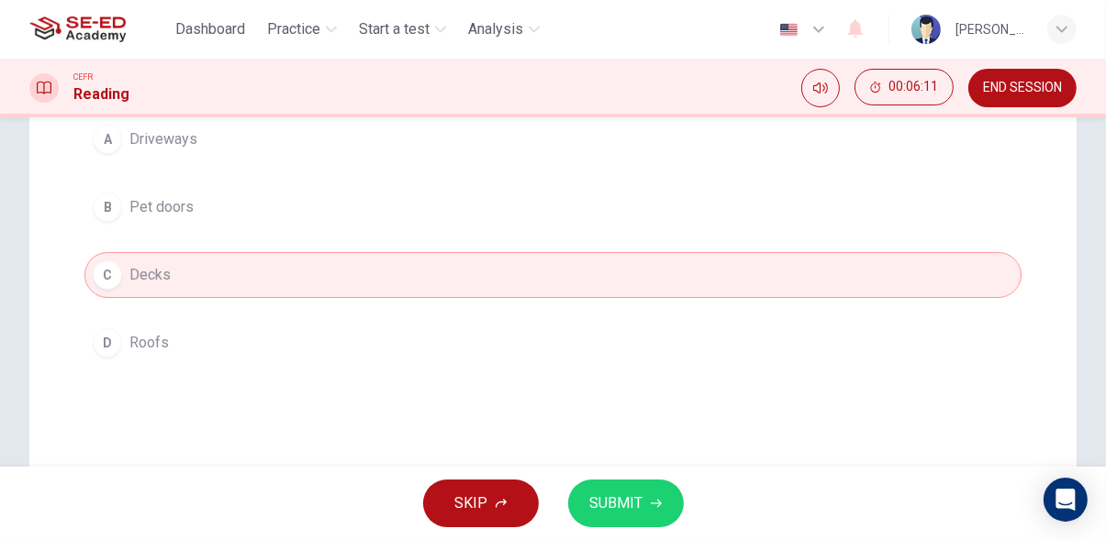
click at [659, 523] on button "SUBMIT" at bounding box center [626, 504] width 116 height 48
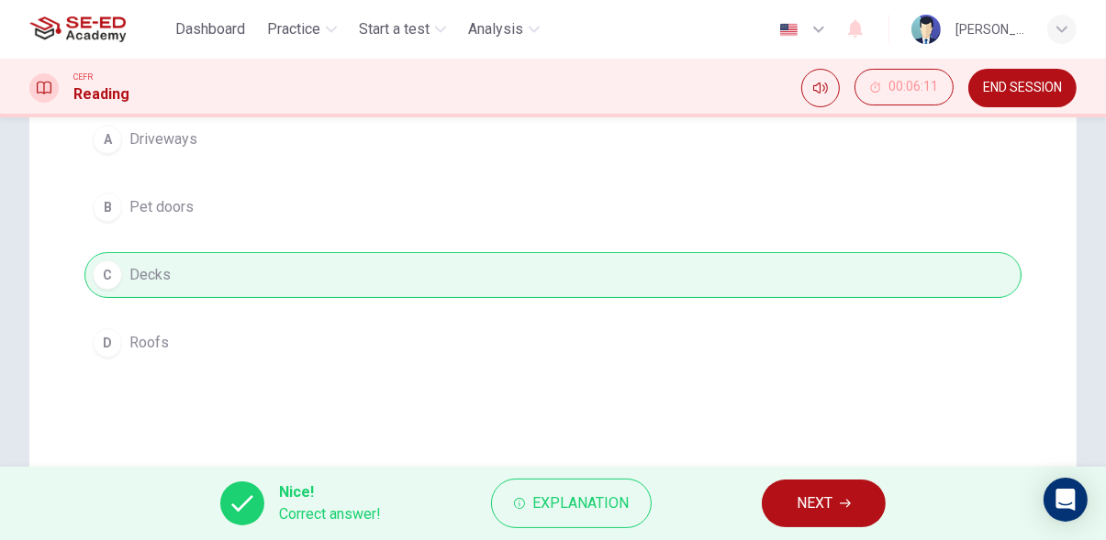
click at [843, 504] on icon "button" at bounding box center [844, 504] width 11 height 8
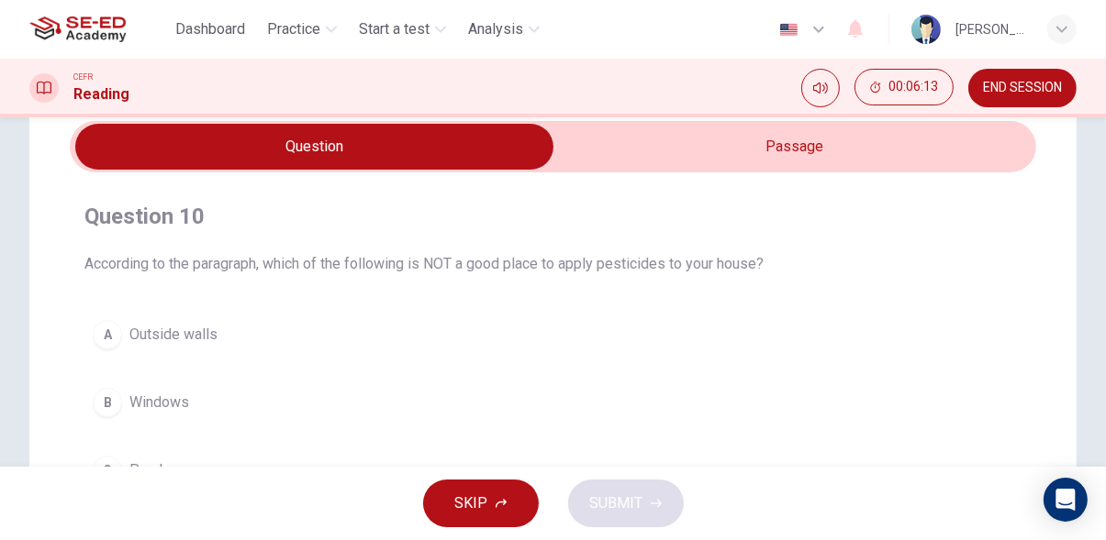
scroll to position [73, 0]
click at [954, 161] on input "checkbox" at bounding box center [315, 147] width 1450 height 46
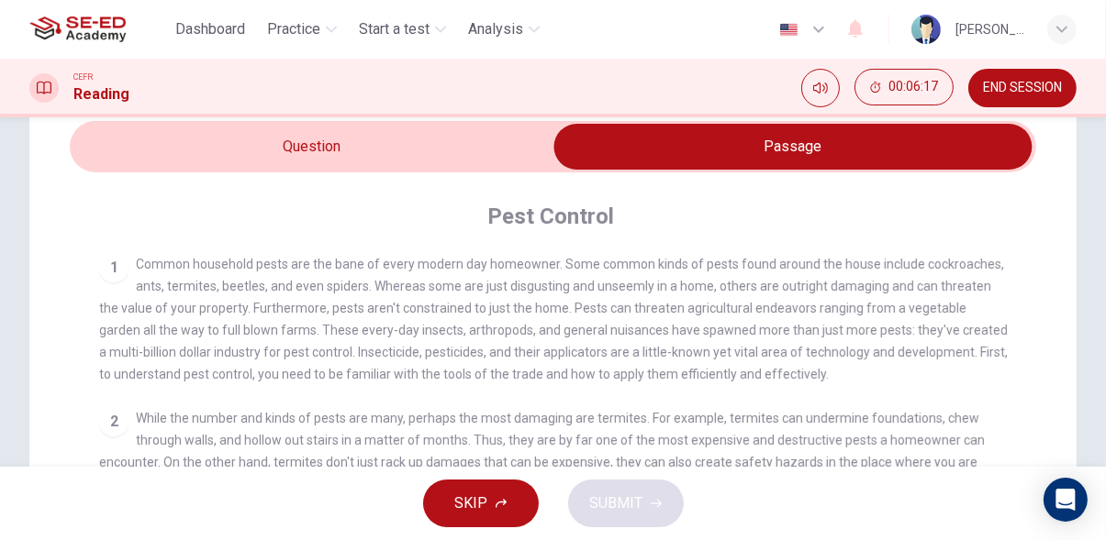
click at [101, 146] on input "checkbox" at bounding box center [793, 147] width 1450 height 46
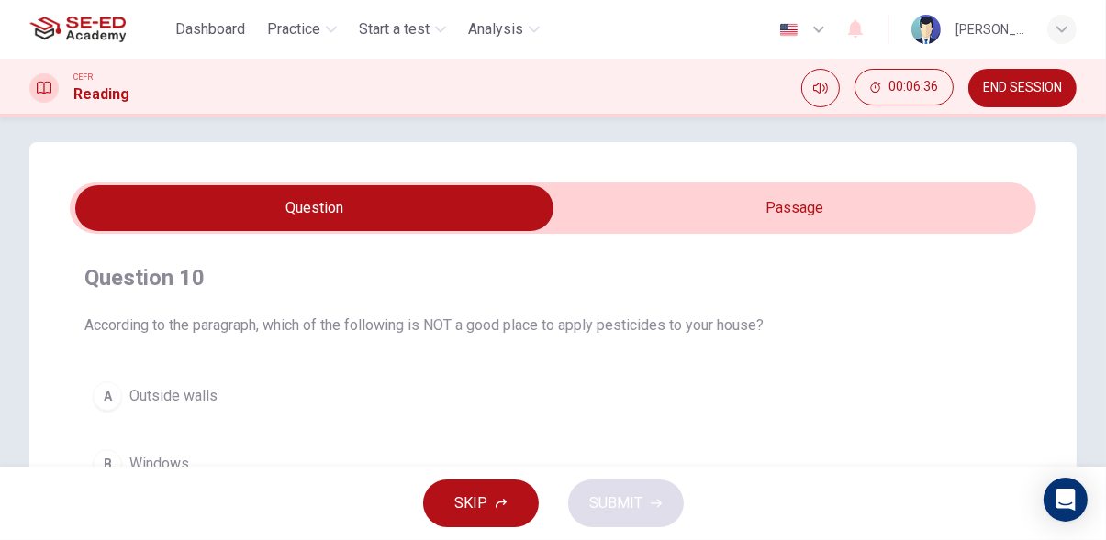
scroll to position [0, 0]
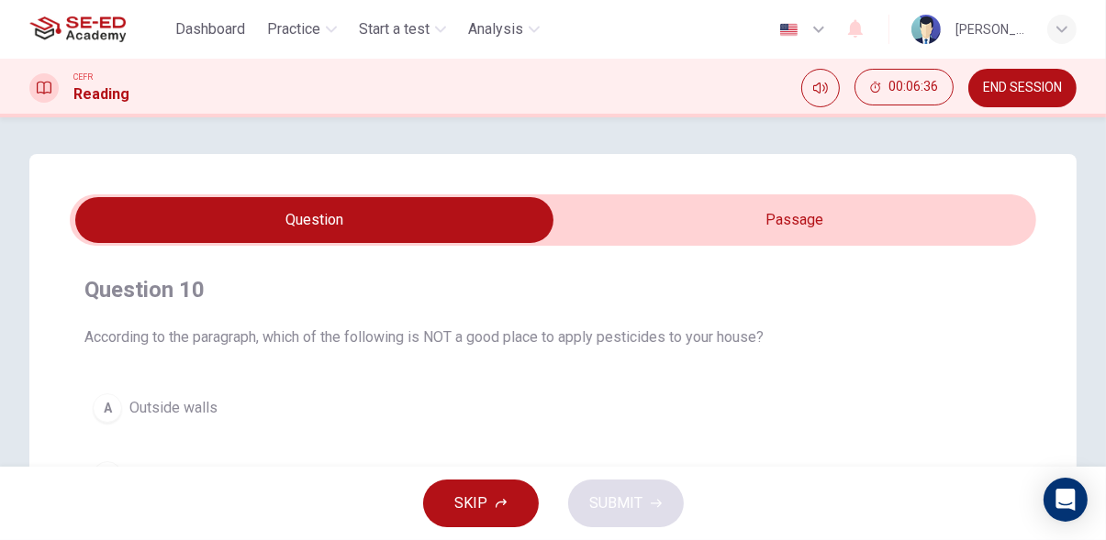
click at [949, 219] on input "checkbox" at bounding box center [315, 220] width 1450 height 46
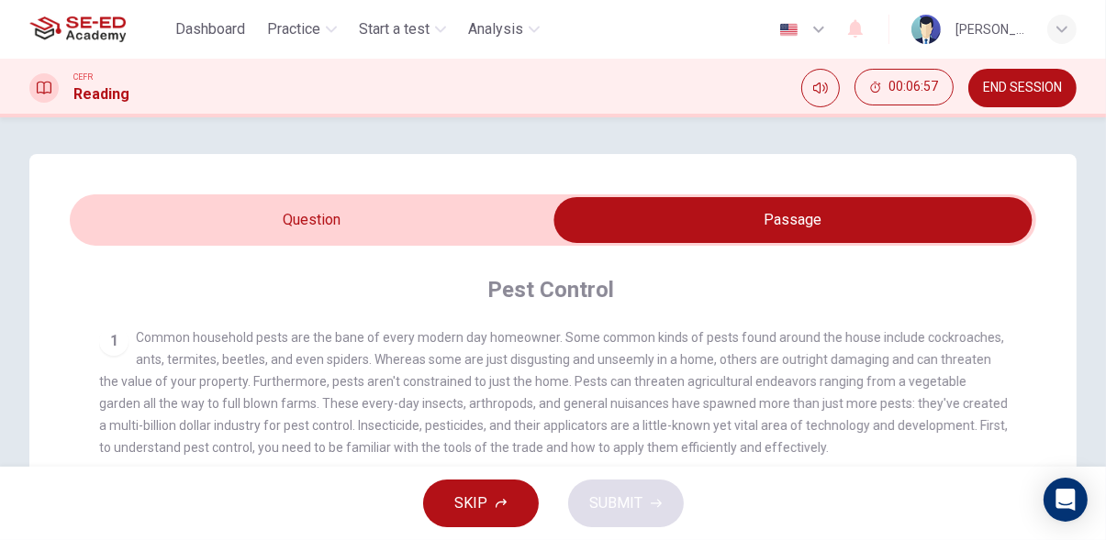
click at [157, 211] on input "checkbox" at bounding box center [793, 220] width 1450 height 46
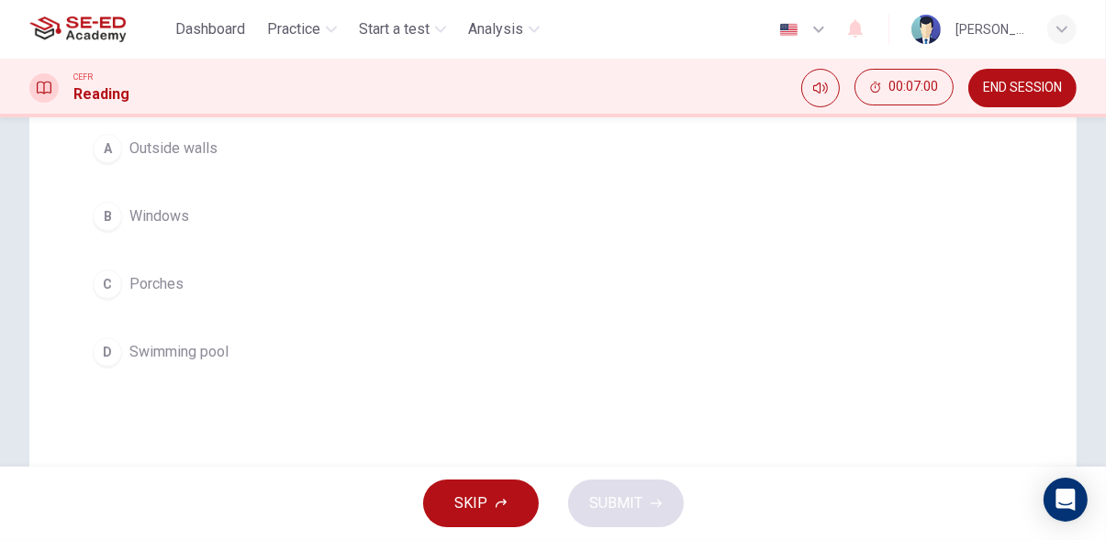
scroll to position [261, 0]
click at [159, 346] on span "Swimming pool" at bounding box center [178, 350] width 99 height 22
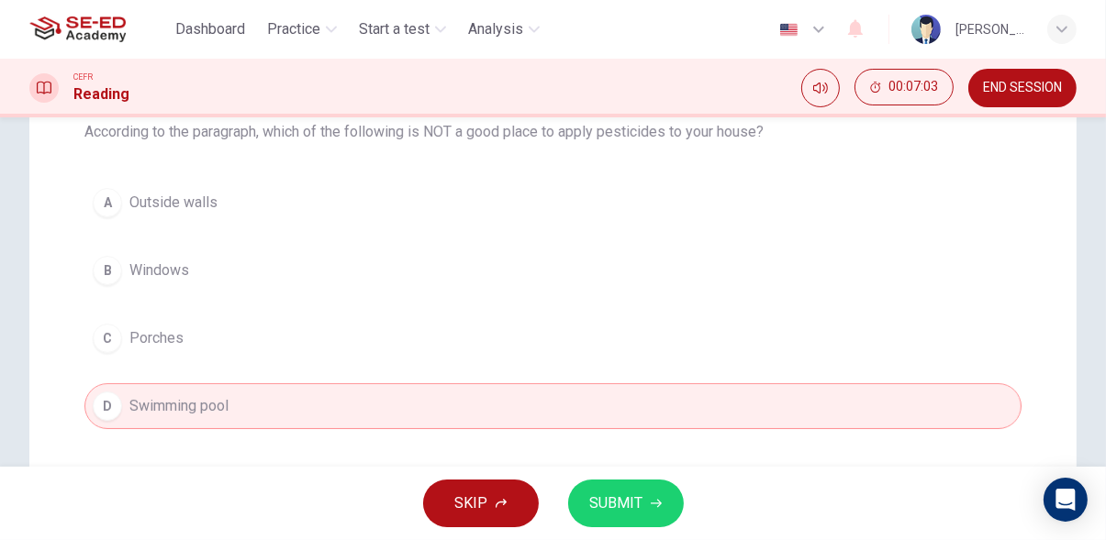
scroll to position [205, 0]
click at [656, 504] on icon "button" at bounding box center [655, 504] width 11 height 8
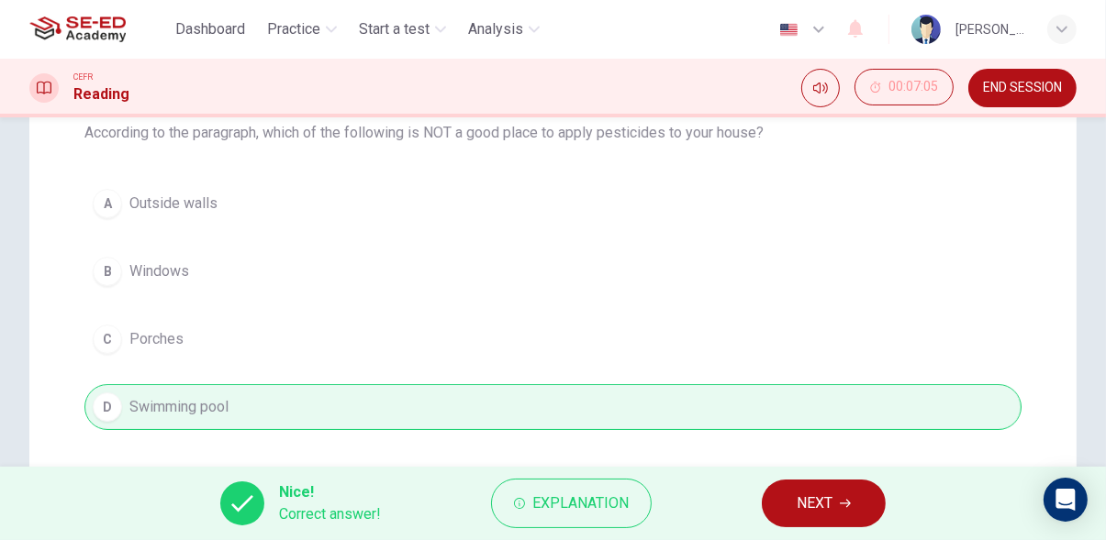
click at [846, 508] on icon "button" at bounding box center [844, 503] width 11 height 11
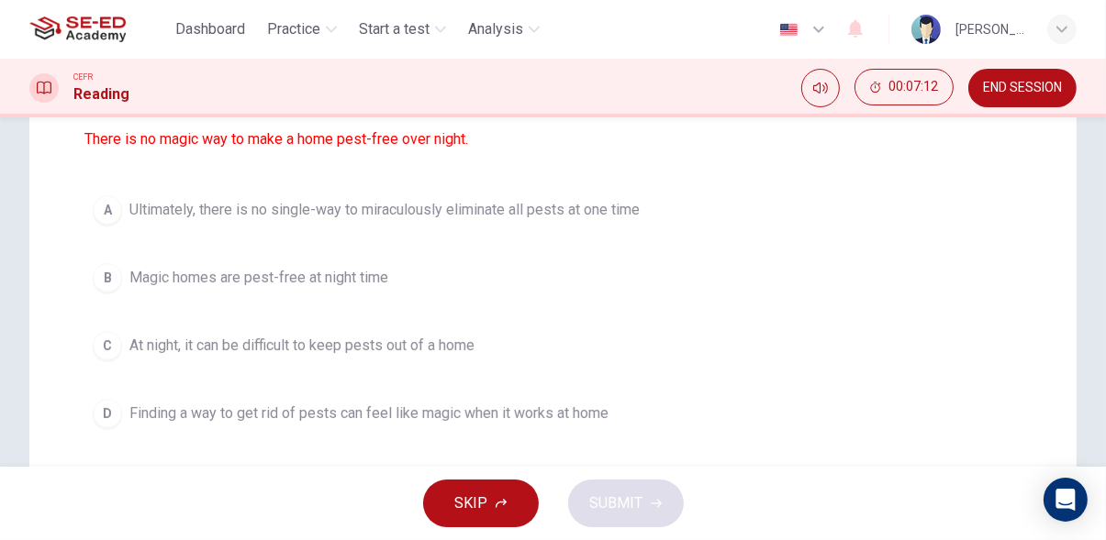
scroll to position [243, 0]
click at [611, 202] on span "Ultimately, there is no single-way to miraculously eliminate all pests at one t…" at bounding box center [384, 209] width 510 height 22
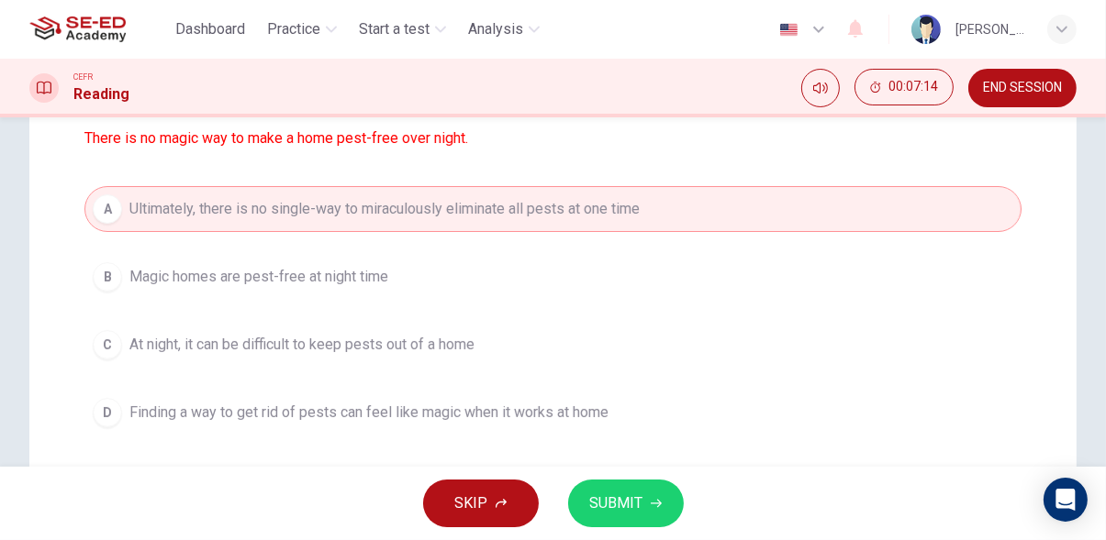
click at [638, 515] on span "SUBMIT" at bounding box center [616, 504] width 53 height 26
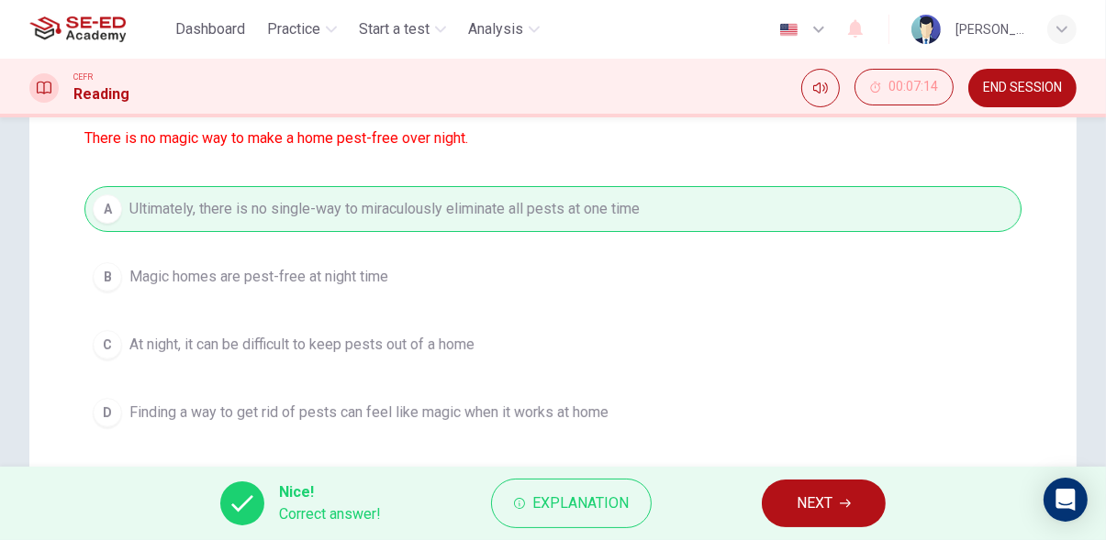
click at [845, 504] on icon "button" at bounding box center [844, 504] width 11 height 8
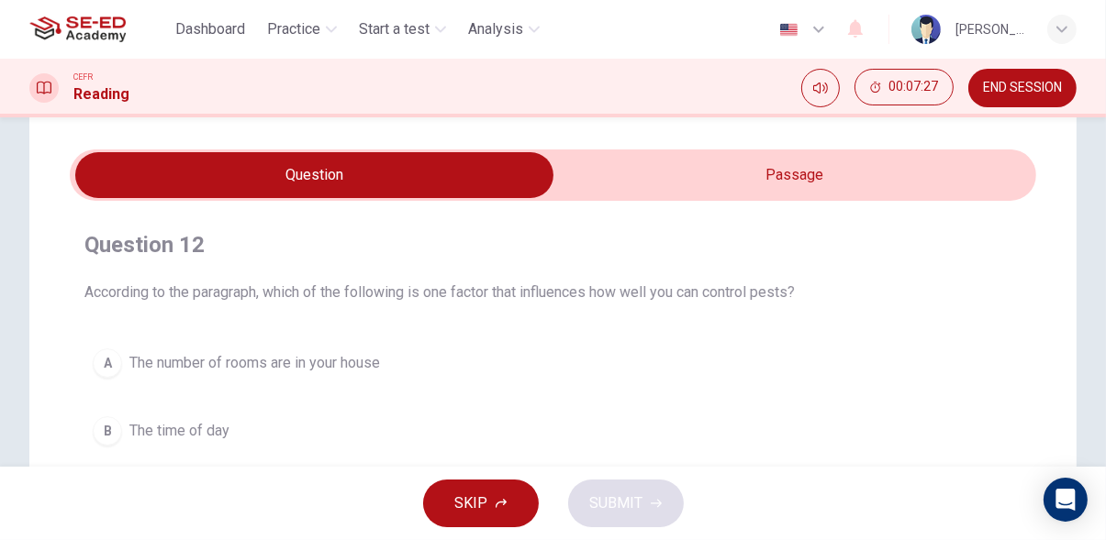
scroll to position [0, 0]
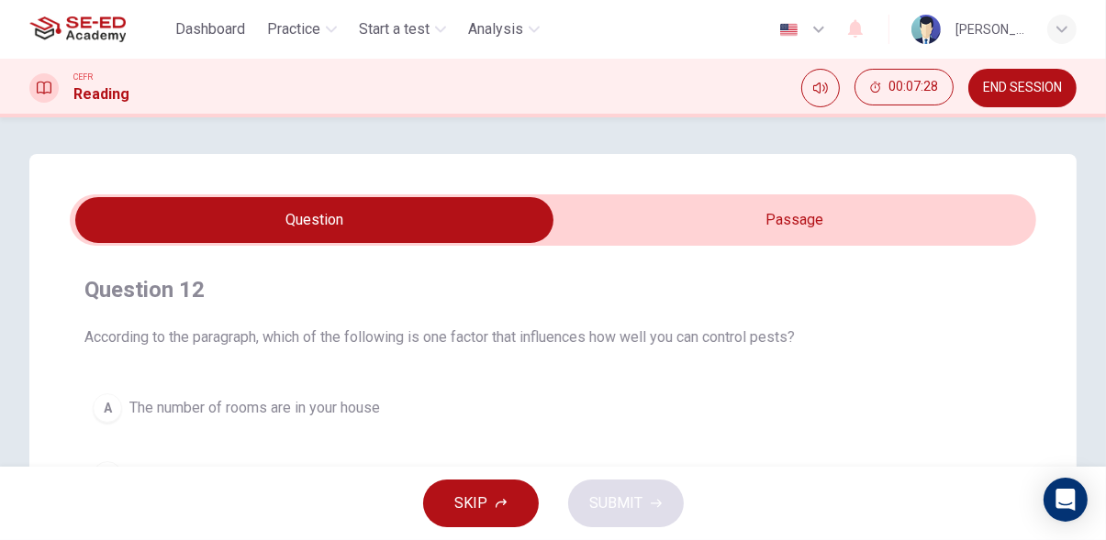
click at [925, 226] on input "checkbox" at bounding box center [315, 220] width 1450 height 46
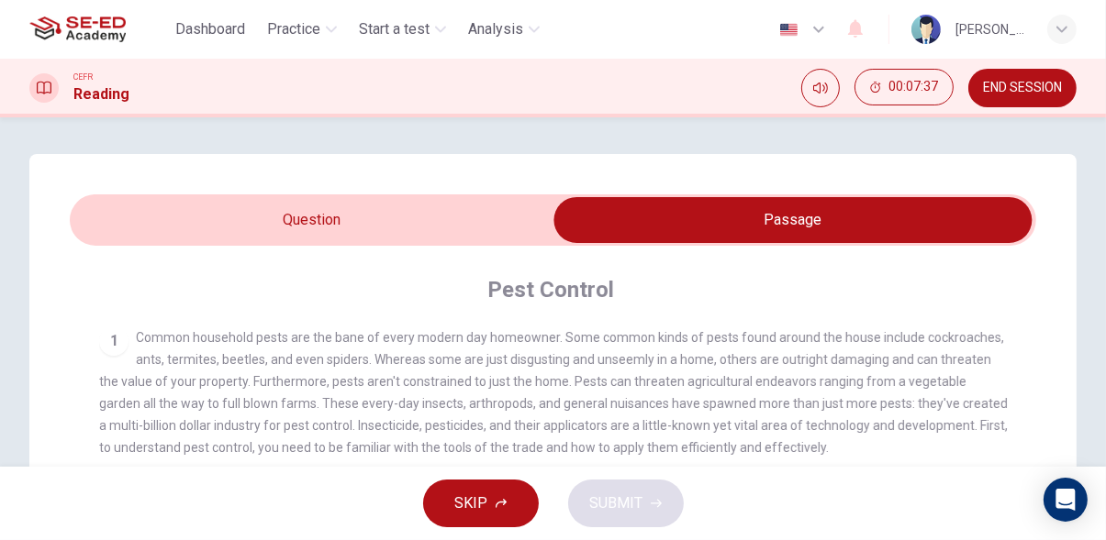
click at [382, 213] on input "checkbox" at bounding box center [793, 220] width 1450 height 46
checkbox input "false"
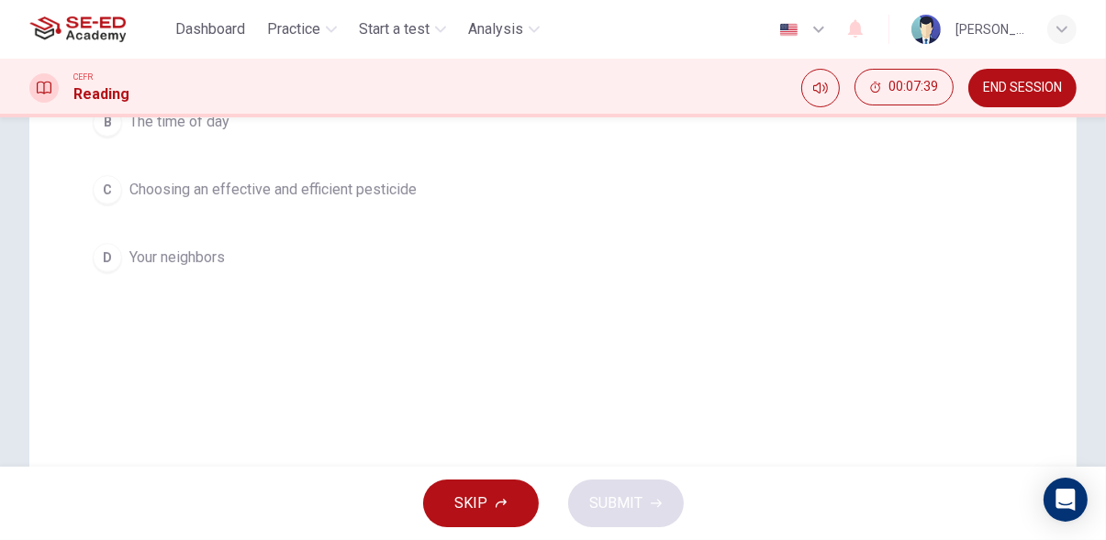
scroll to position [356, 0]
click at [385, 179] on span "Choosing an effective and efficient pesticide" at bounding box center [272, 188] width 287 height 22
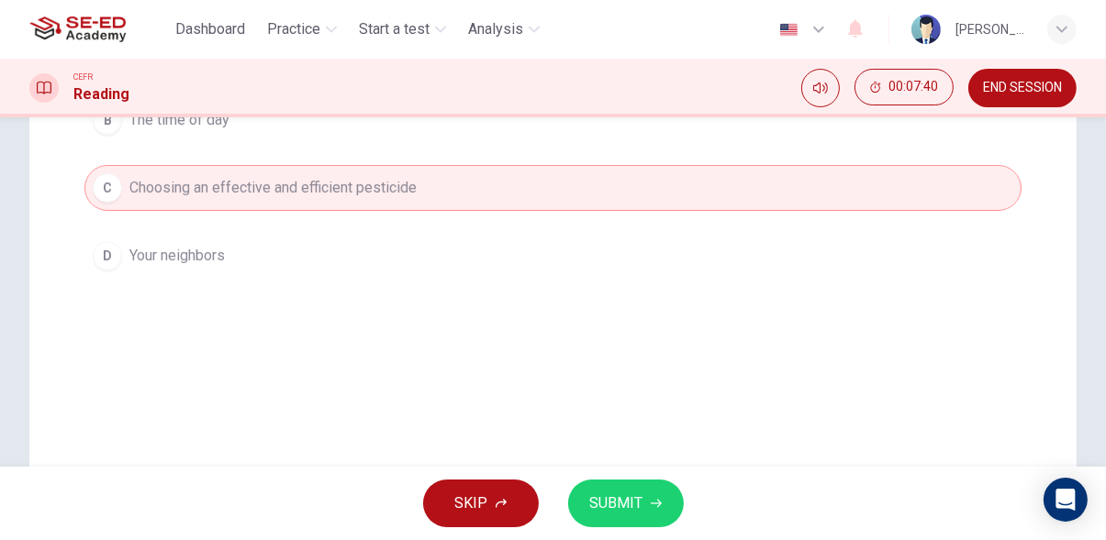
click at [669, 484] on button "SUBMIT" at bounding box center [626, 504] width 116 height 48
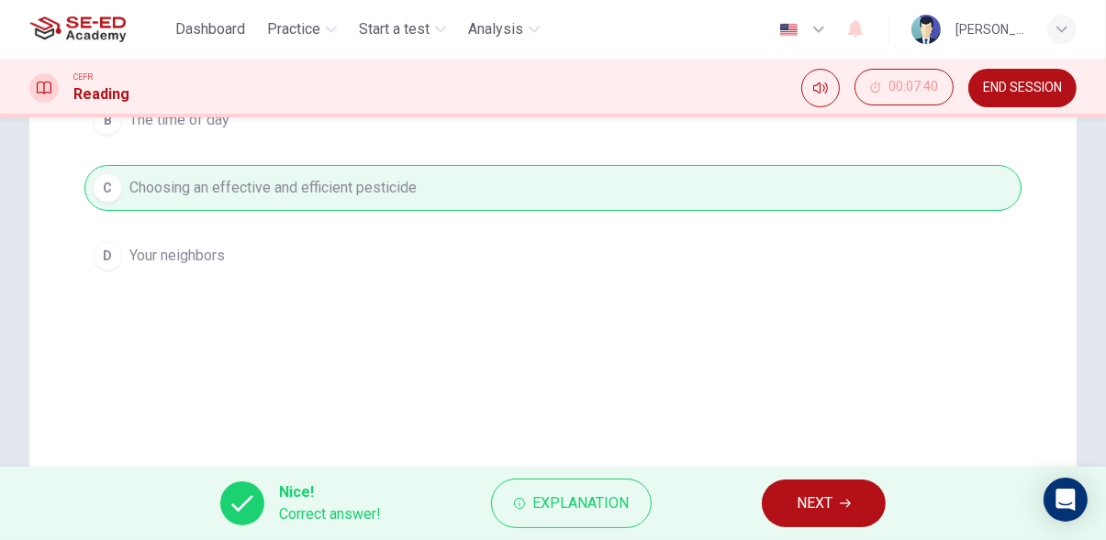
click at [838, 523] on button "NEXT" at bounding box center [824, 504] width 124 height 48
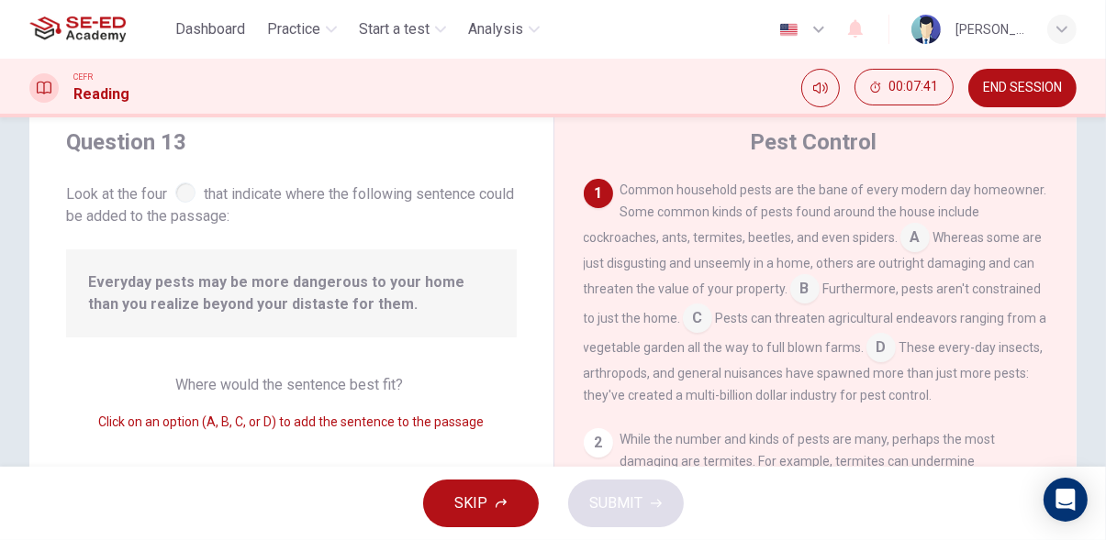
scroll to position [55, 0]
click at [929, 234] on input at bounding box center [914, 240] width 29 height 29
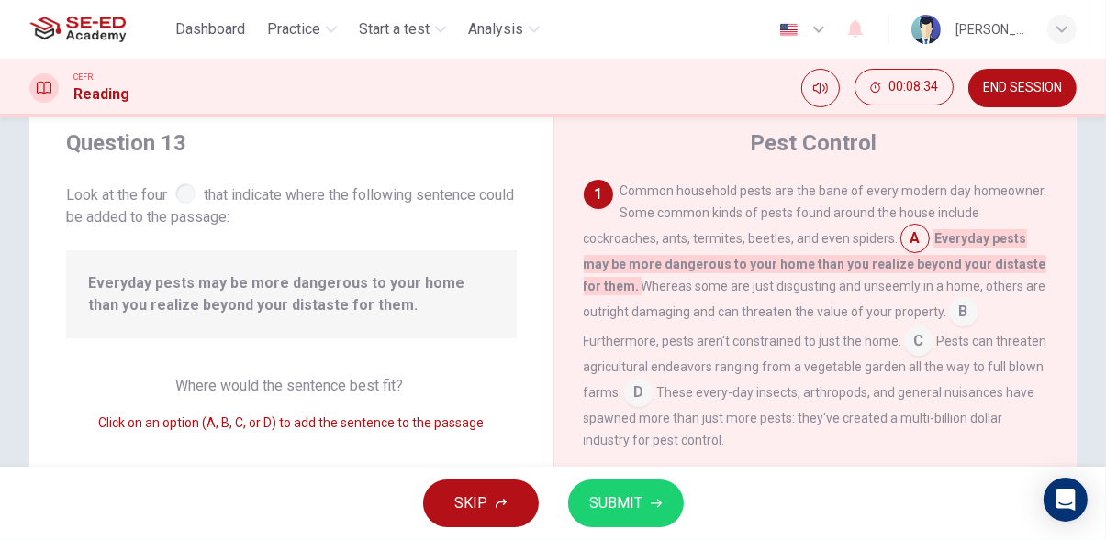
click at [638, 507] on span "SUBMIT" at bounding box center [616, 504] width 53 height 26
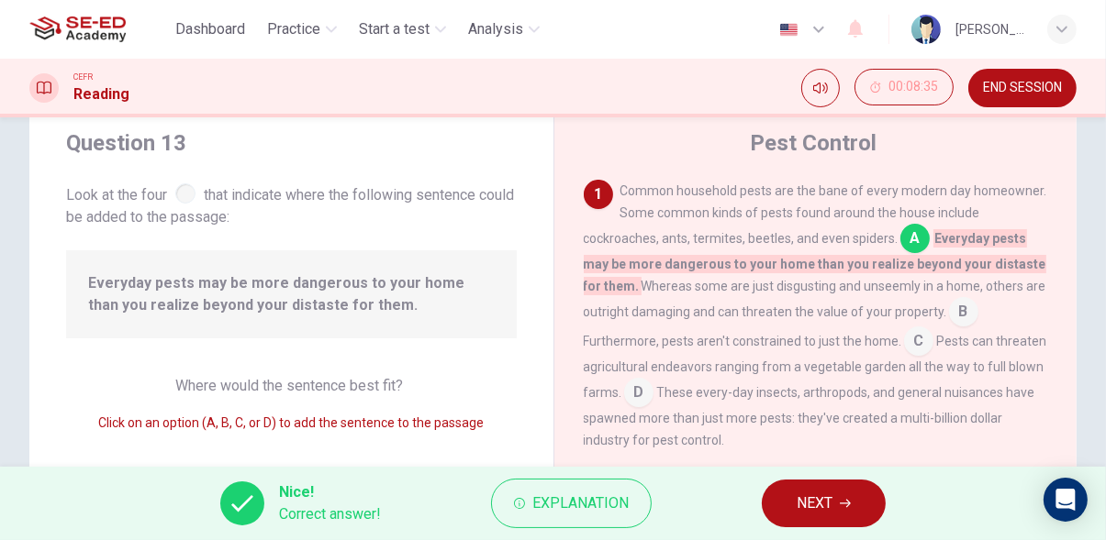
click at [851, 504] on icon "button" at bounding box center [844, 504] width 11 height 8
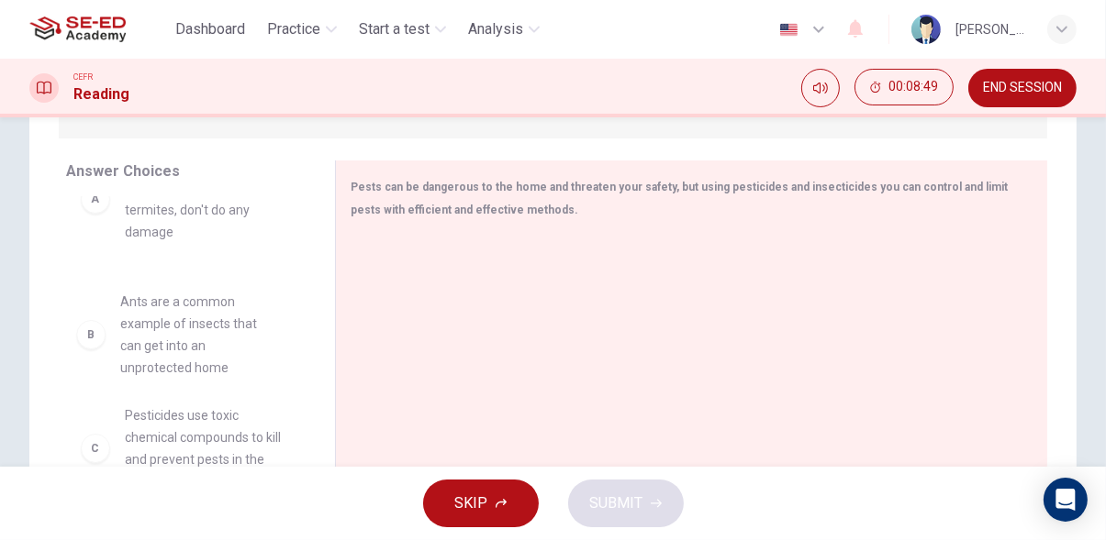
scroll to position [61, 0]
click at [186, 334] on div "A Some insects attack your home, but others, like termites, don't do any damage…" at bounding box center [185, 278] width 239 height 283
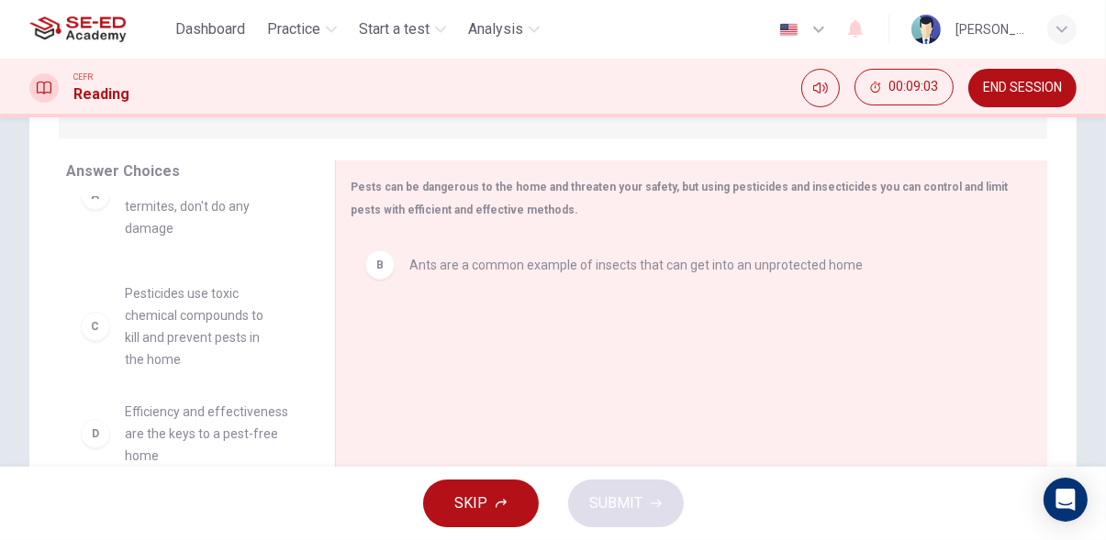
click at [202, 334] on div "A Some insects attack your home, but others, like termites, don't do any damage…" at bounding box center [185, 278] width 239 height 283
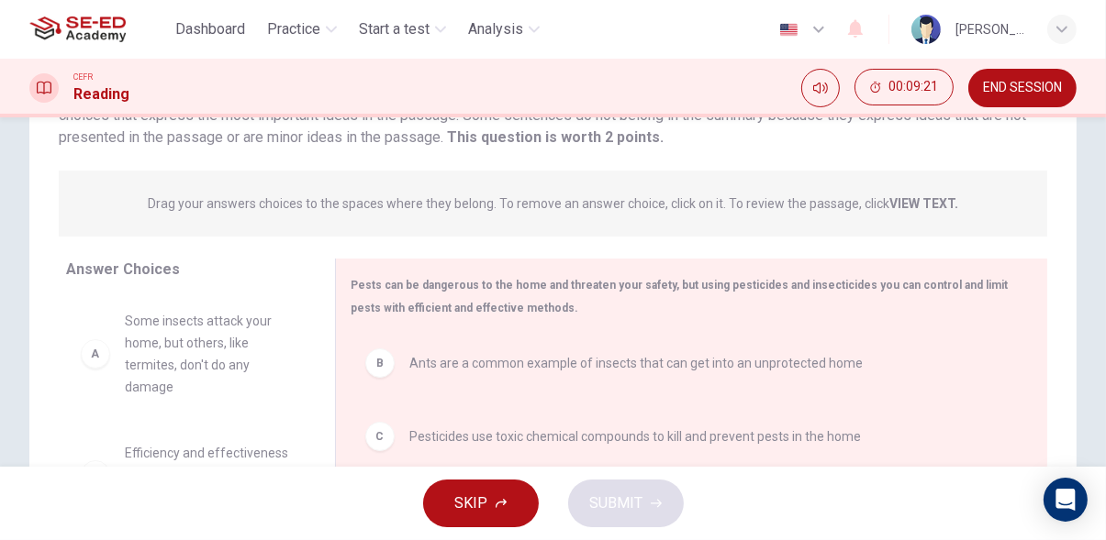
scroll to position [0, 0]
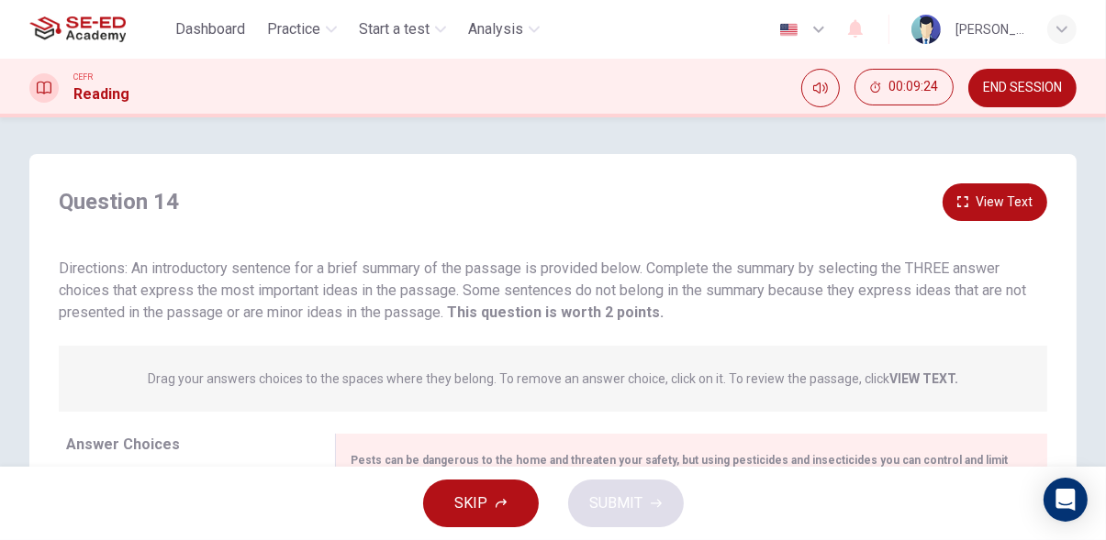
click at [917, 368] on span "Drag your answers choices to the spaces where they belong. To remove an answer …" at bounding box center [553, 379] width 810 height 22
click at [925, 374] on strong "VIEW TEXT." at bounding box center [923, 379] width 69 height 15
click at [919, 382] on strong "VIEW TEXT." at bounding box center [923, 379] width 69 height 15
click at [1000, 196] on button "View Text" at bounding box center [994, 202] width 105 height 38
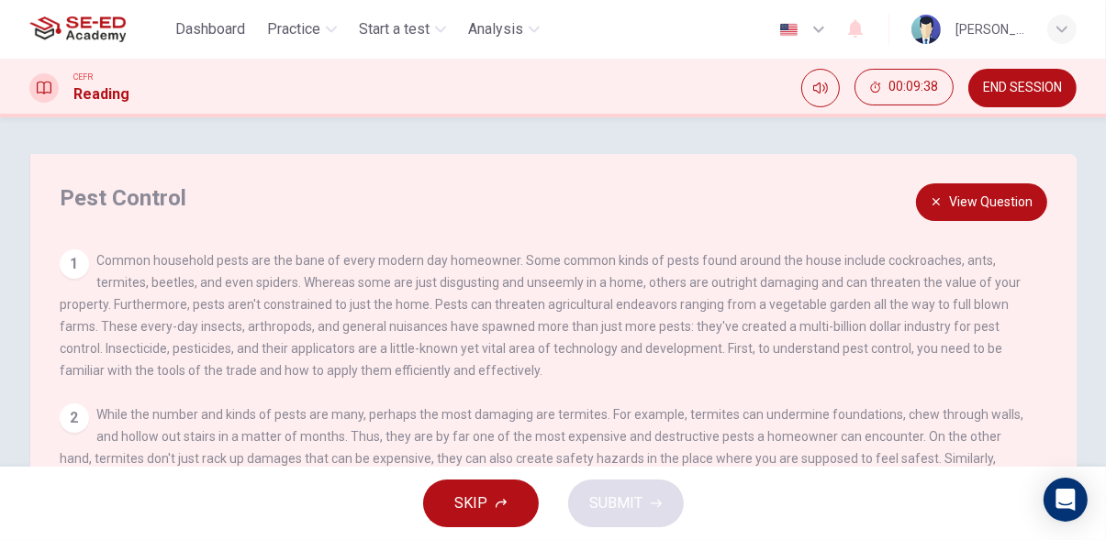
click at [977, 208] on button "View Question" at bounding box center [981, 202] width 131 height 38
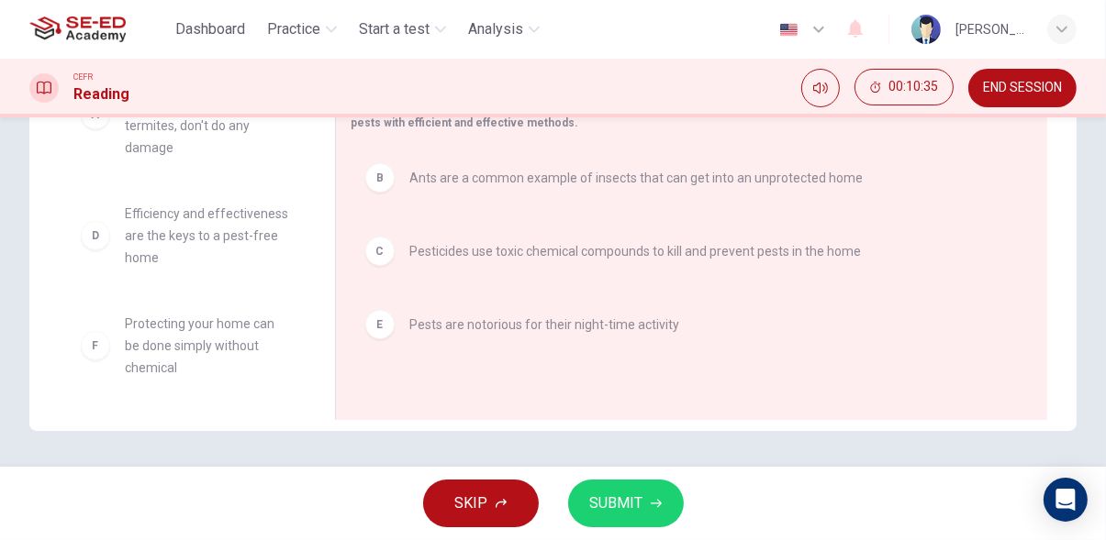
scroll to position [54, 0]
click at [630, 509] on span "SUBMIT" at bounding box center [616, 504] width 53 height 26
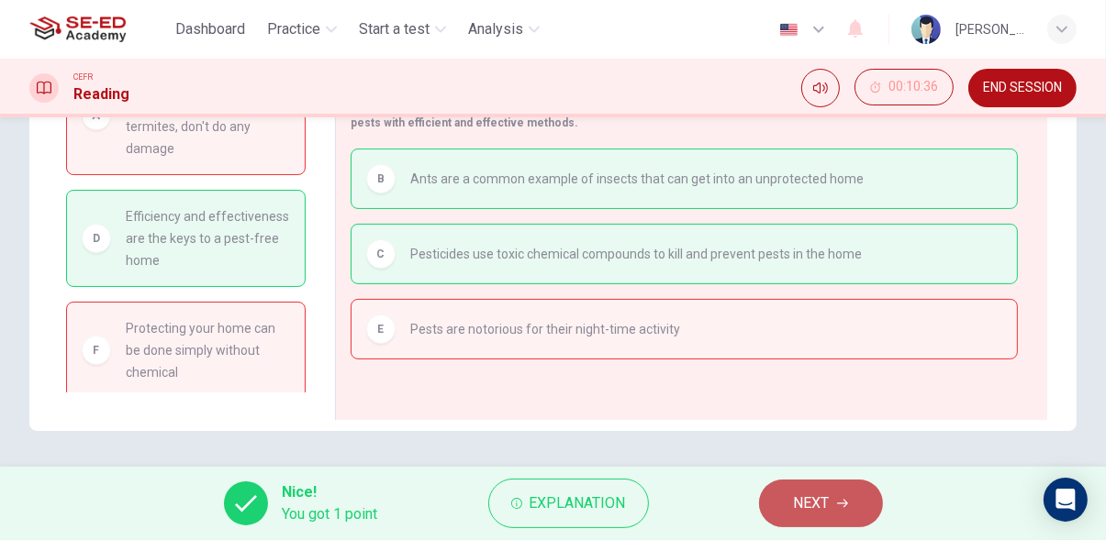
click at [848, 507] on icon "button" at bounding box center [842, 503] width 11 height 11
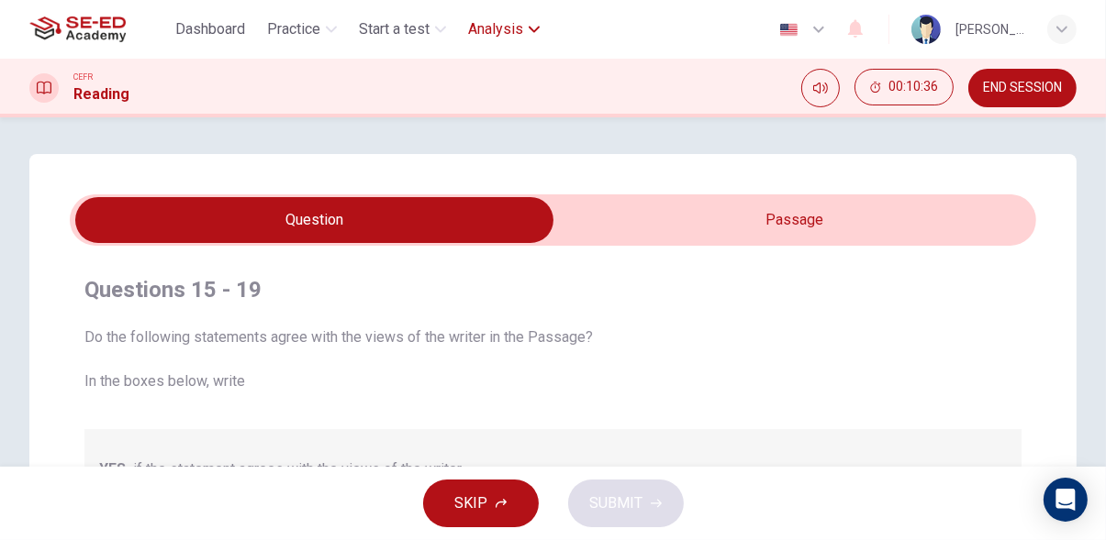
click at [532, 29] on icon "button" at bounding box center [533, 29] width 11 height 11
click at [534, 28] on icon "button" at bounding box center [533, 29] width 11 height 6
click at [505, 37] on span "Analysis" at bounding box center [495, 29] width 55 height 22
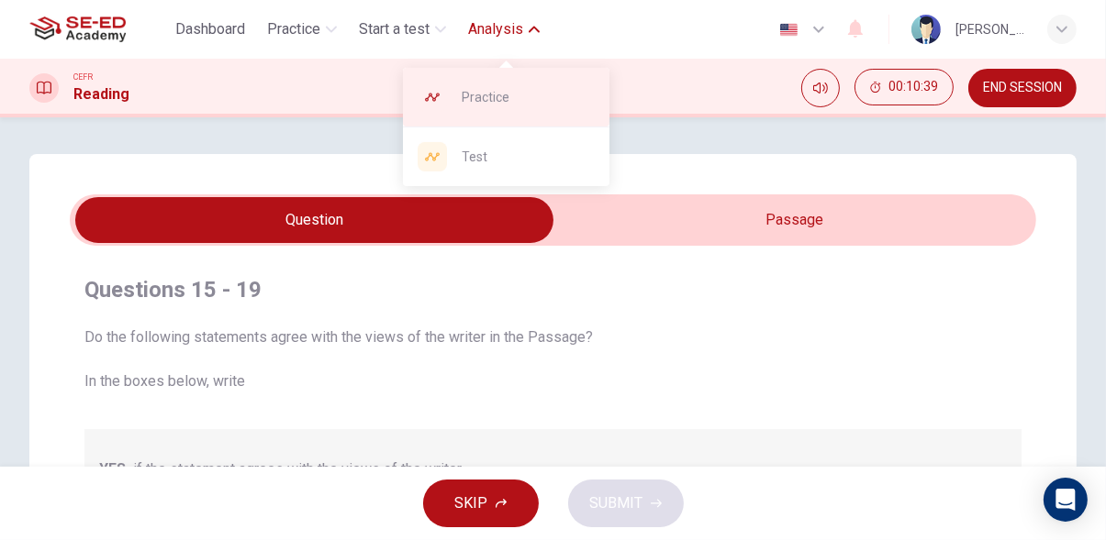
click at [550, 95] on span "Practice" at bounding box center [527, 97] width 133 height 22
